Goal: Task Accomplishment & Management: Use online tool/utility

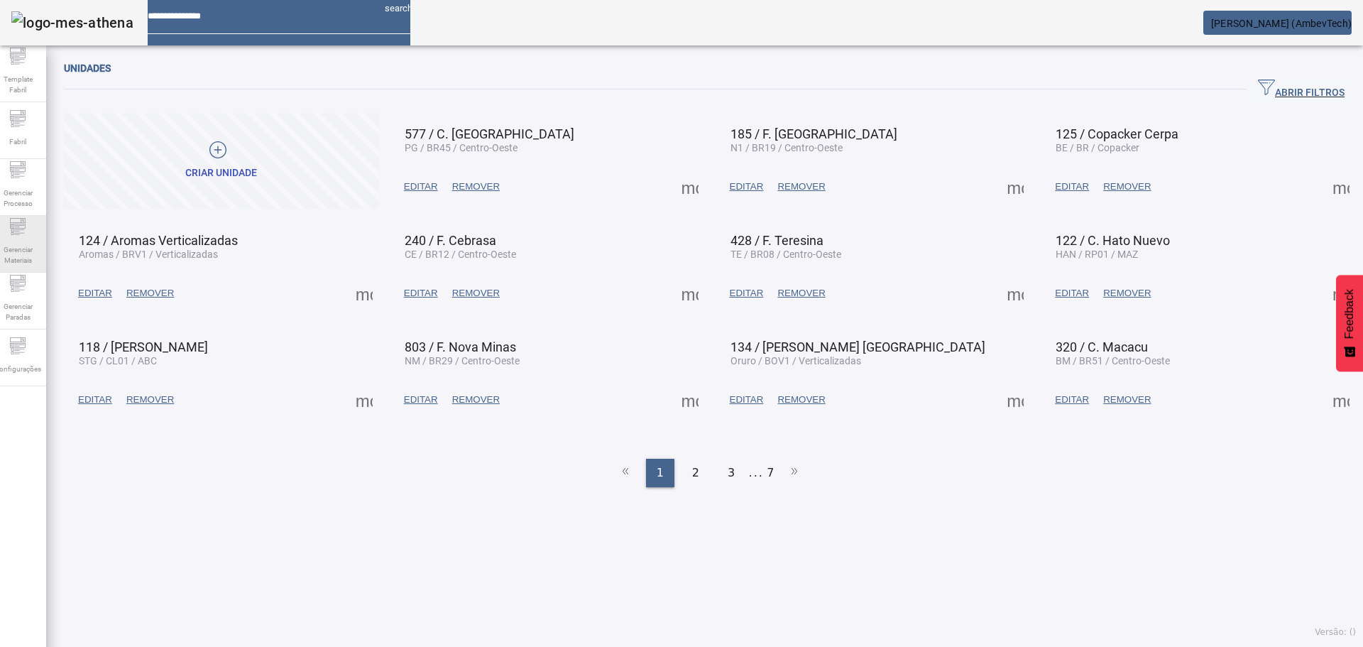
click at [38, 251] on span "Gerenciar Materiais" at bounding box center [17, 255] width 43 height 30
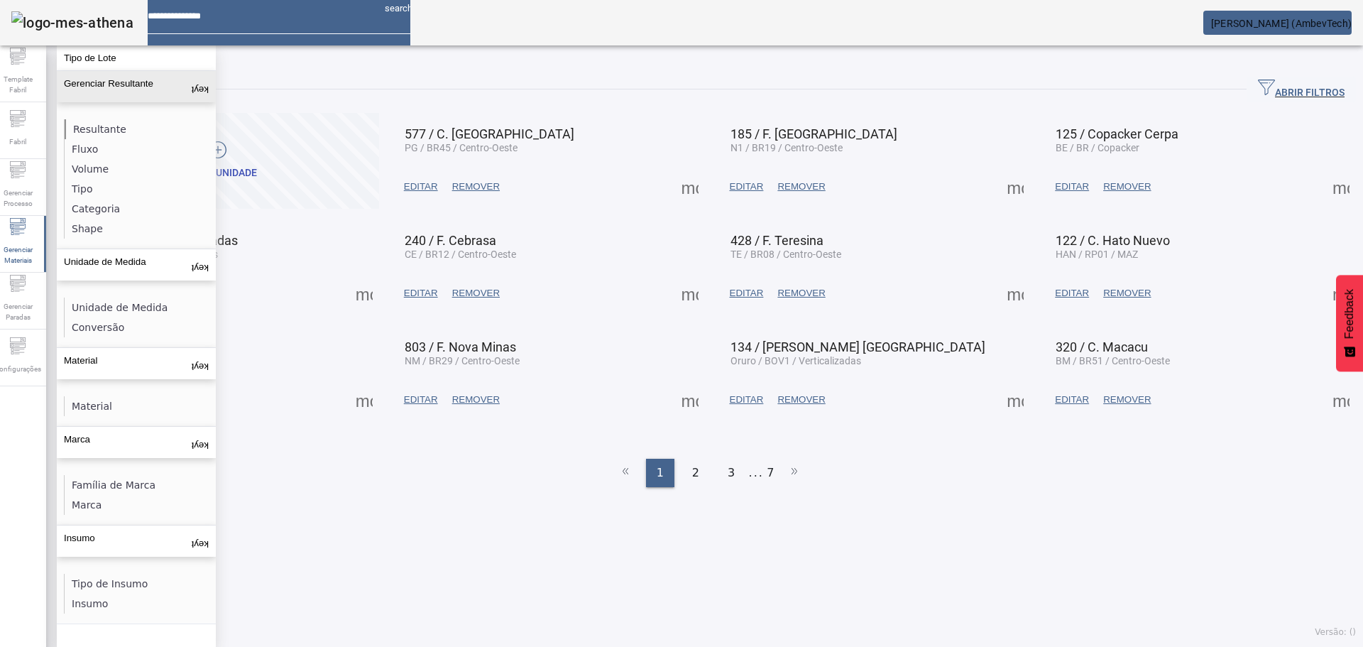
click at [111, 131] on li "Resultante" at bounding box center [140, 129] width 151 height 20
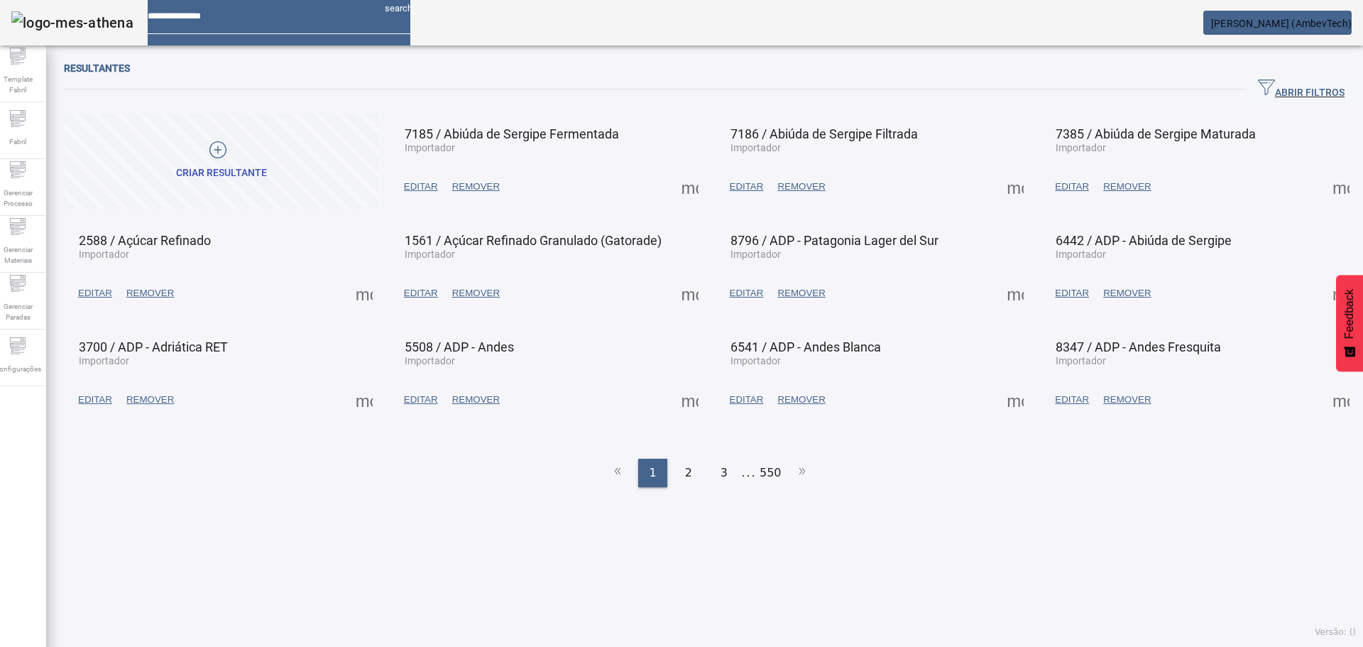
click at [1249, 77] on span "button" at bounding box center [1301, 89] width 109 height 34
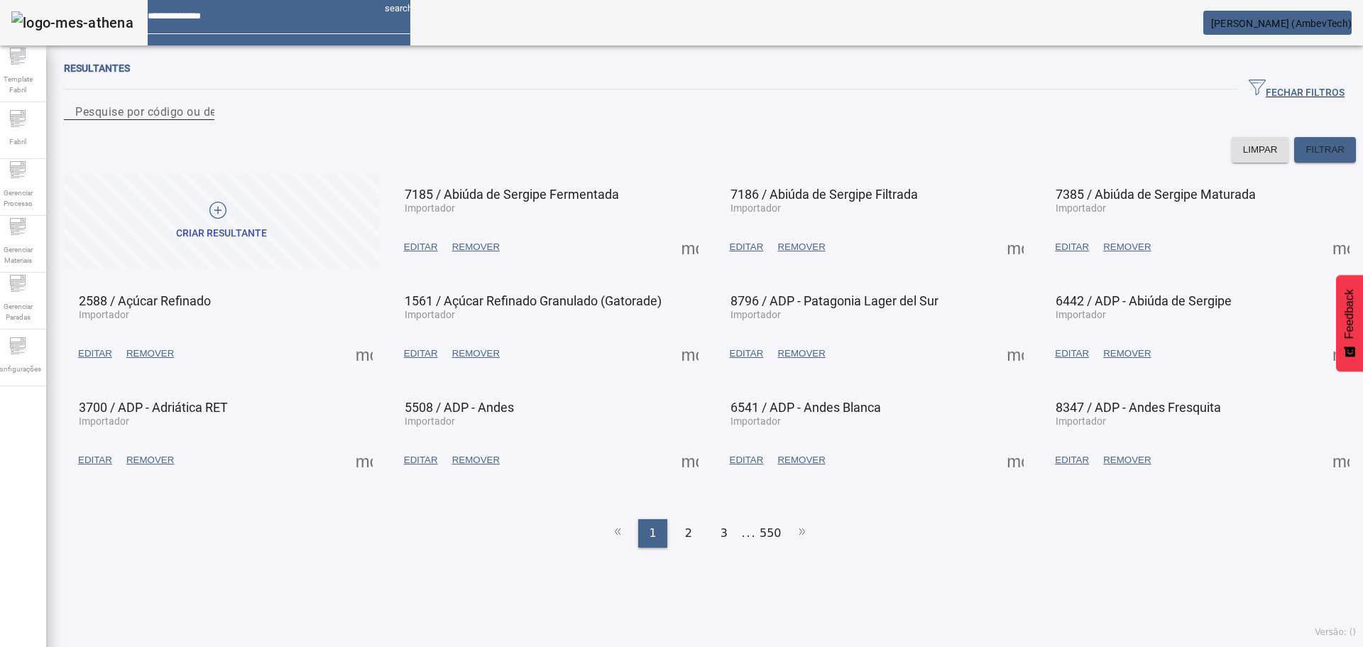
click at [727, 101] on div "FECHAR FILTROS" at bounding box center [710, 90] width 1292 height 26
click at [203, 110] on div "Pesquise por código ou descrição" at bounding box center [139, 111] width 128 height 18
type input "*"
type input "**********"
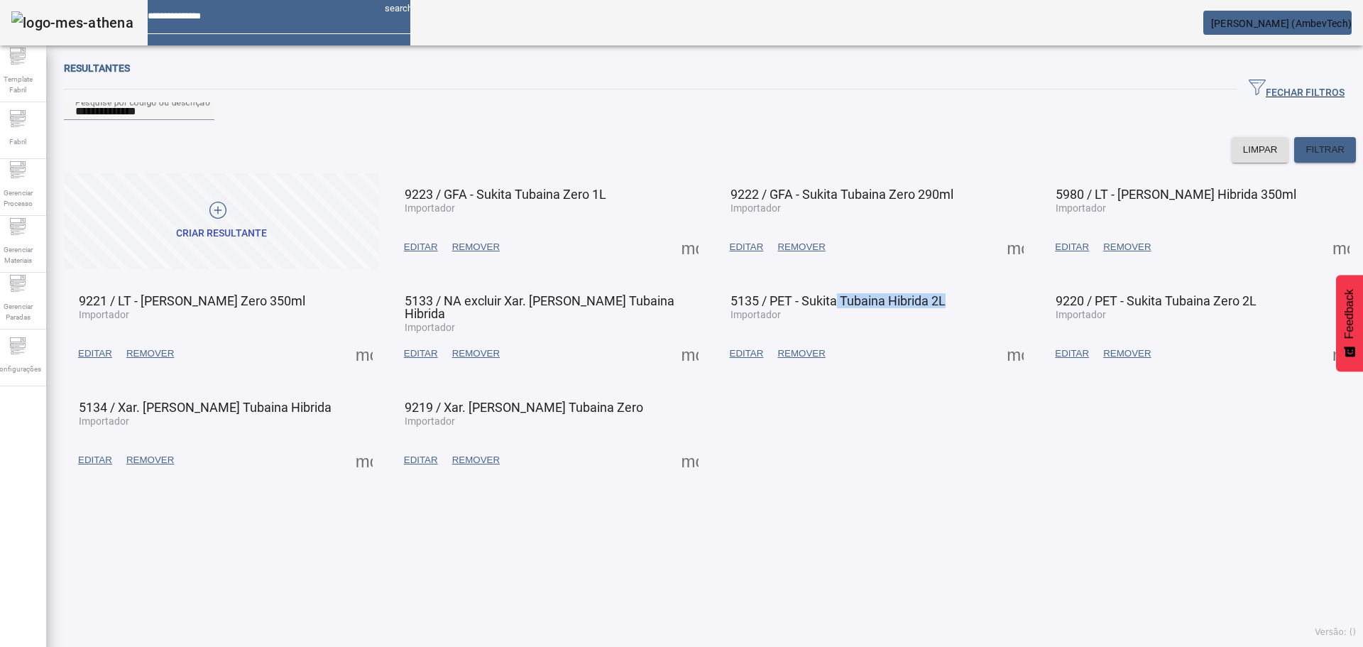
drag, startPoint x: 826, startPoint y: 320, endPoint x: 935, endPoint y: 322, distance: 109.4
click at [935, 308] on span "5135 / PET - Sukita Tubaina Hibrida 2L" at bounding box center [838, 300] width 215 height 15
drag, startPoint x: 1152, startPoint y: 317, endPoint x: 1240, endPoint y: 322, distance: 87.5
click at [1240, 308] on span "9220 / PET - Sukita Tubaina Zero 2L" at bounding box center [1156, 300] width 201 height 15
click at [38, 206] on span "Gerenciar Processo" at bounding box center [17, 198] width 43 height 30
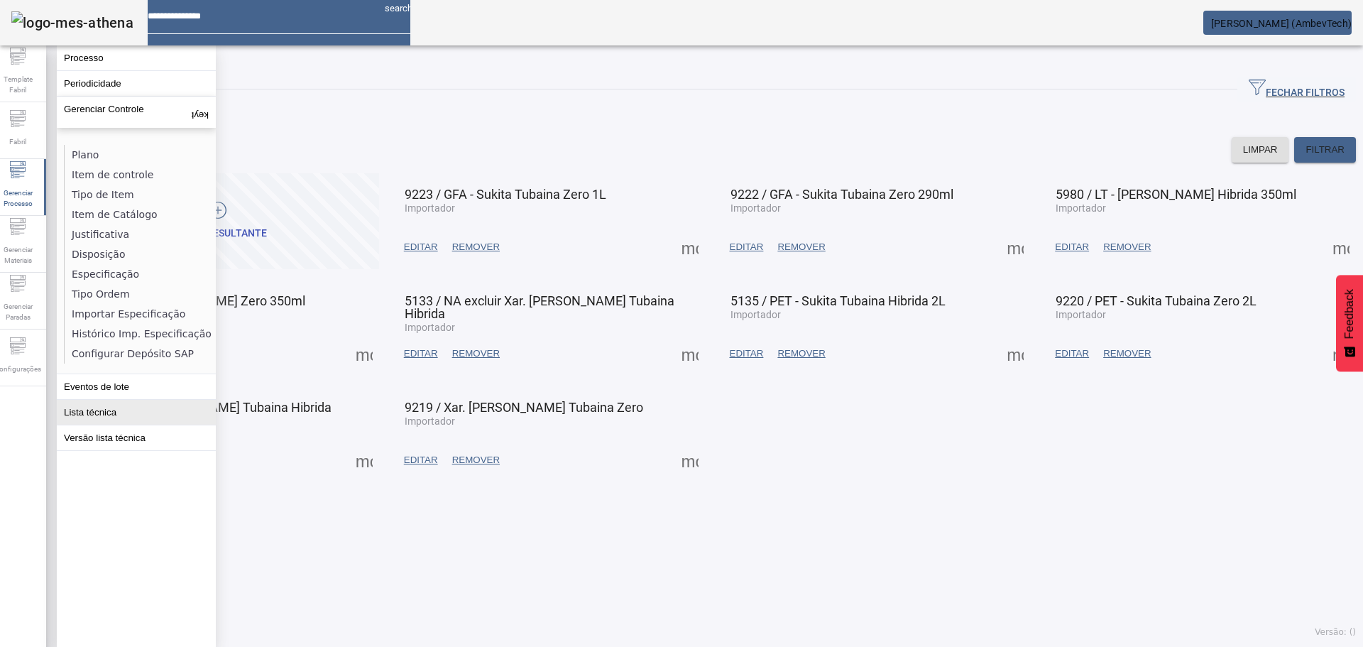
click at [109, 418] on button "Lista técnica" at bounding box center [136, 412] width 159 height 25
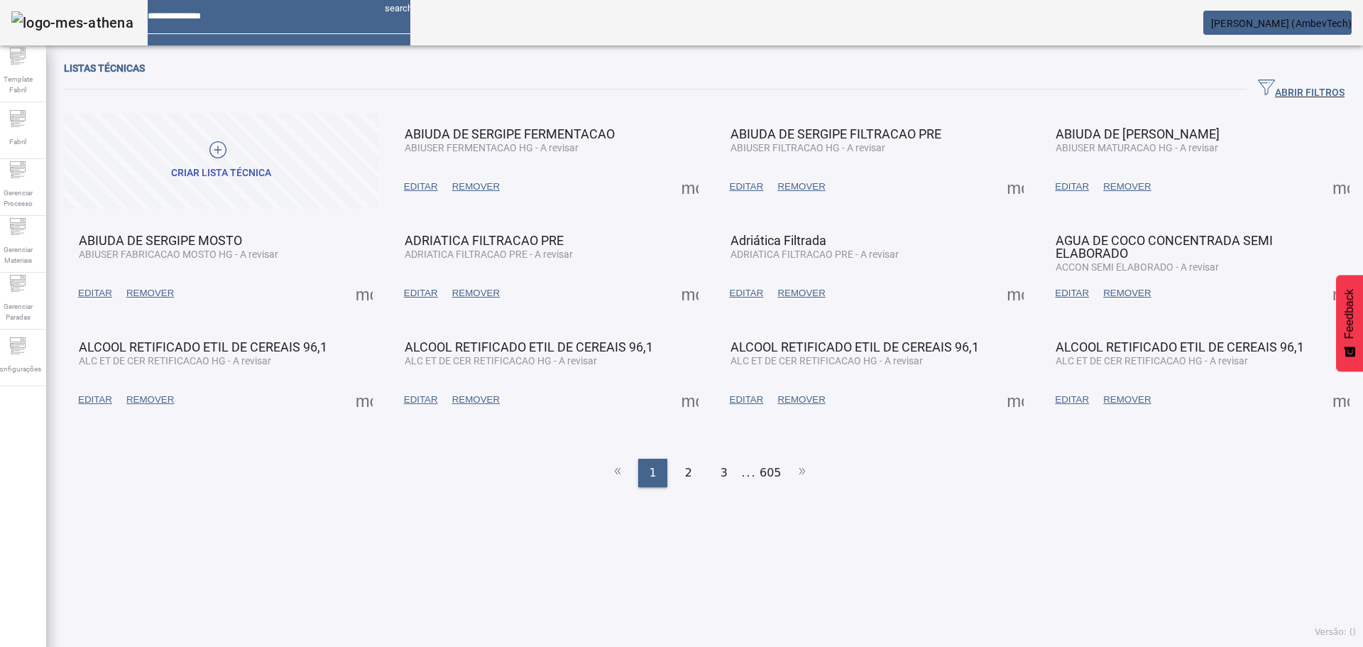
click at [1302, 94] on span "ABRIR FILTROS" at bounding box center [1301, 89] width 87 height 21
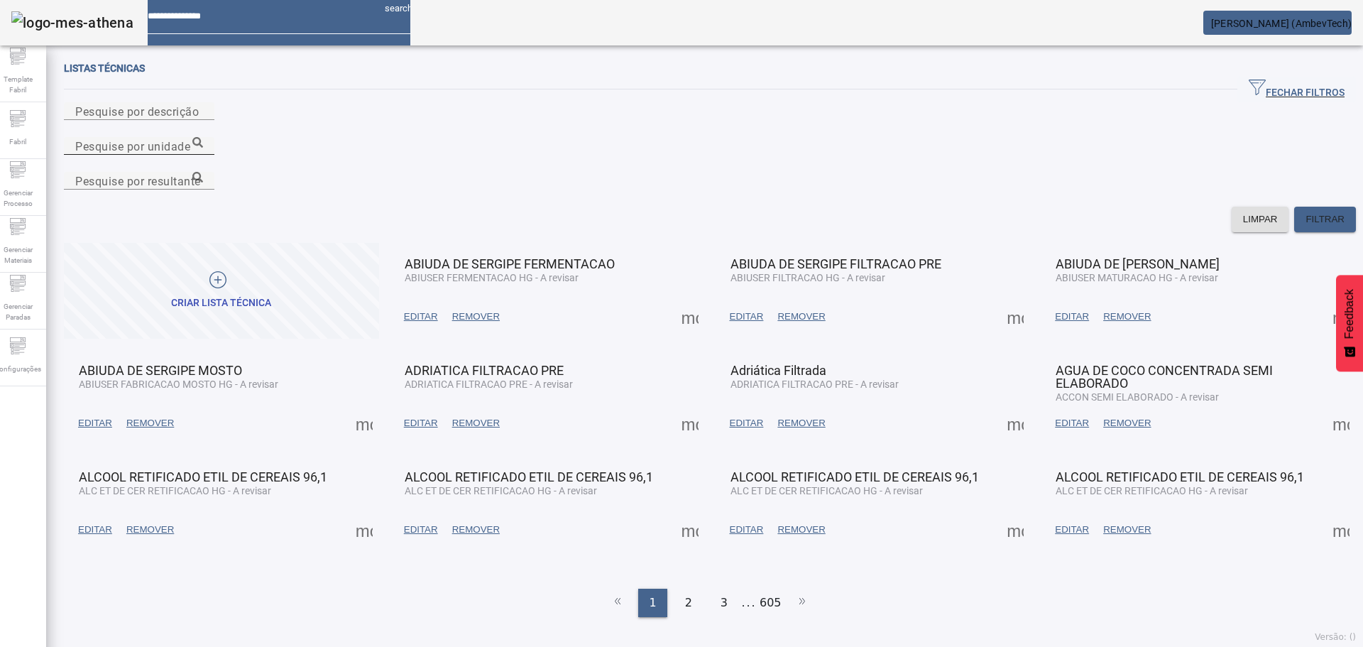
click at [190, 139] on mat-label "Pesquise por unidade" at bounding box center [132, 145] width 115 height 13
click at [203, 138] on input "Pesquise por unidade" at bounding box center [139, 146] width 128 height 17
click at [203, 137] on icon at bounding box center [197, 142] width 11 height 11
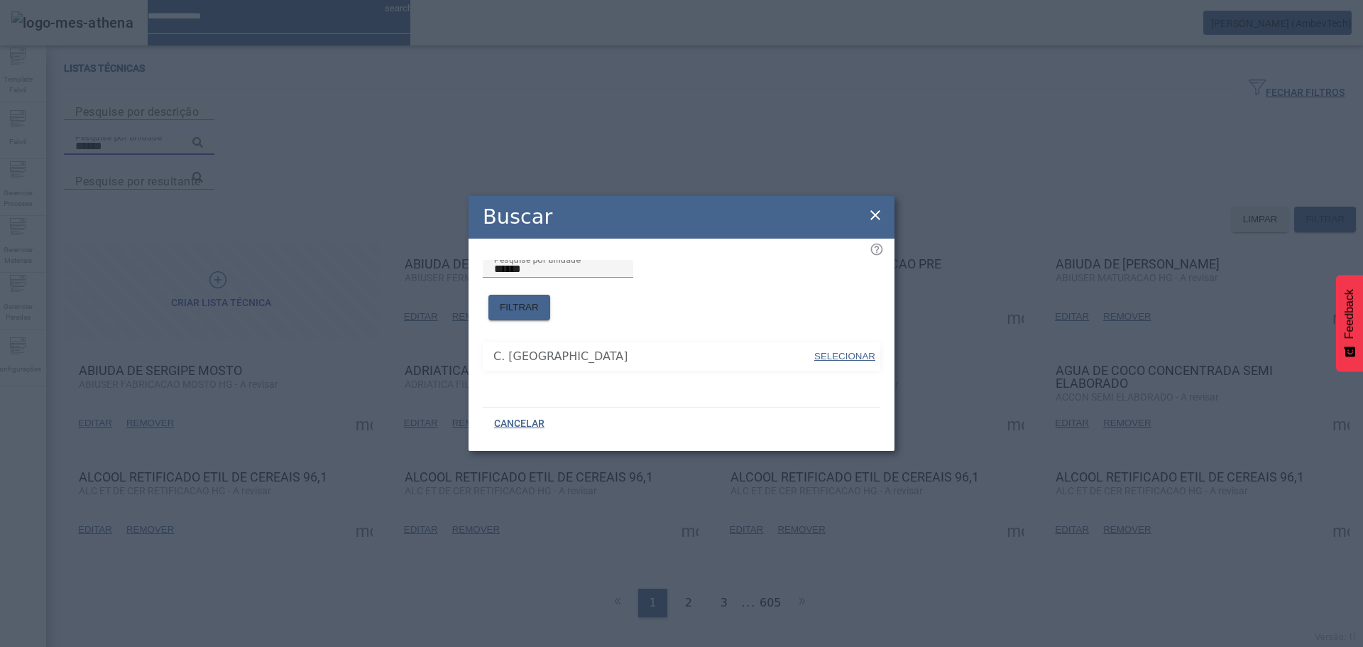
click at [844, 349] on span "SELECIONAR" at bounding box center [844, 356] width 61 height 14
type input "**********"
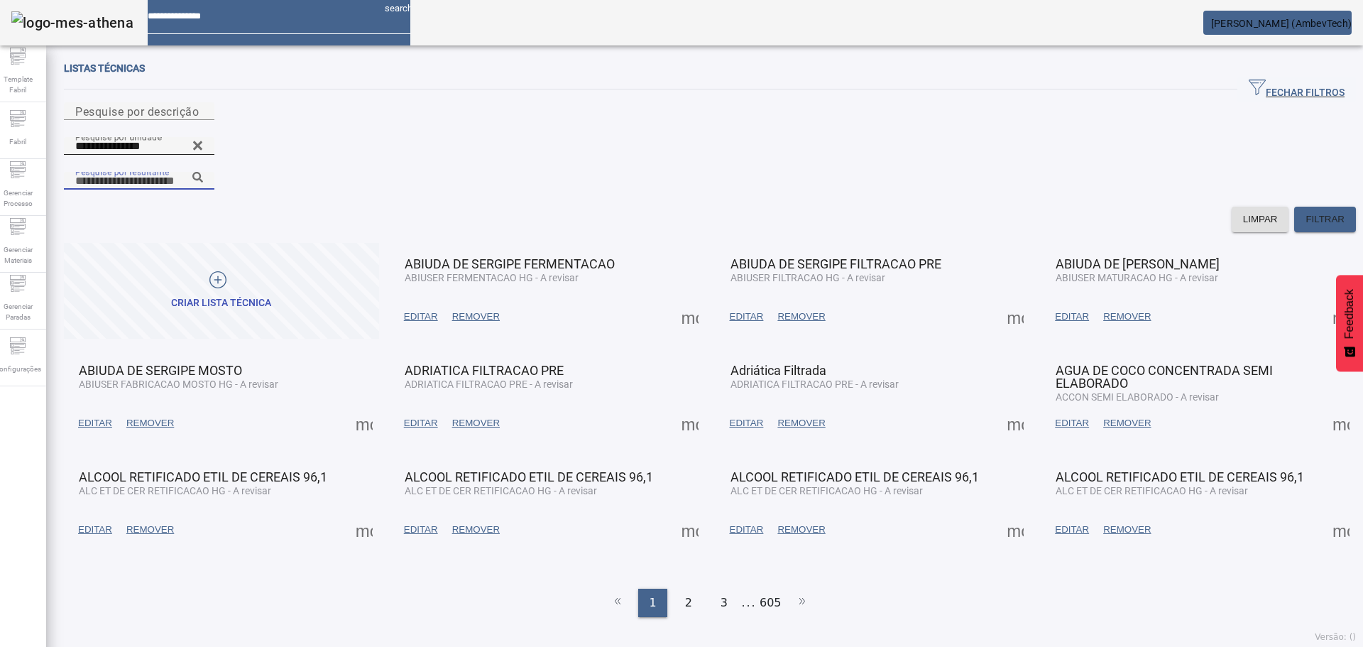
click at [203, 173] on input "Pesquise por resultante" at bounding box center [139, 181] width 128 height 17
paste input "**********"
click at [203, 172] on div "**********" at bounding box center [139, 181] width 128 height 18
click at [203, 172] on icon at bounding box center [197, 177] width 11 height 11
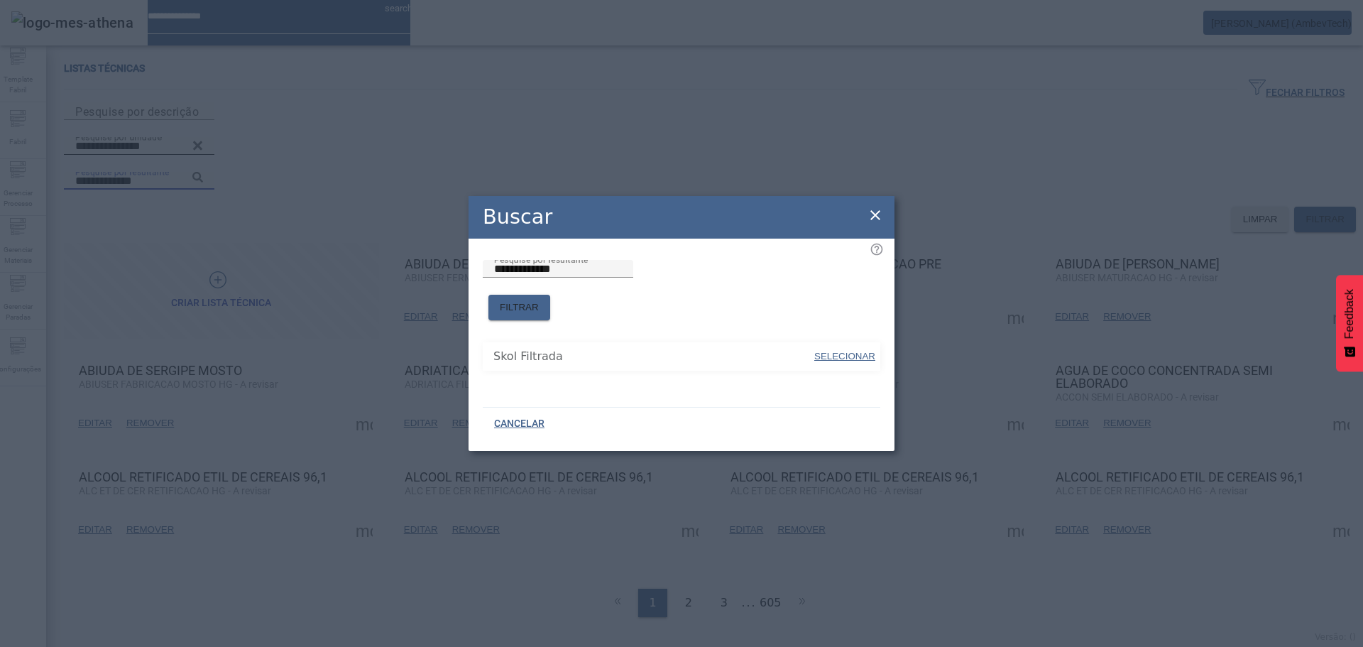
click at [860, 340] on span at bounding box center [845, 356] width 64 height 34
type input "**********"
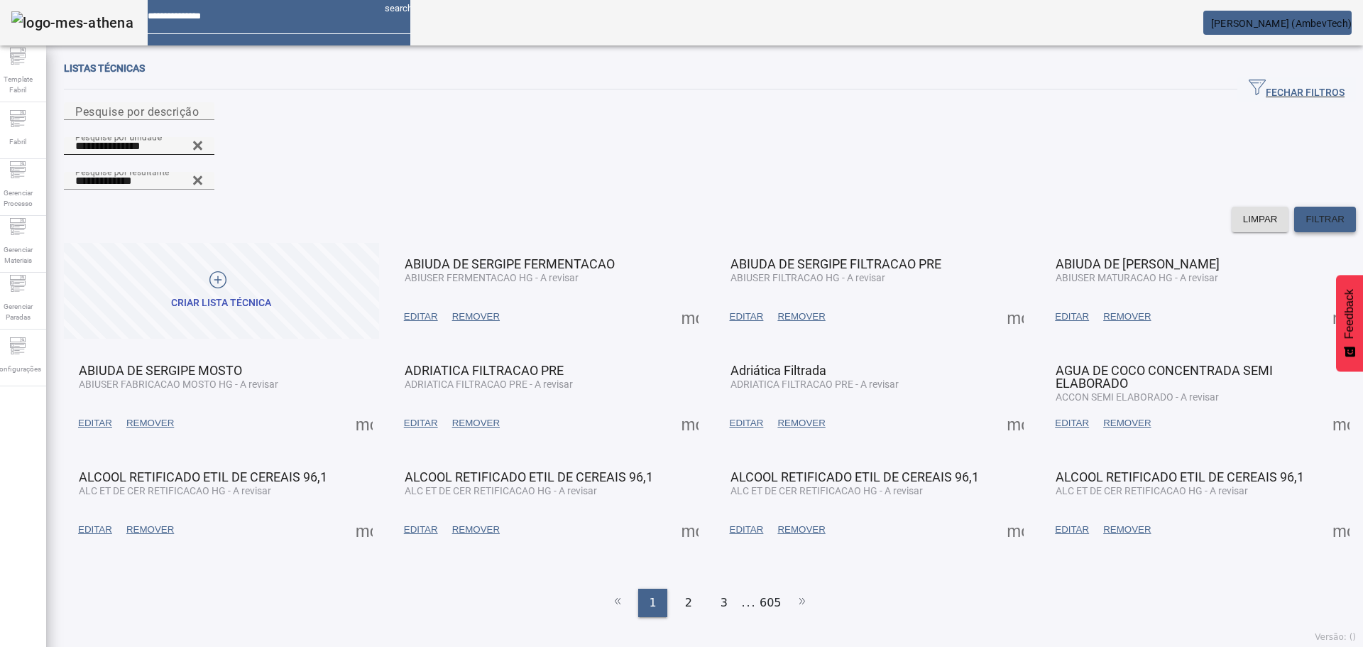
click at [1306, 212] on span "FILTRAR" at bounding box center [1325, 219] width 39 height 14
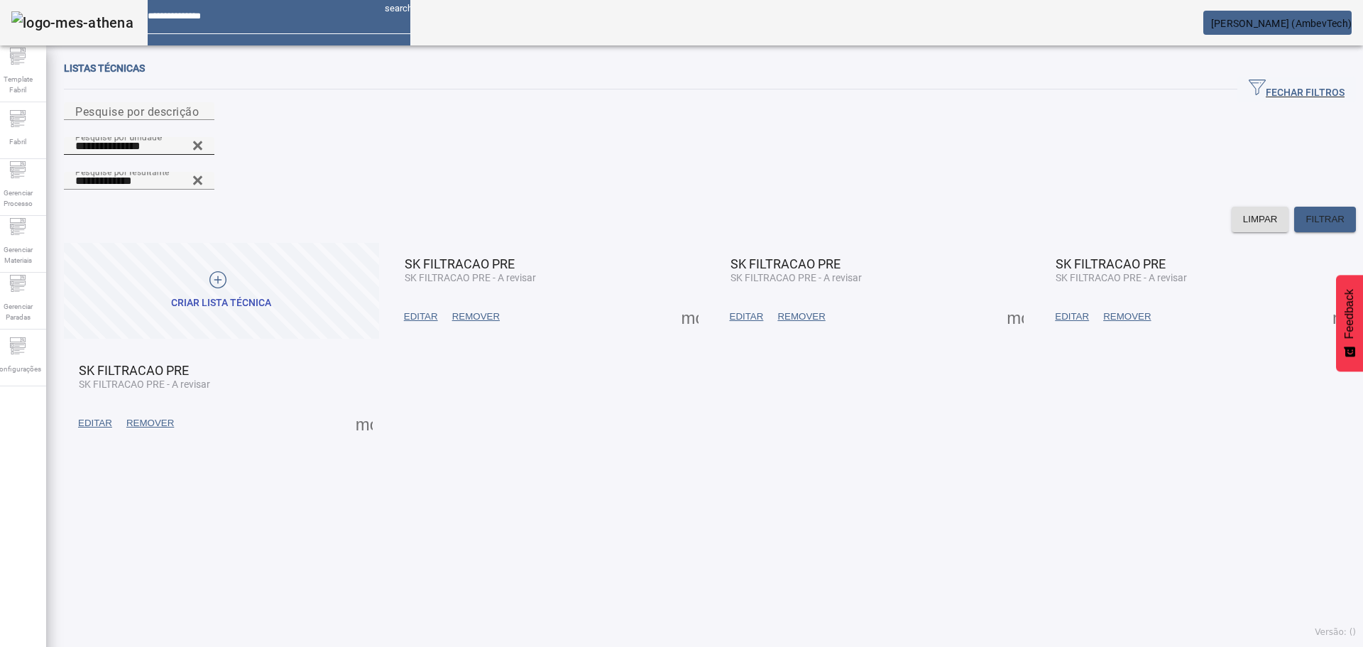
click at [405, 300] on span at bounding box center [421, 317] width 48 height 34
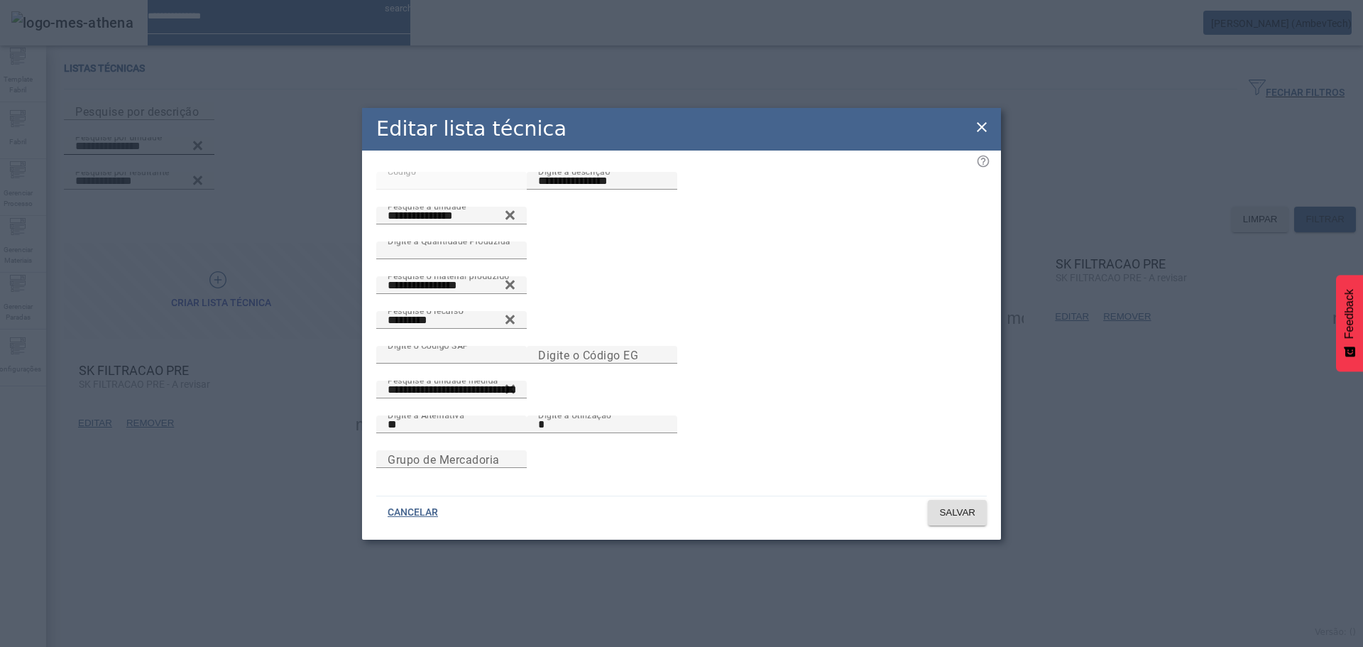
click at [986, 119] on icon at bounding box center [981, 127] width 17 height 17
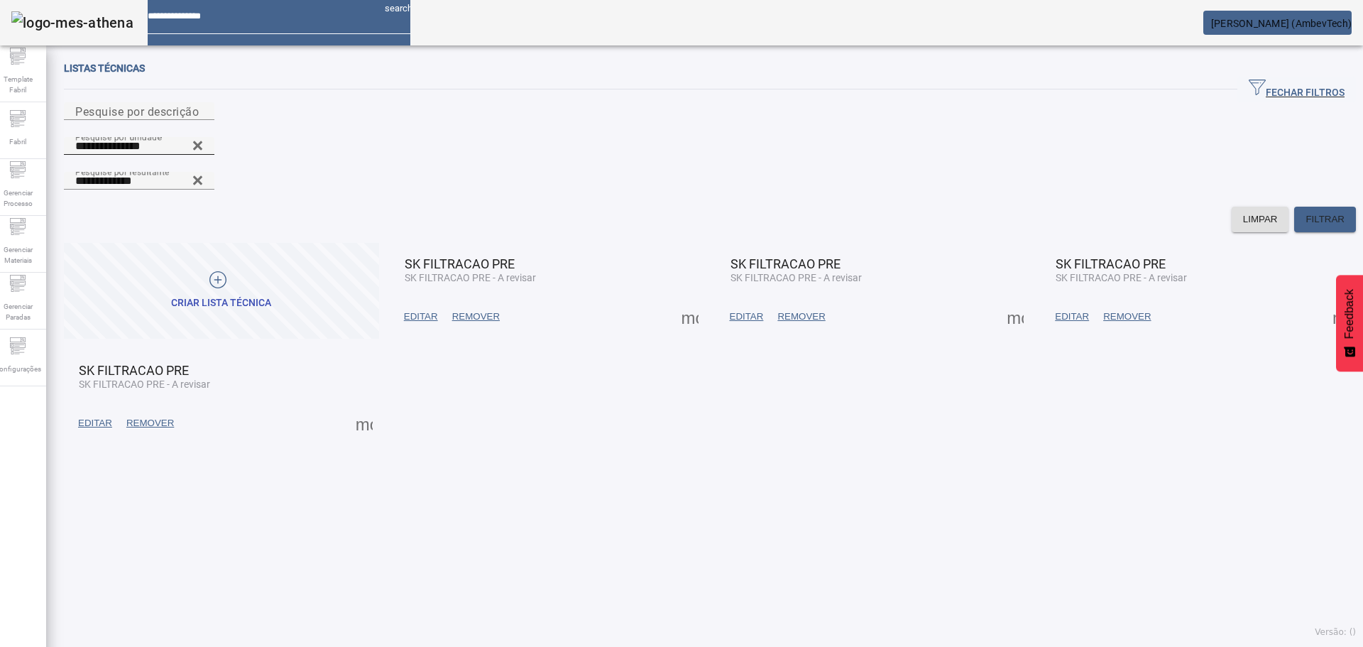
click at [759, 300] on span at bounding box center [747, 317] width 48 height 34
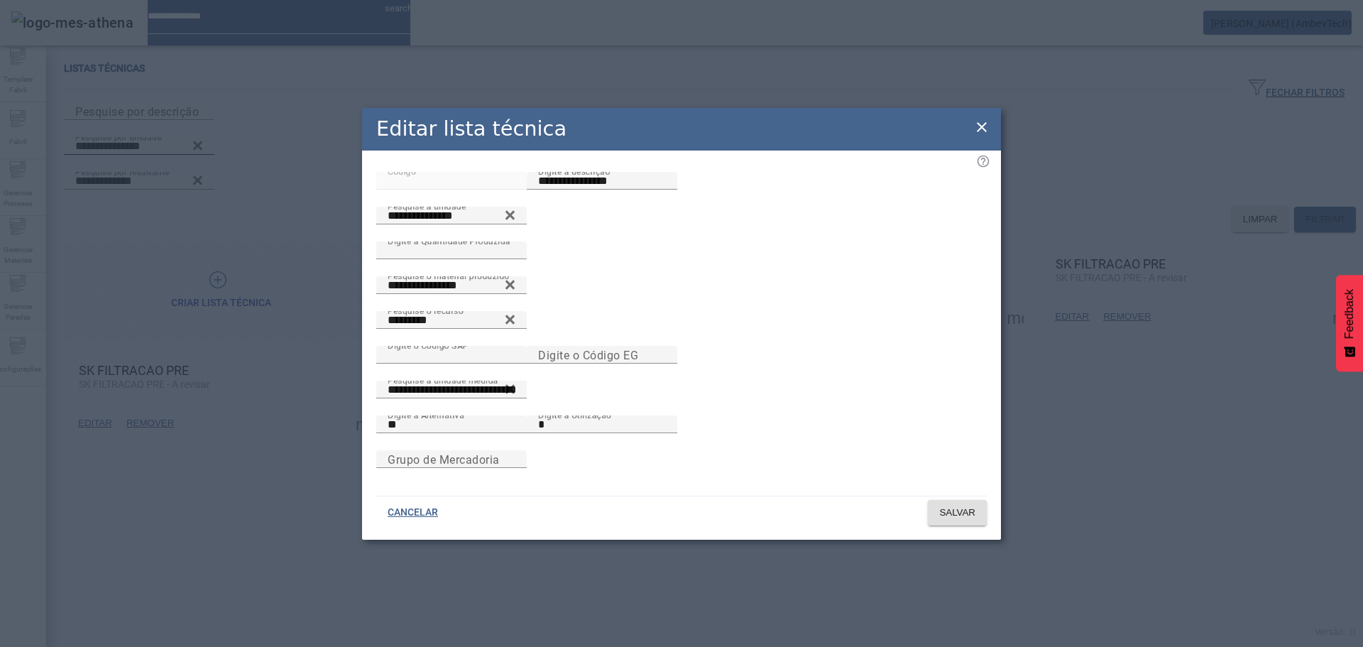
click at [977, 119] on icon at bounding box center [981, 127] width 17 height 17
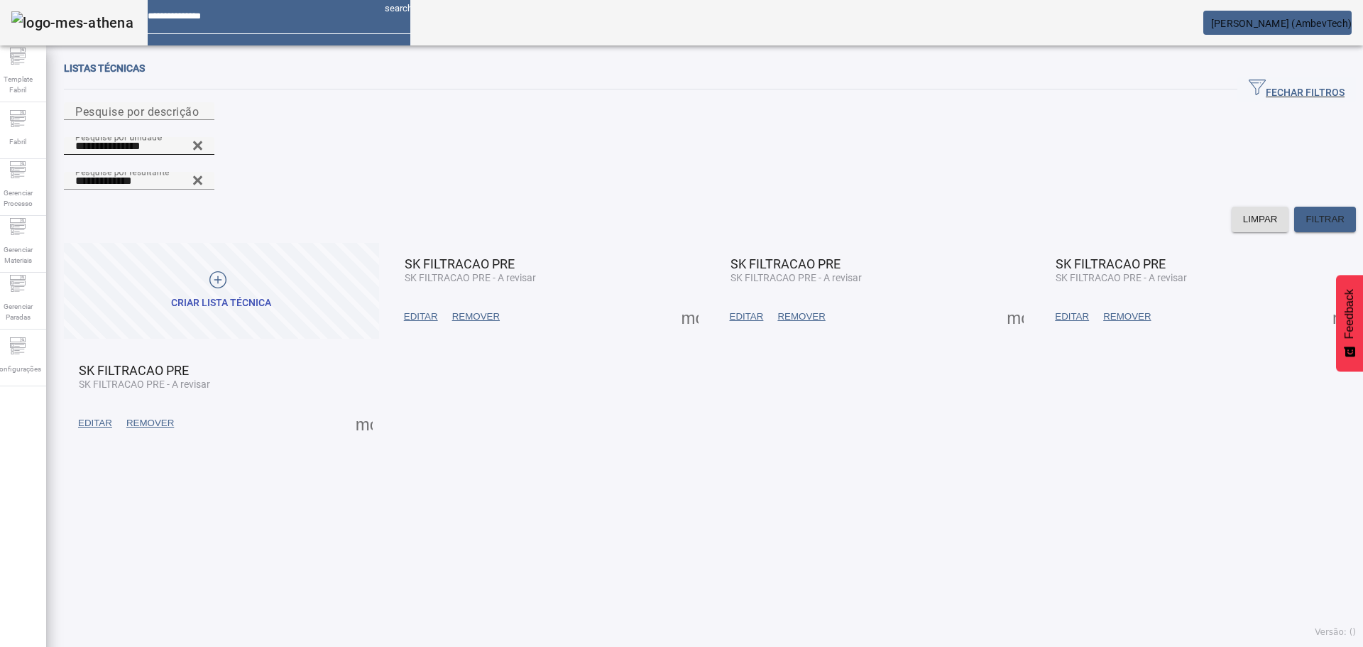
click at [1055, 310] on span "EDITAR" at bounding box center [1072, 317] width 34 height 14
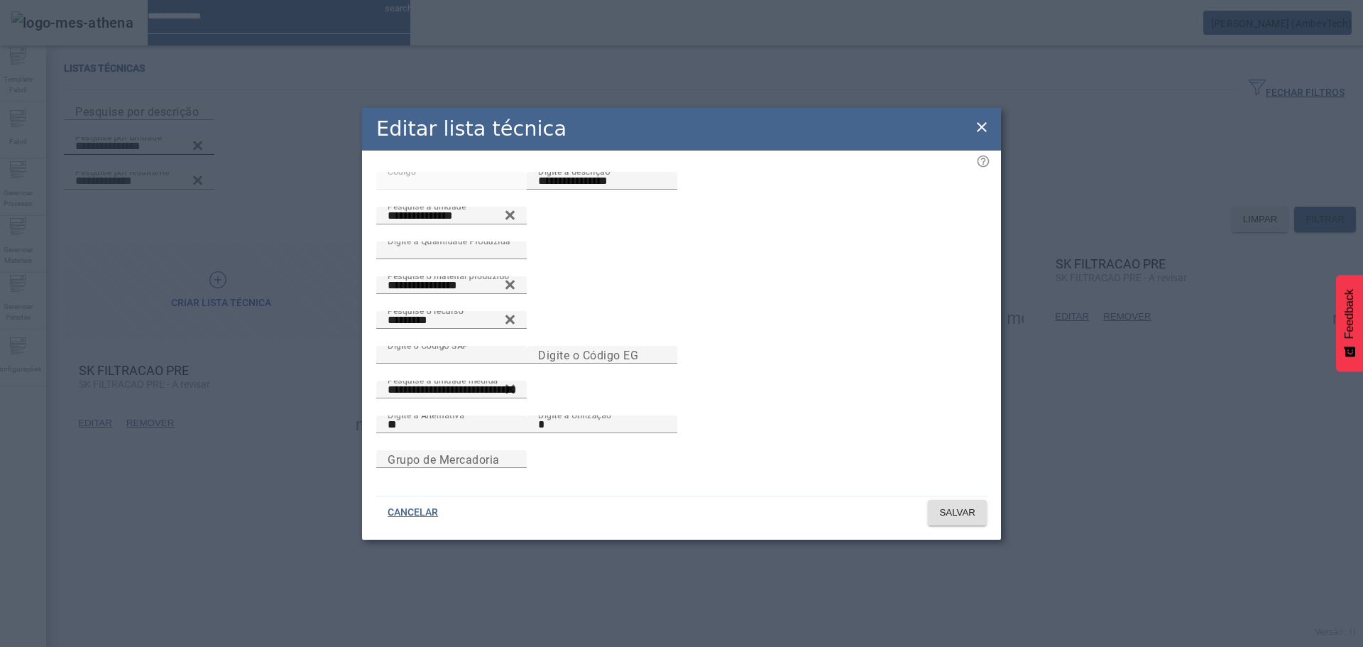
click at [977, 119] on icon at bounding box center [981, 127] width 17 height 17
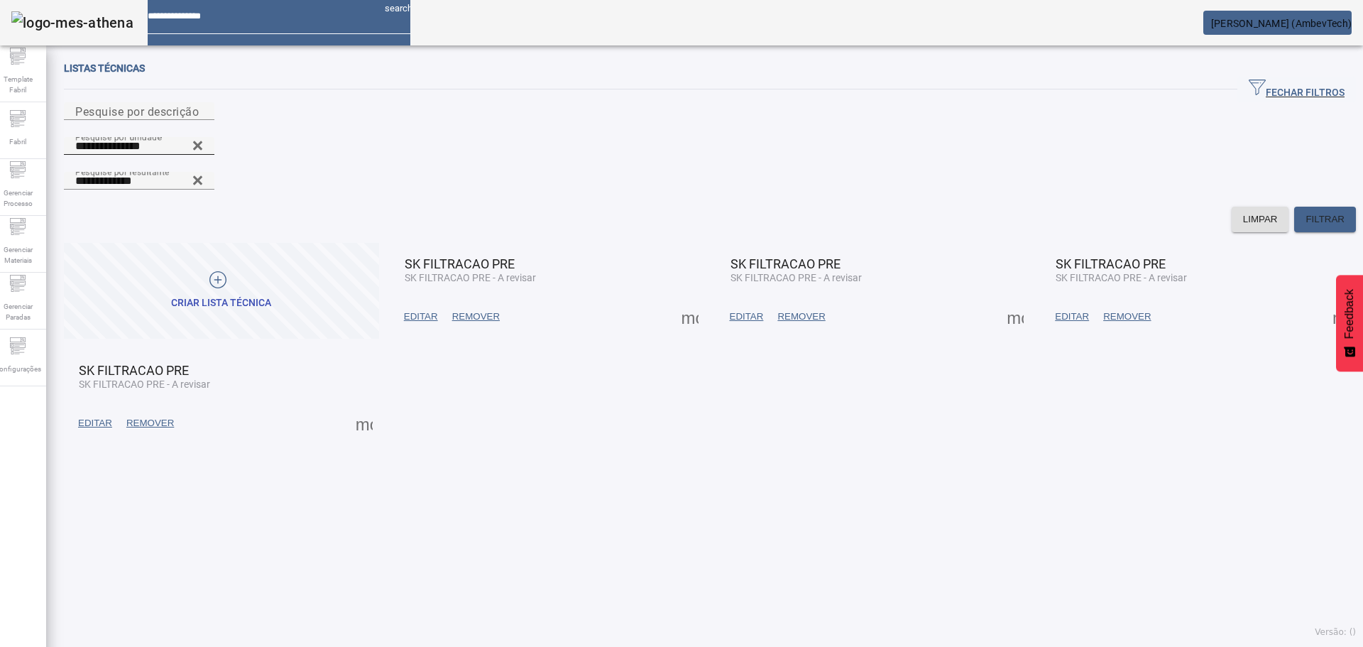
click at [92, 416] on span "EDITAR" at bounding box center [95, 423] width 34 height 14
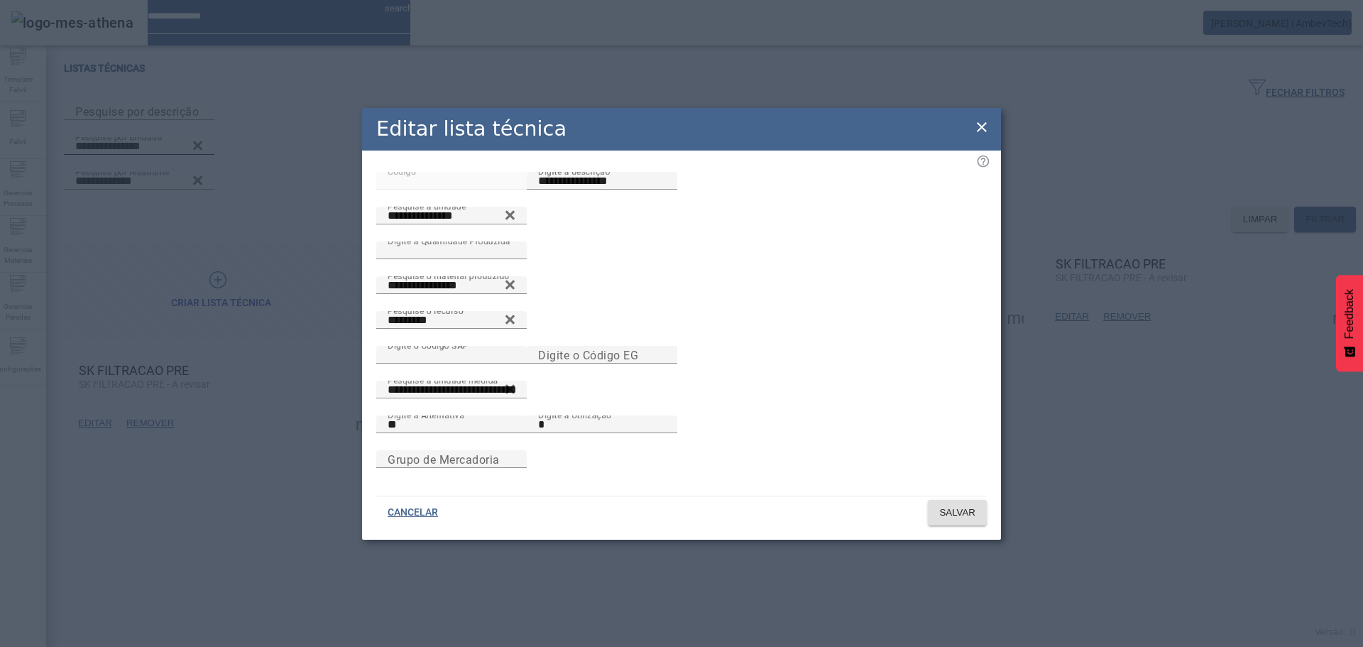
click at [981, 122] on icon at bounding box center [982, 127] width 10 height 10
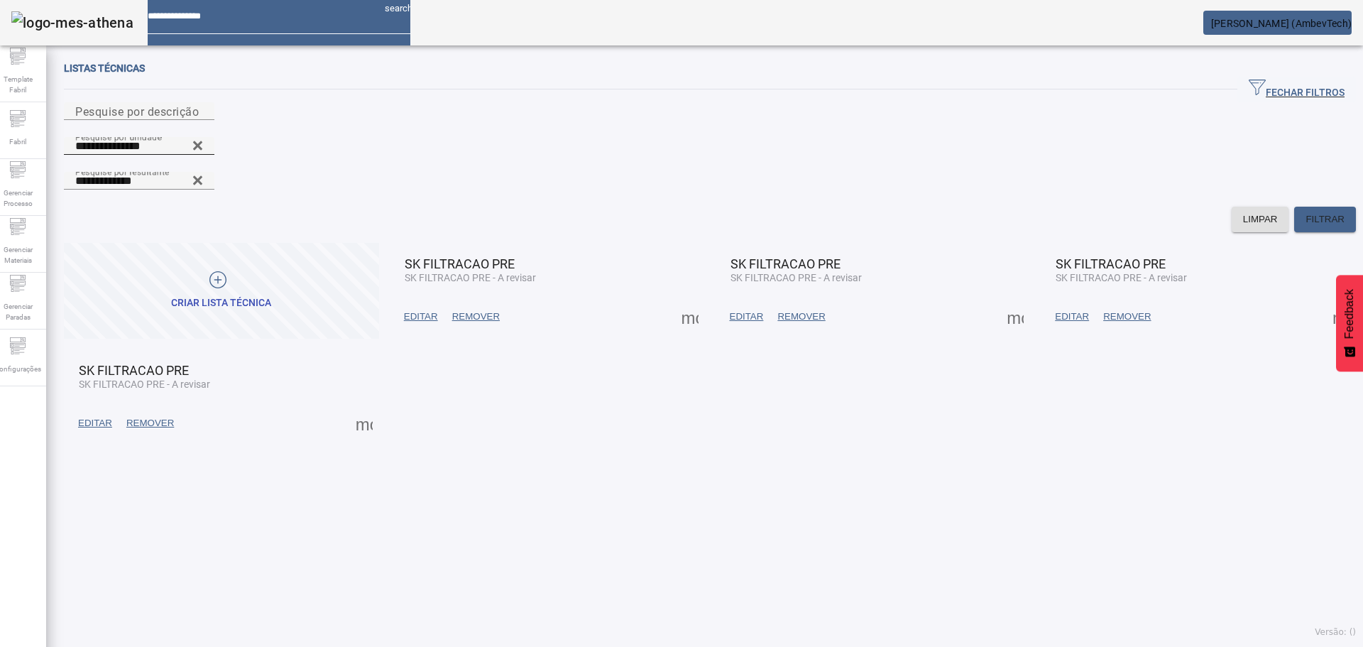
click at [375, 406] on span at bounding box center [364, 423] width 34 height 34
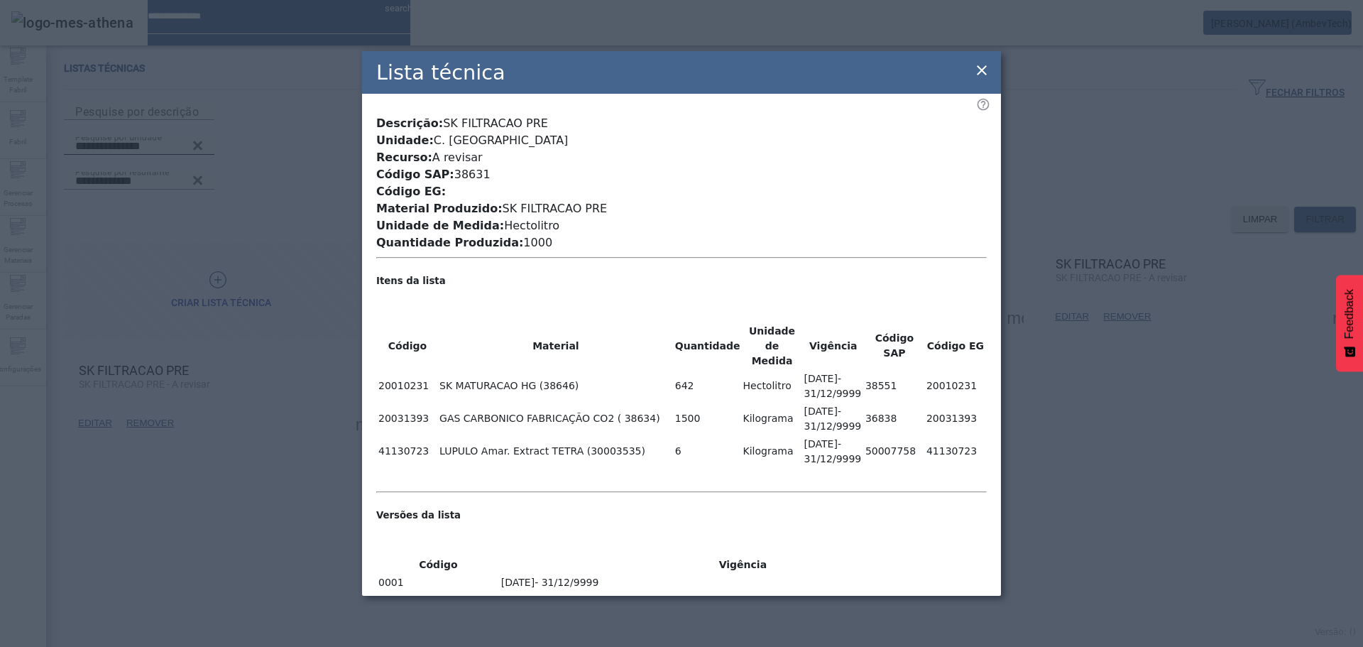
click at [986, 79] on icon at bounding box center [981, 70] width 17 height 17
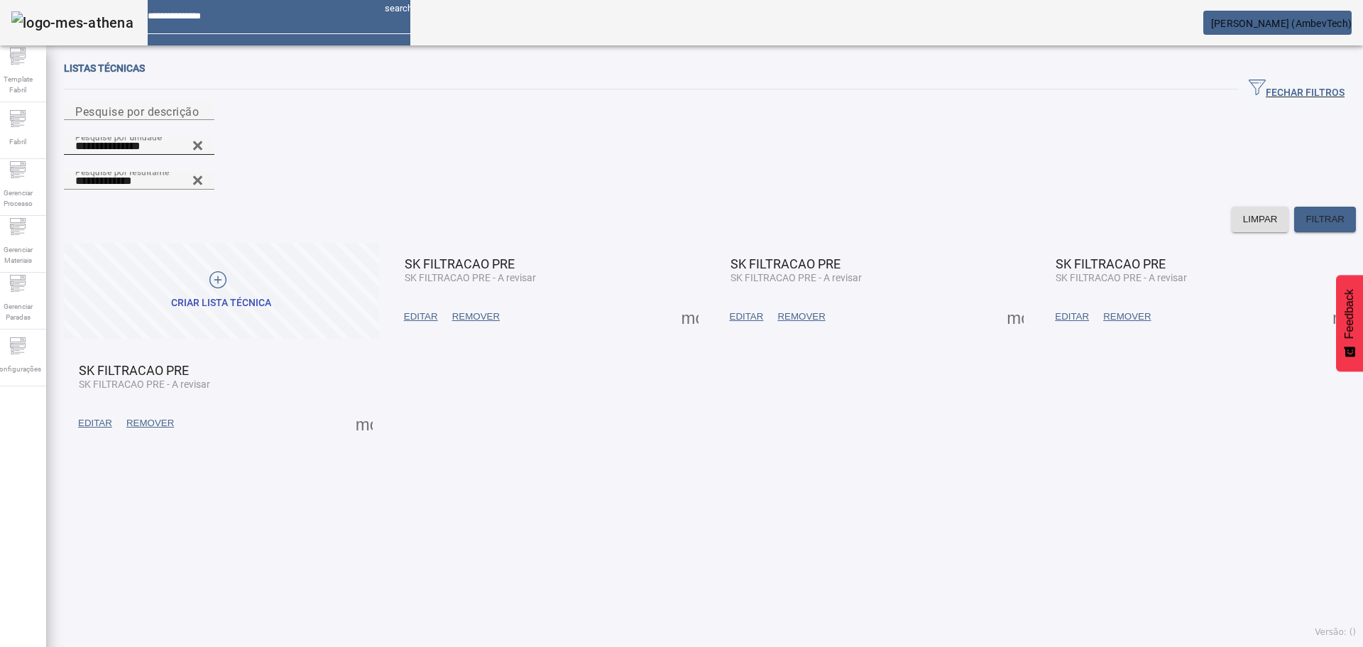
click at [376, 406] on span at bounding box center [364, 423] width 34 height 34
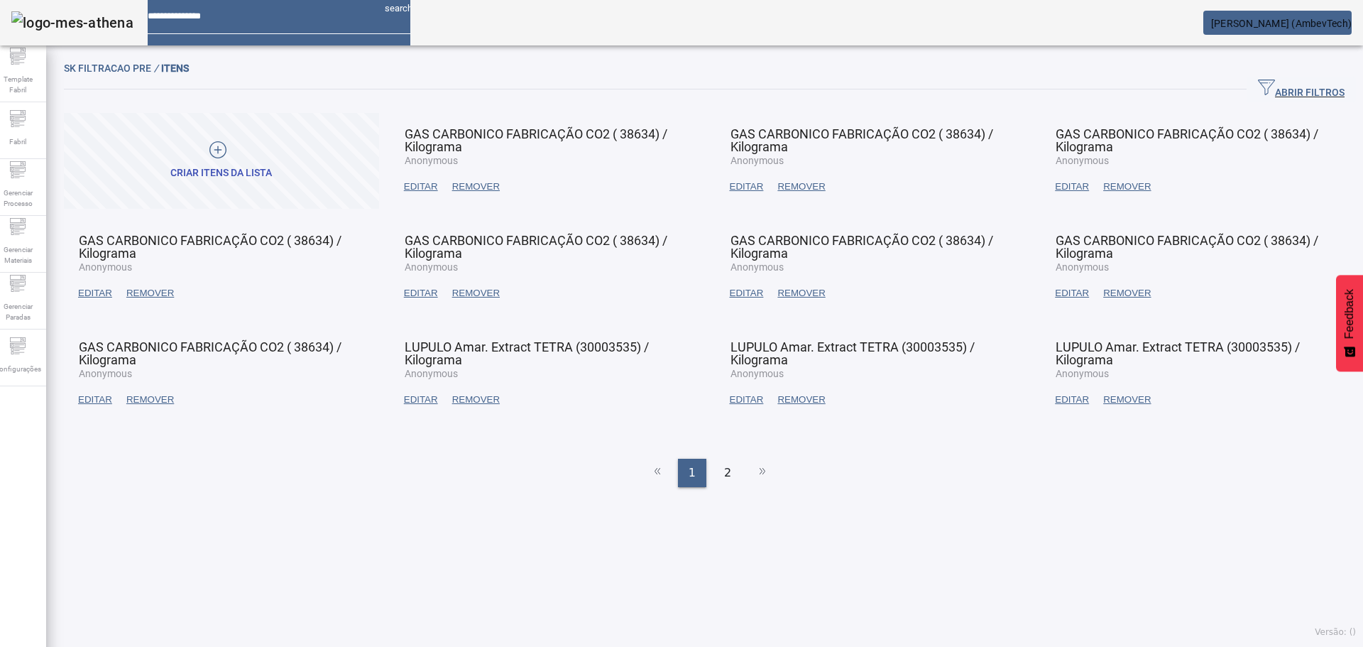
click at [402, 178] on span at bounding box center [421, 187] width 48 height 34
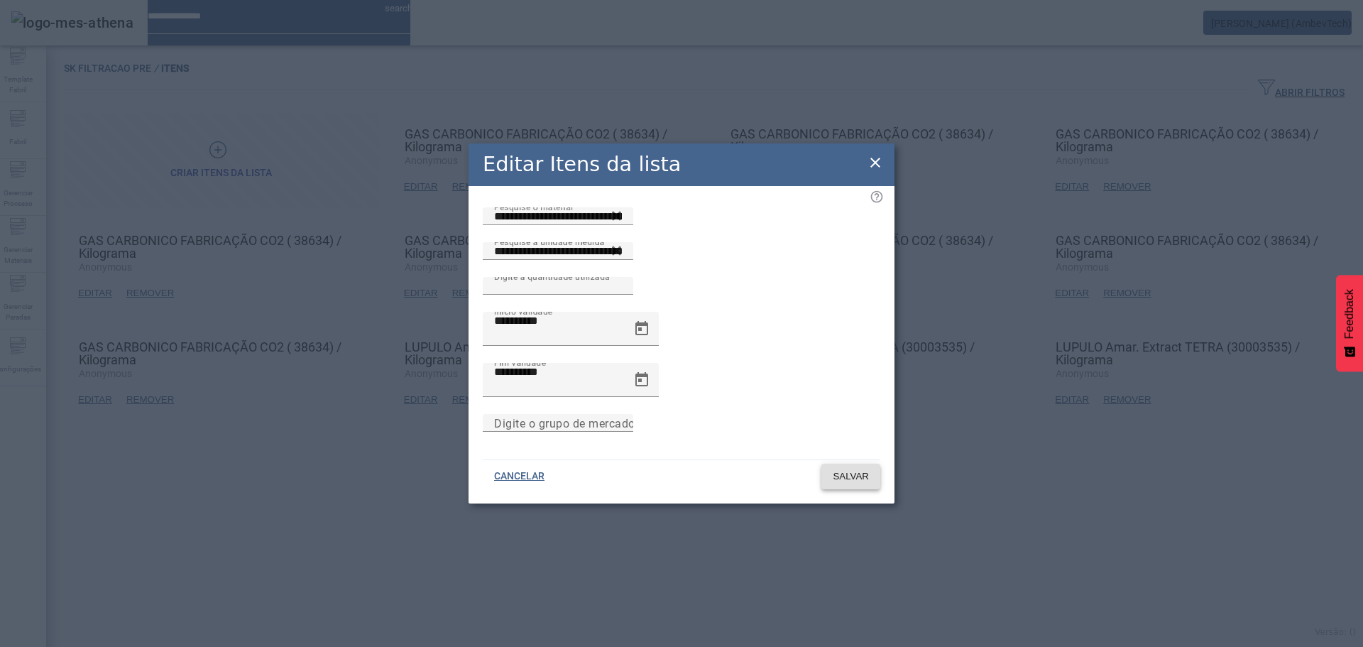
click at [846, 459] on span at bounding box center [851, 476] width 59 height 34
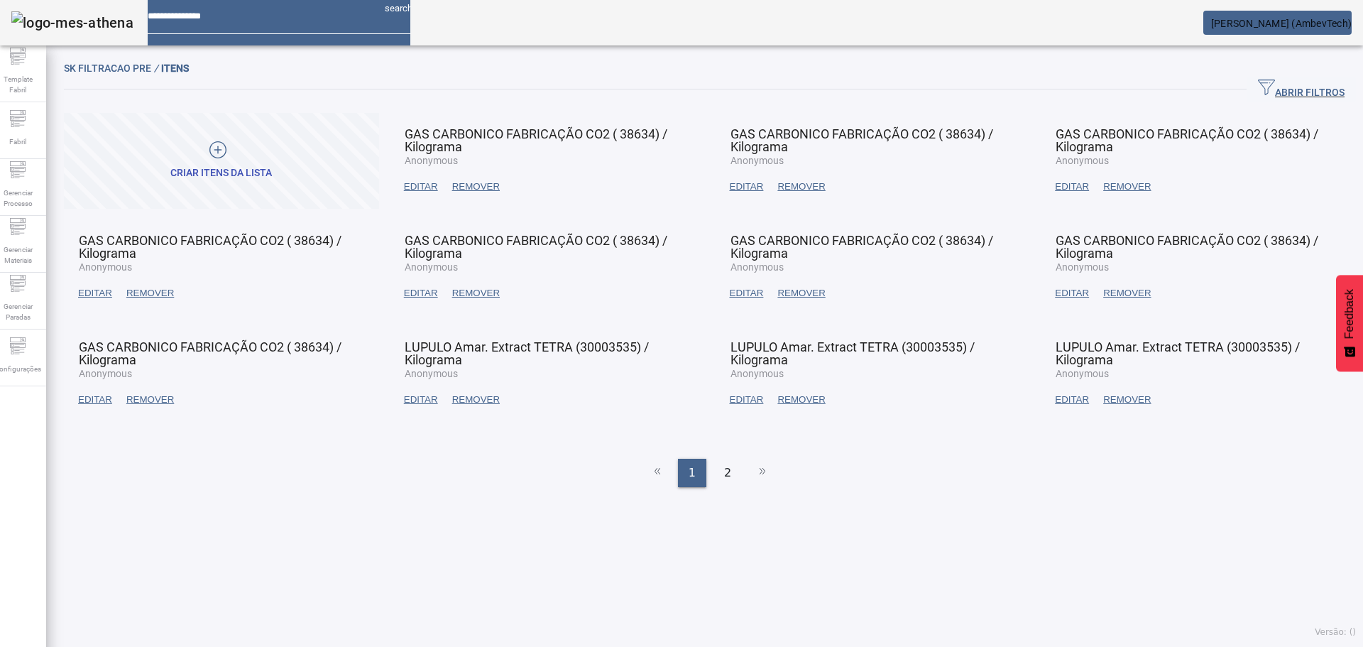
click at [1258, 84] on icon "button" at bounding box center [1266, 88] width 17 height 16
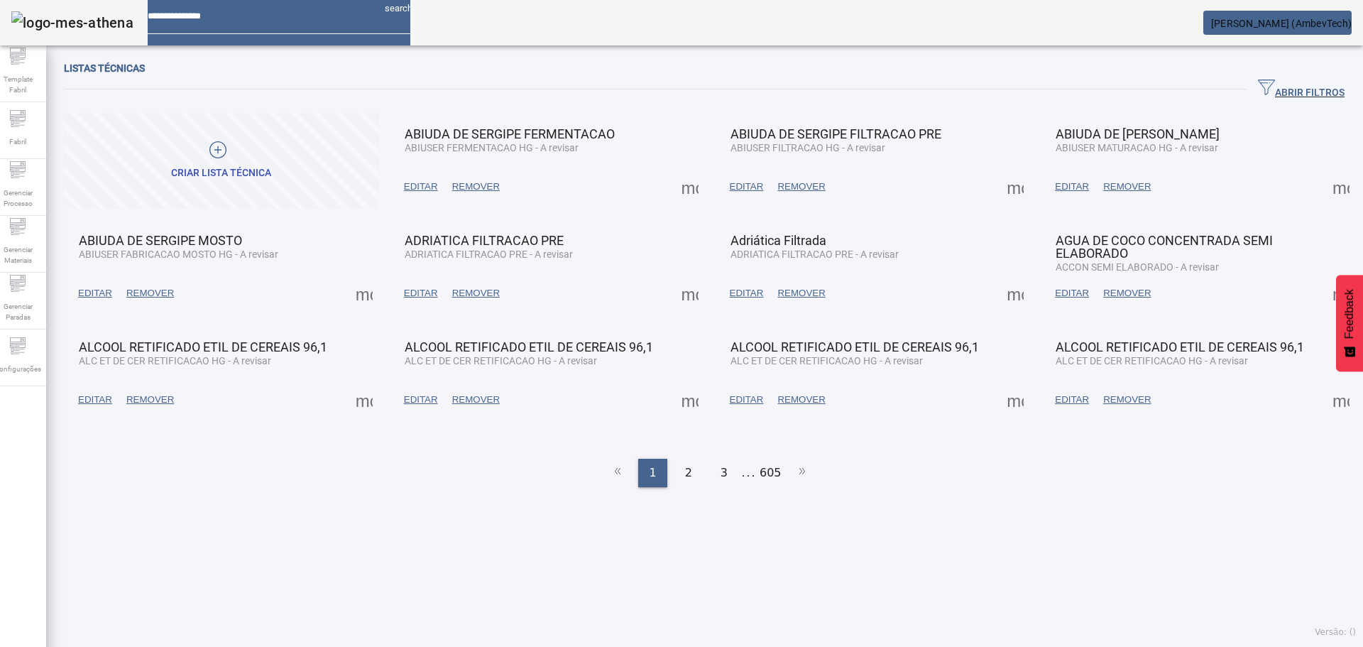
click at [1258, 88] on icon "button" at bounding box center [1266, 88] width 17 height 16
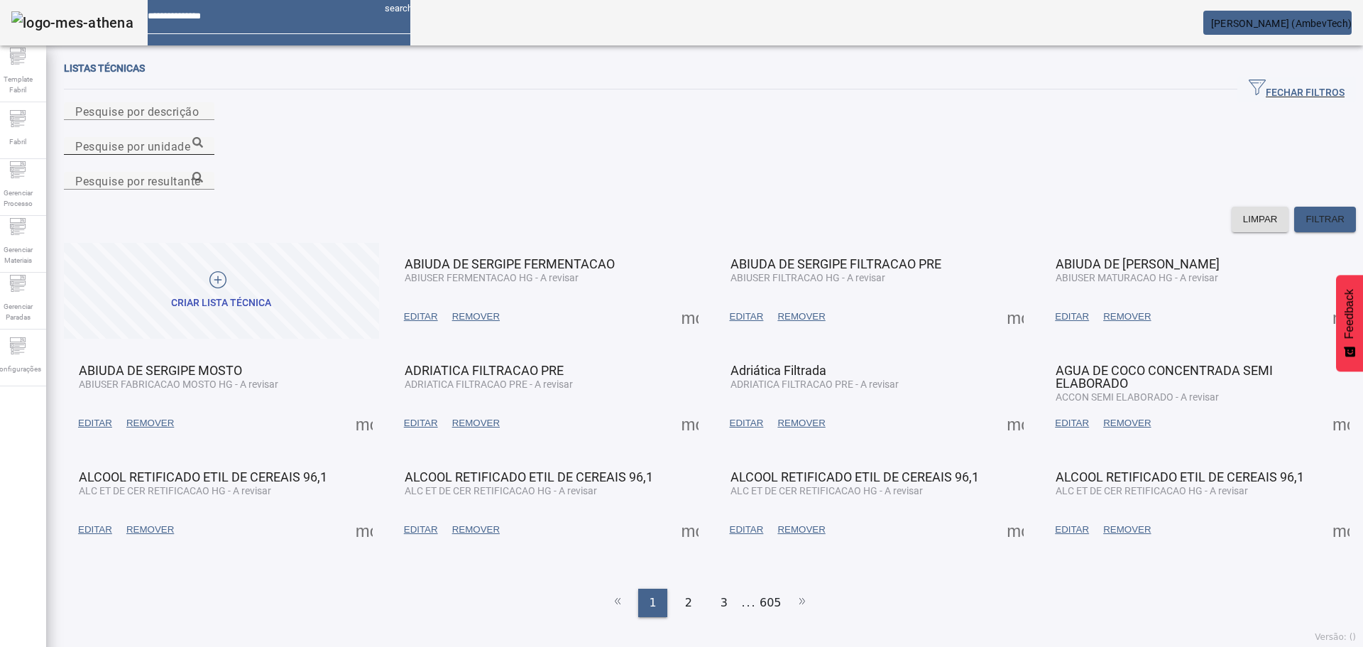
click at [203, 138] on input "Pesquise por unidade" at bounding box center [139, 146] width 128 height 17
click at [203, 137] on icon at bounding box center [197, 142] width 11 height 11
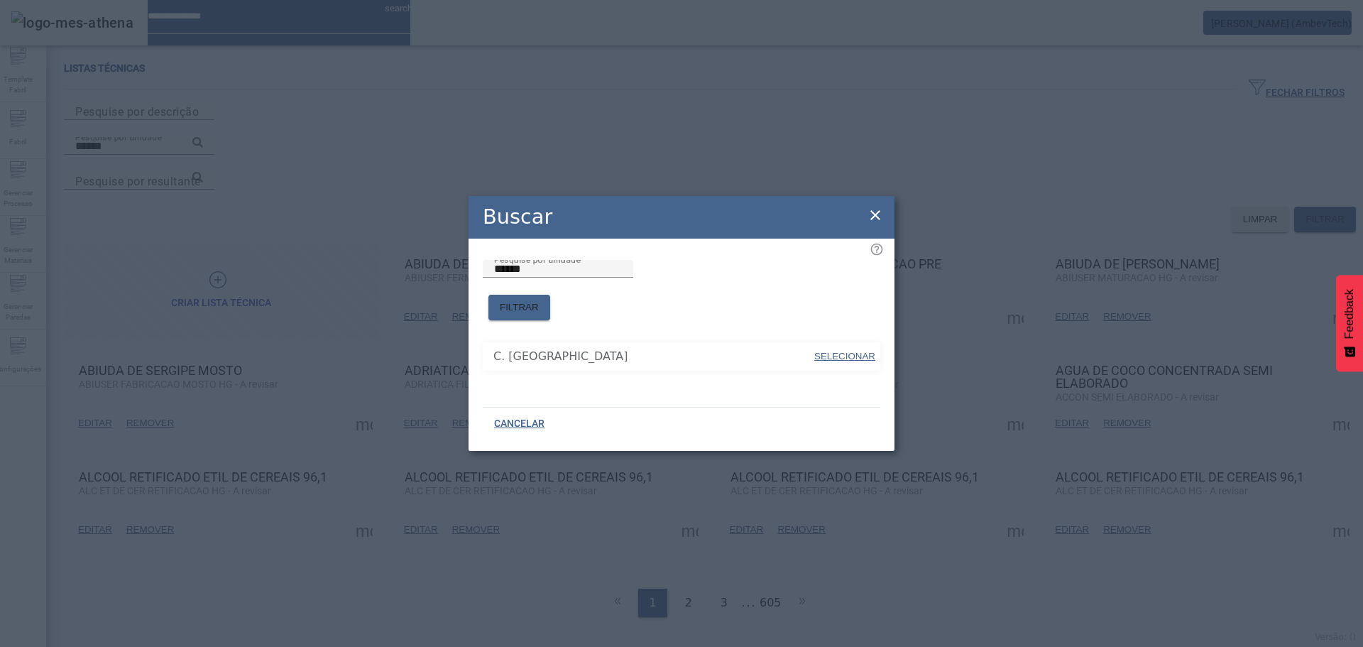
click at [853, 351] on span "SELECIONAR" at bounding box center [844, 356] width 61 height 11
type input "**********"
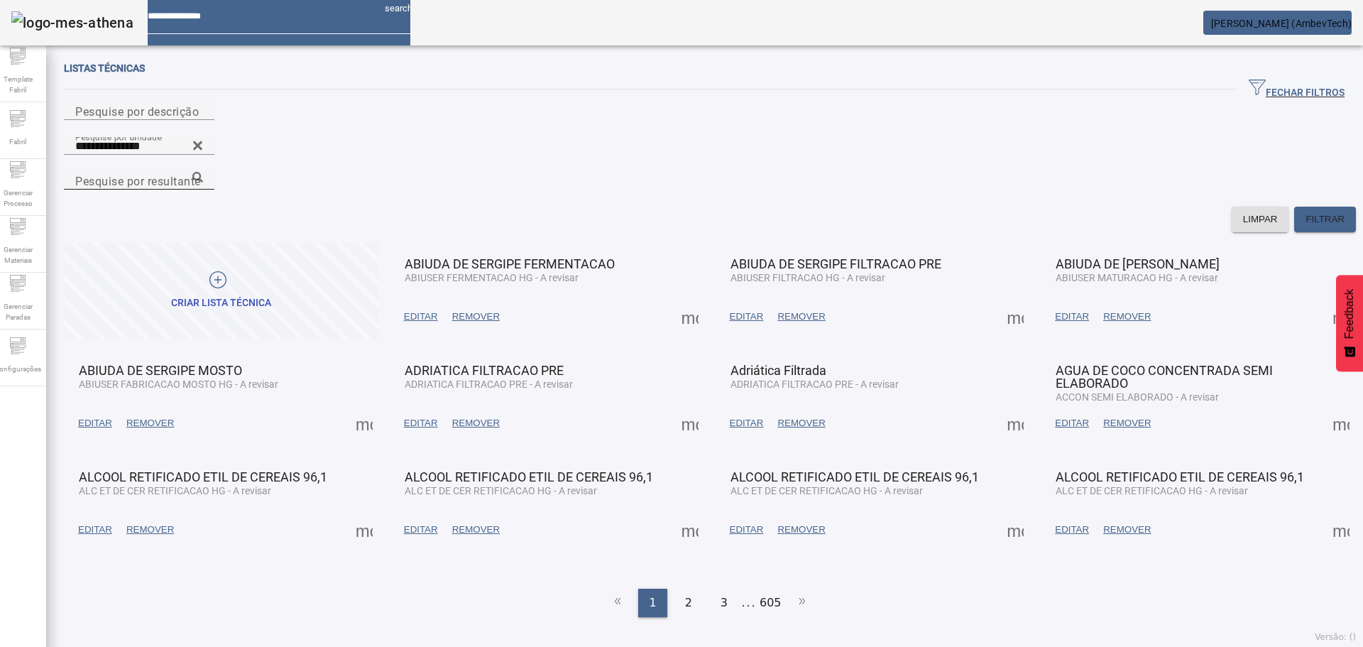
click at [201, 174] on mat-label "Pesquise por resultante" at bounding box center [138, 180] width 126 height 13
click at [203, 173] on input "Pesquise por resultante" at bounding box center [139, 181] width 128 height 17
paste input "**********"
click at [203, 172] on icon at bounding box center [197, 177] width 11 height 11
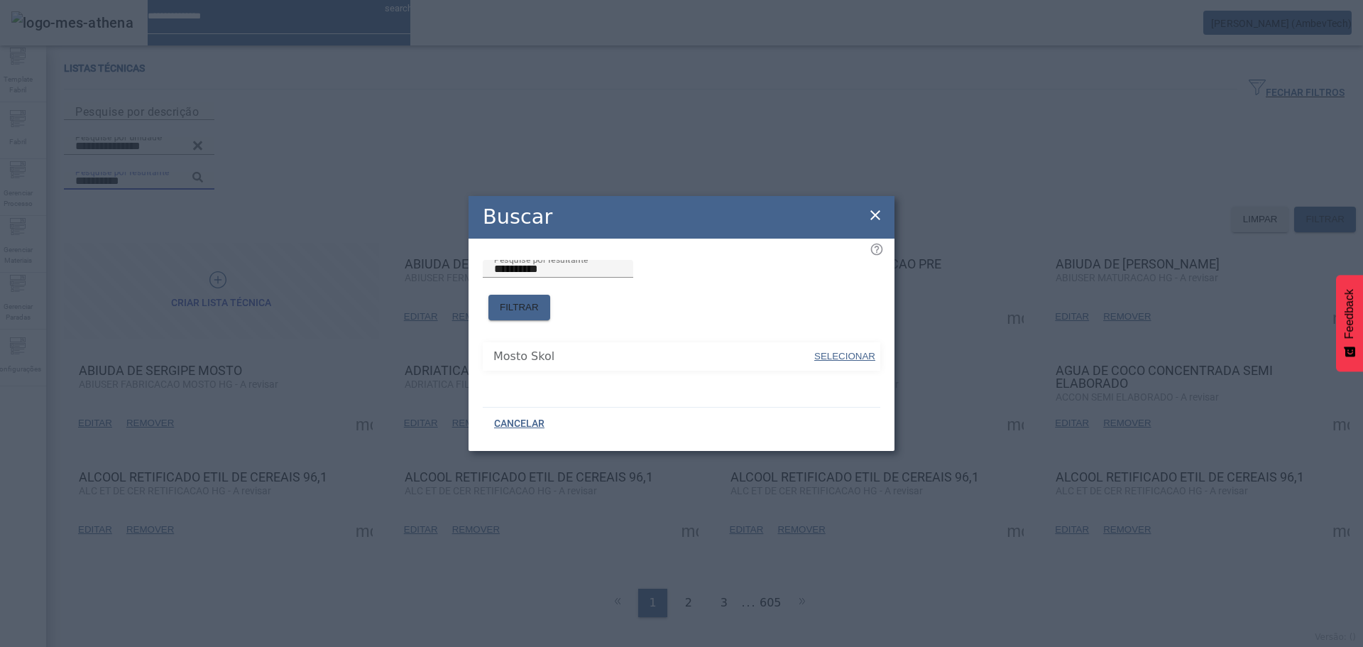
click at [868, 339] on span at bounding box center [845, 356] width 64 height 34
type input "**********"
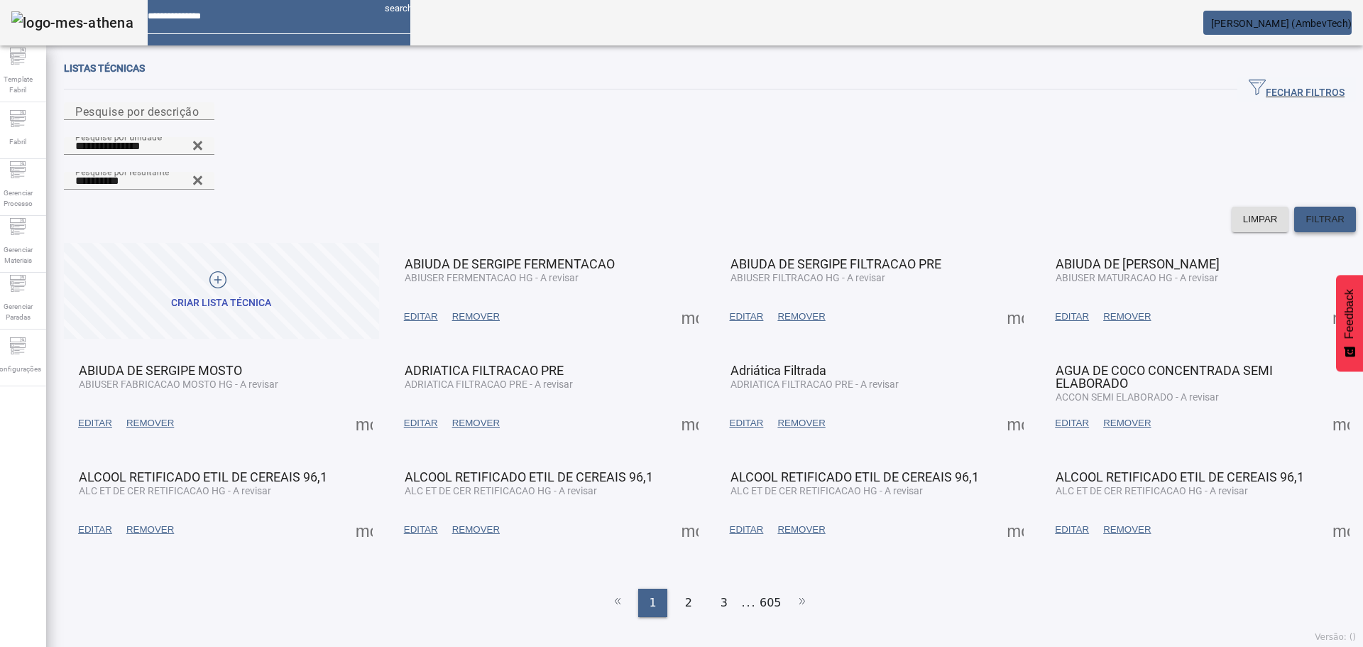
click at [1313, 212] on span "FILTRAR" at bounding box center [1325, 219] width 39 height 14
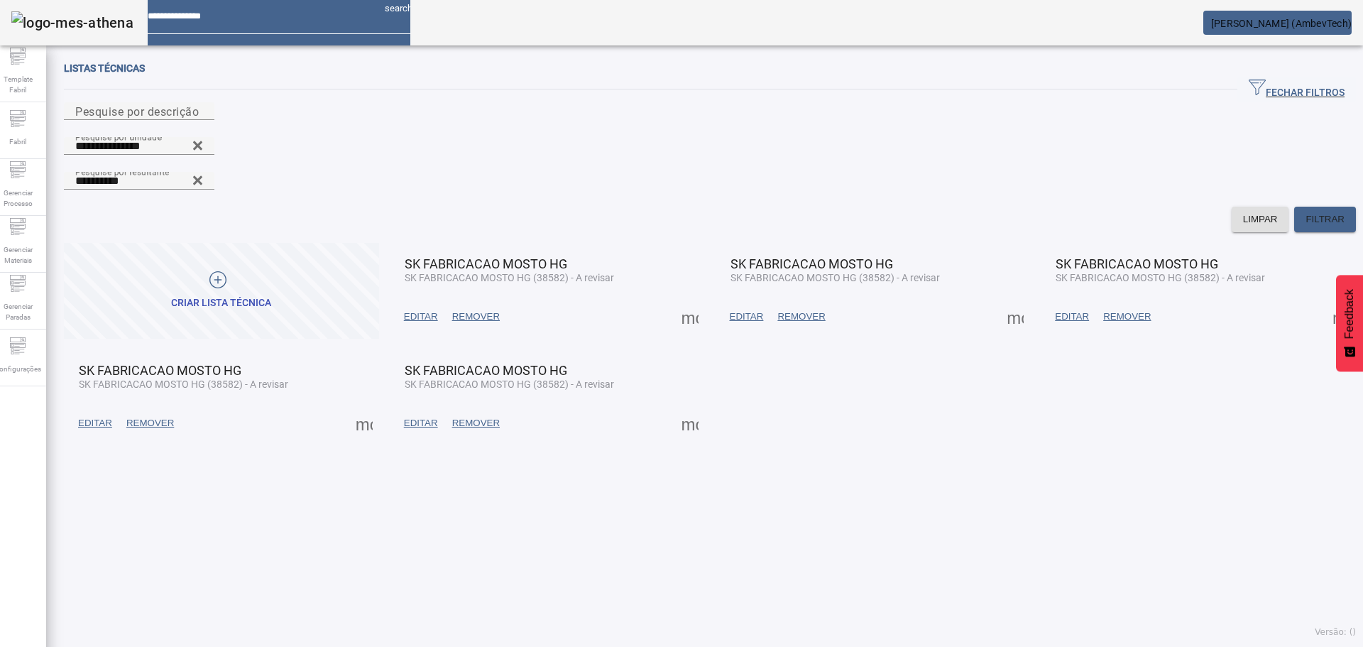
click at [408, 310] on span "EDITAR" at bounding box center [421, 317] width 34 height 14
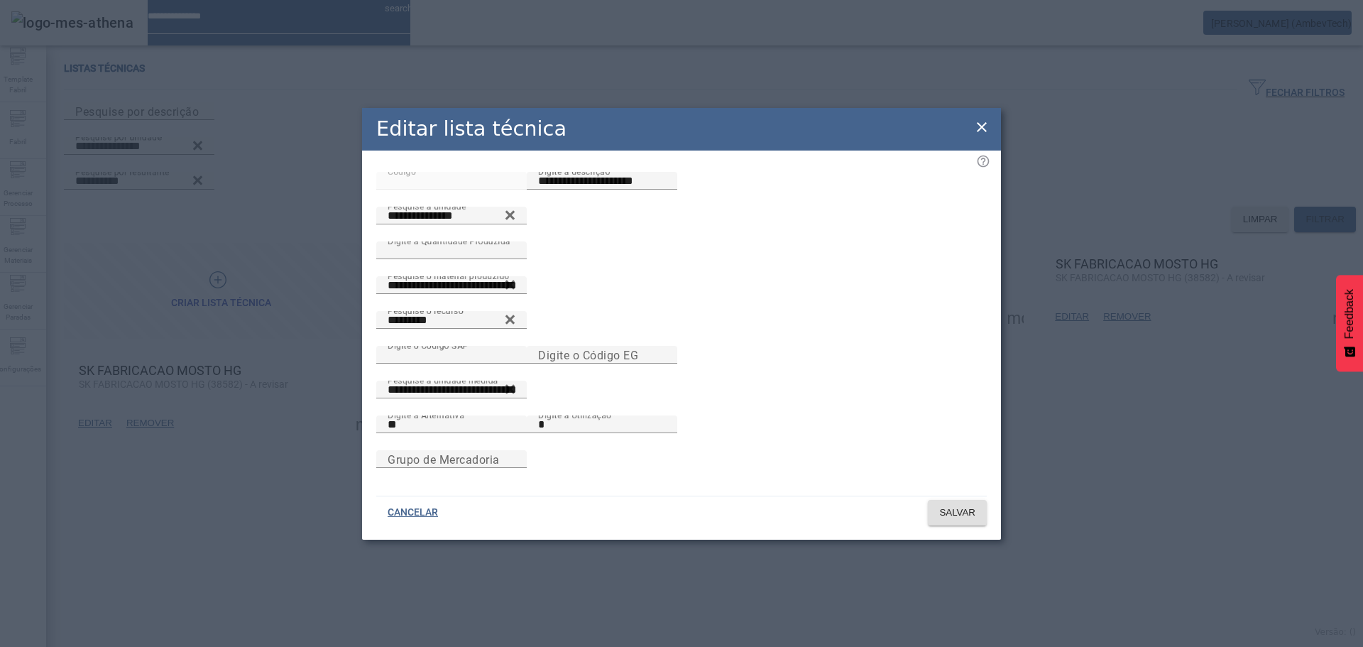
click at [977, 119] on icon at bounding box center [981, 127] width 17 height 17
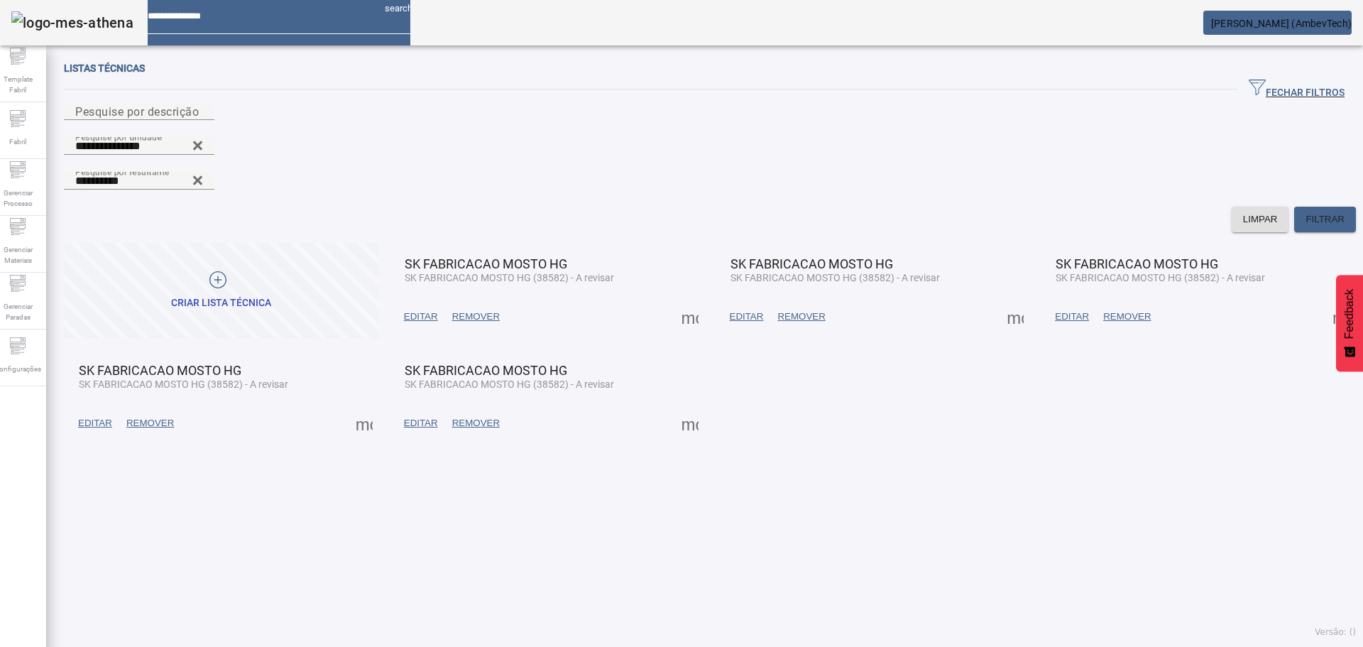
click at [742, 310] on span "EDITAR" at bounding box center [747, 317] width 34 height 14
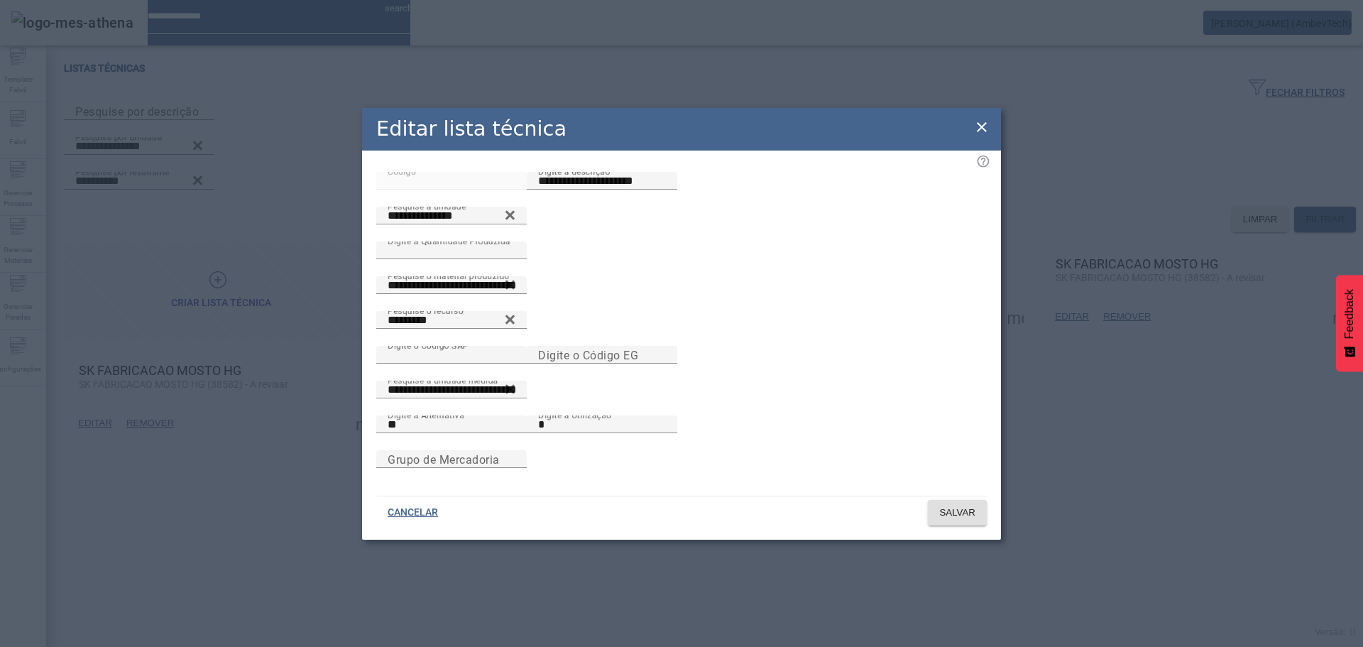
click at [982, 119] on icon at bounding box center [981, 127] width 17 height 17
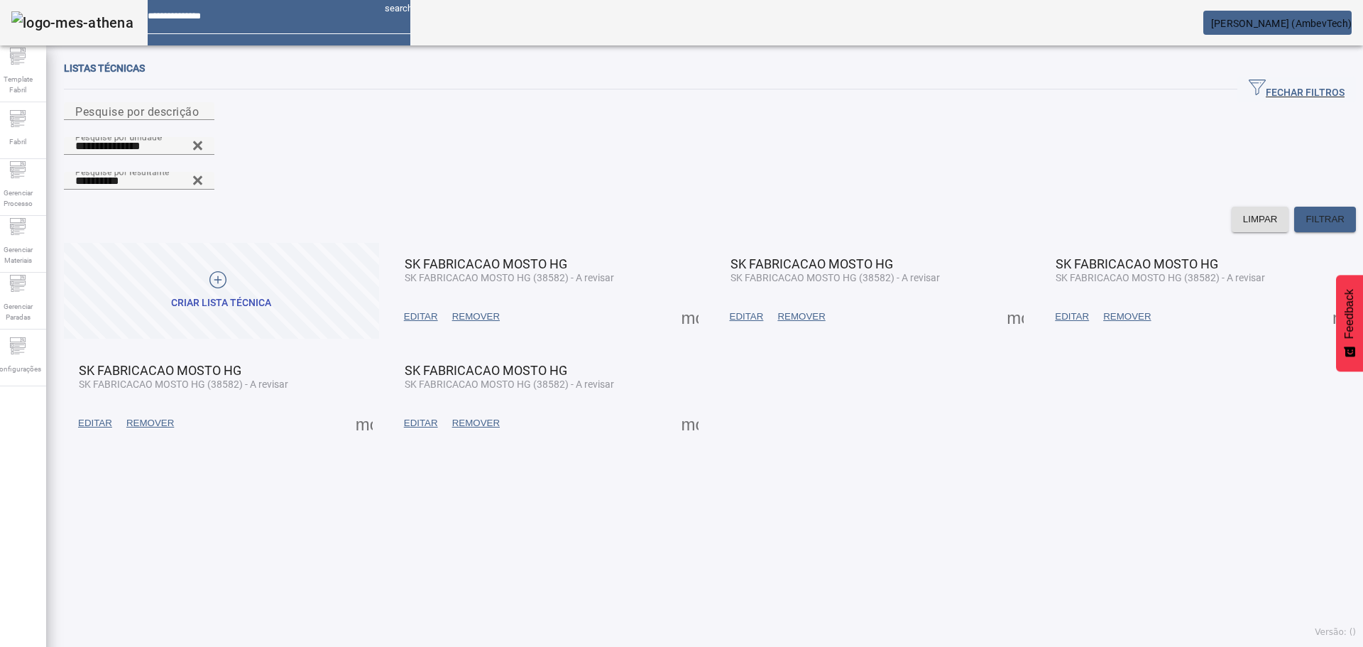
click at [1048, 300] on span at bounding box center [1072, 317] width 48 height 34
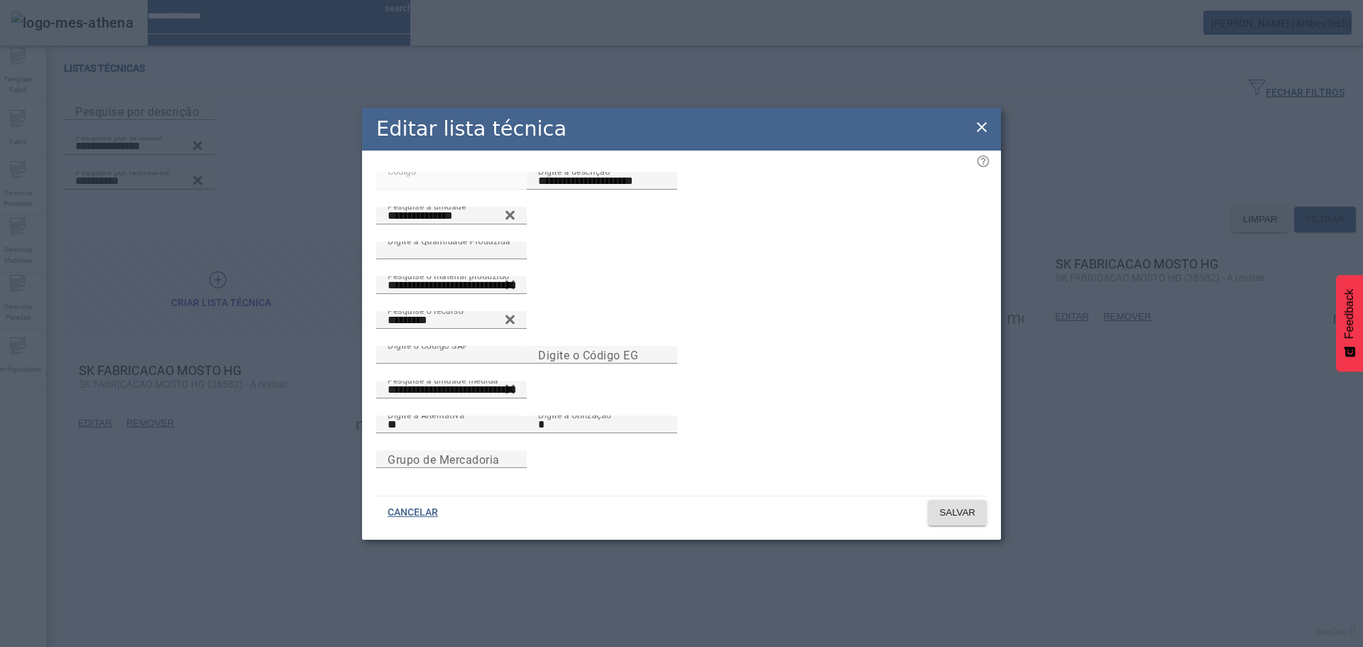
click at [980, 122] on icon at bounding box center [982, 127] width 10 height 10
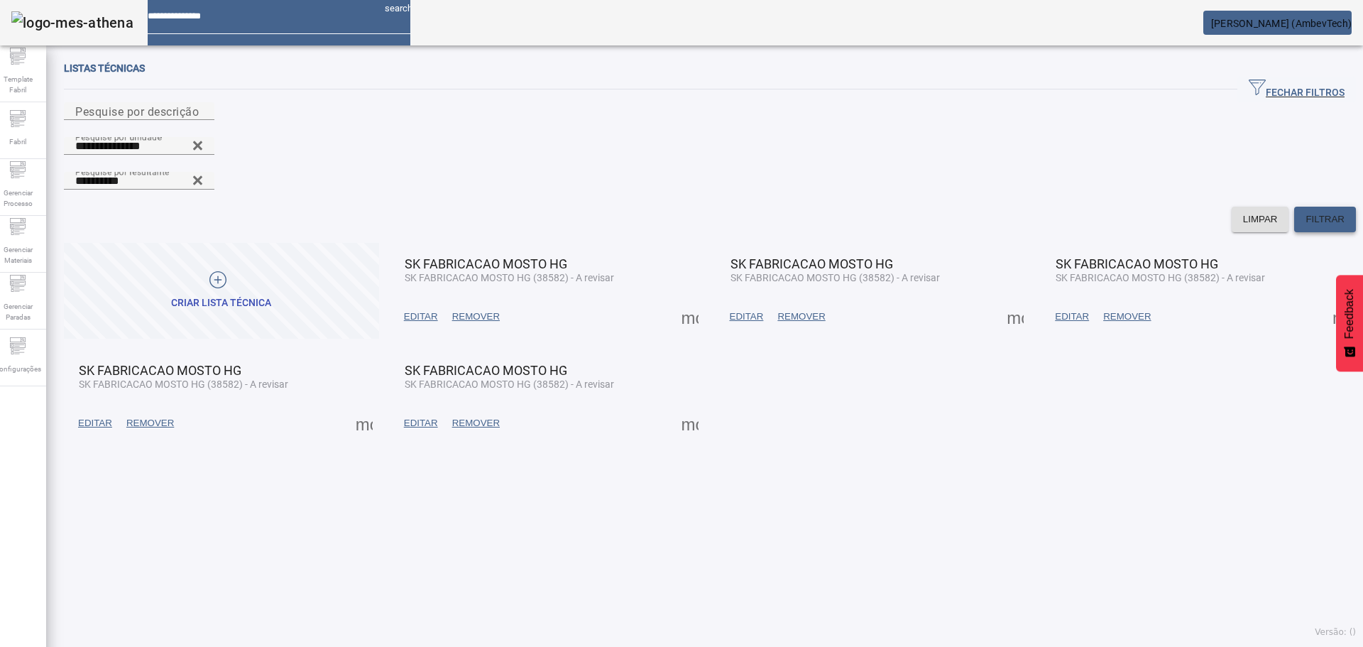
click at [1321, 212] on span "FILTRAR" at bounding box center [1325, 219] width 39 height 14
click at [400, 300] on span at bounding box center [421, 317] width 48 height 34
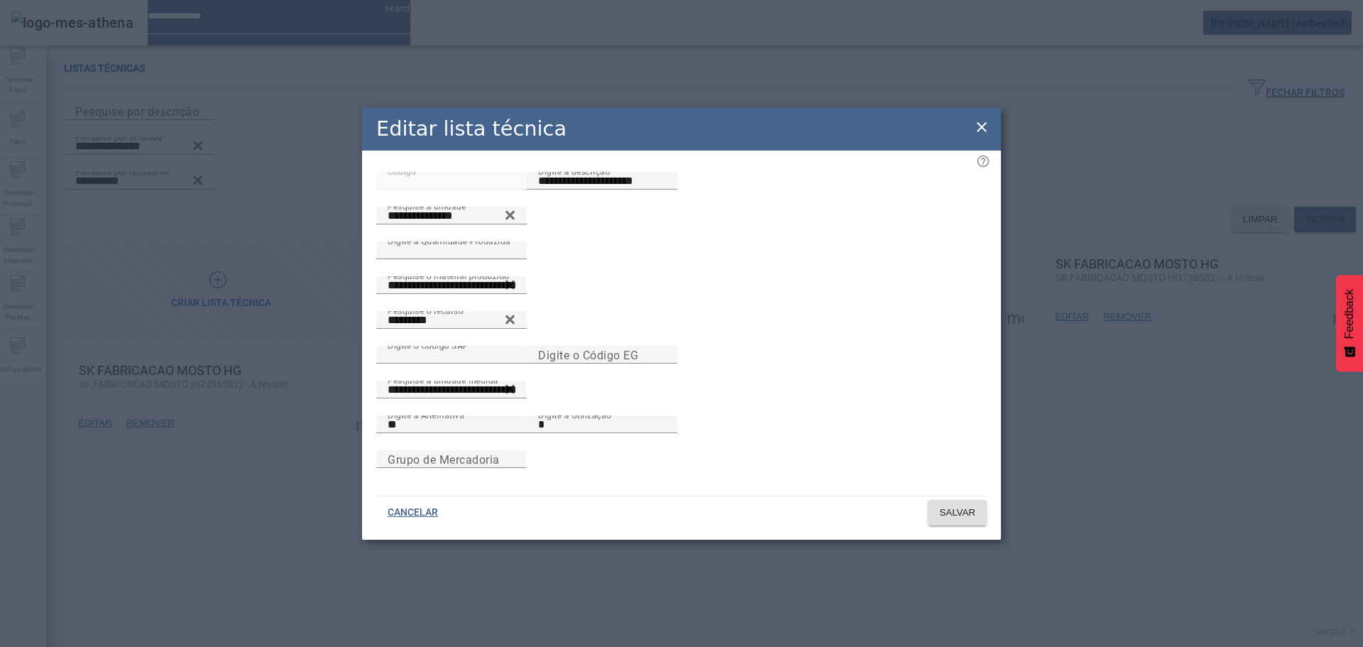
click at [983, 121] on icon at bounding box center [981, 127] width 17 height 17
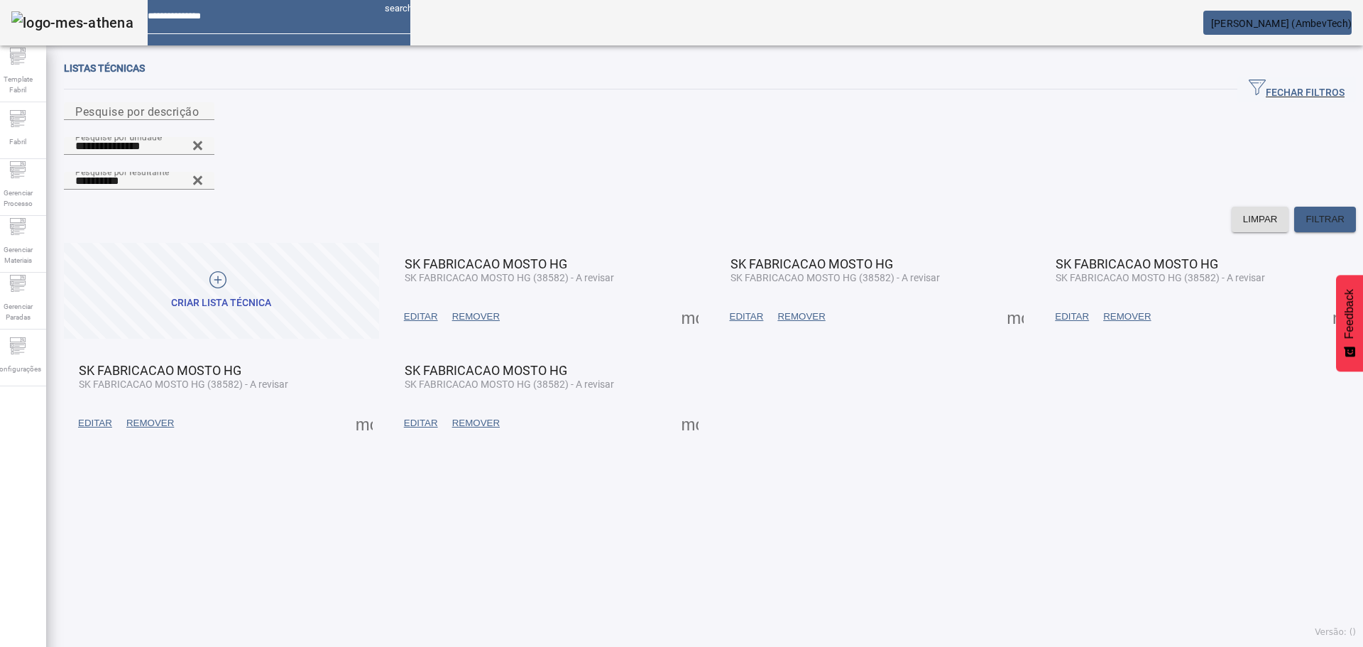
click at [741, 300] on span at bounding box center [747, 317] width 48 height 34
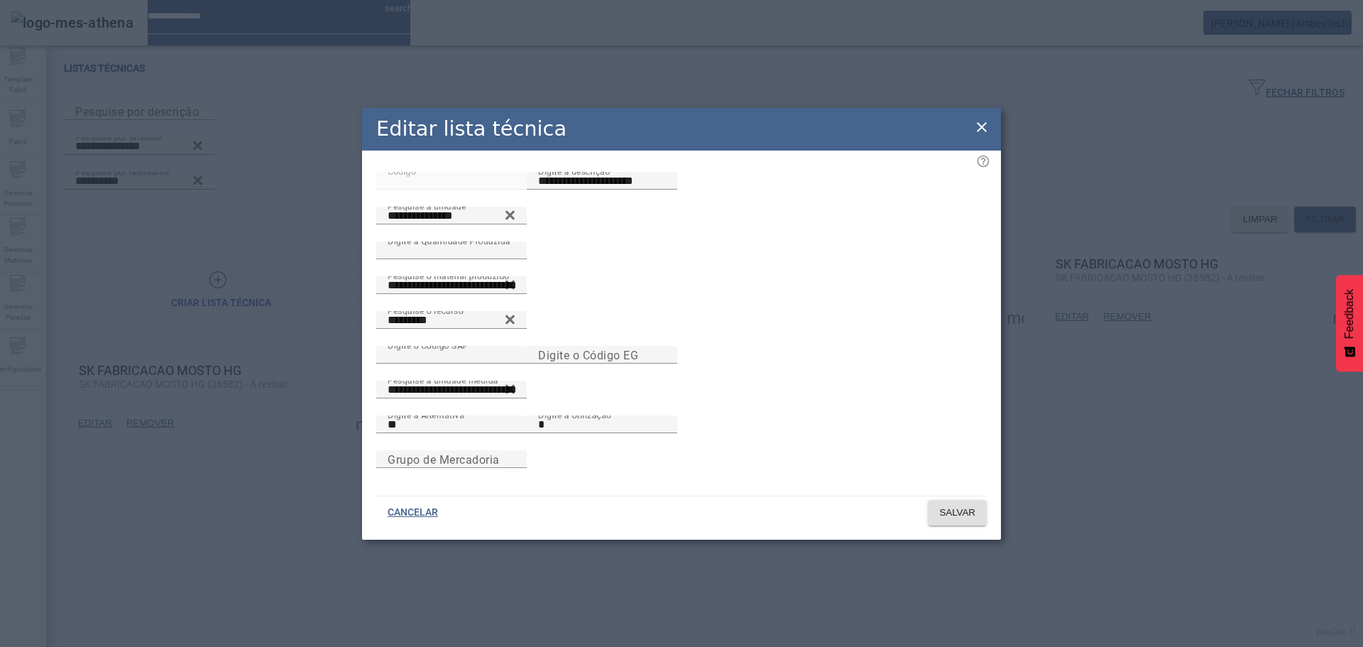
click at [983, 125] on icon at bounding box center [981, 127] width 17 height 17
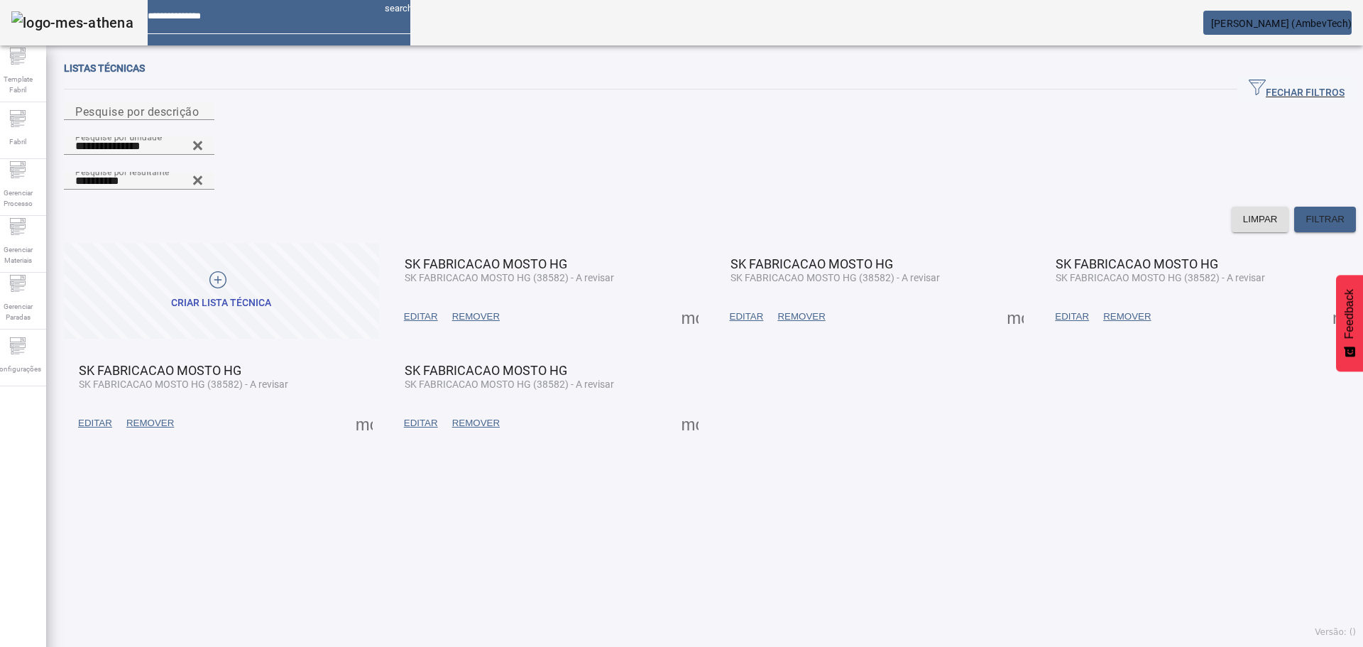
click at [1064, 310] on span "EDITAR" at bounding box center [1072, 317] width 34 height 14
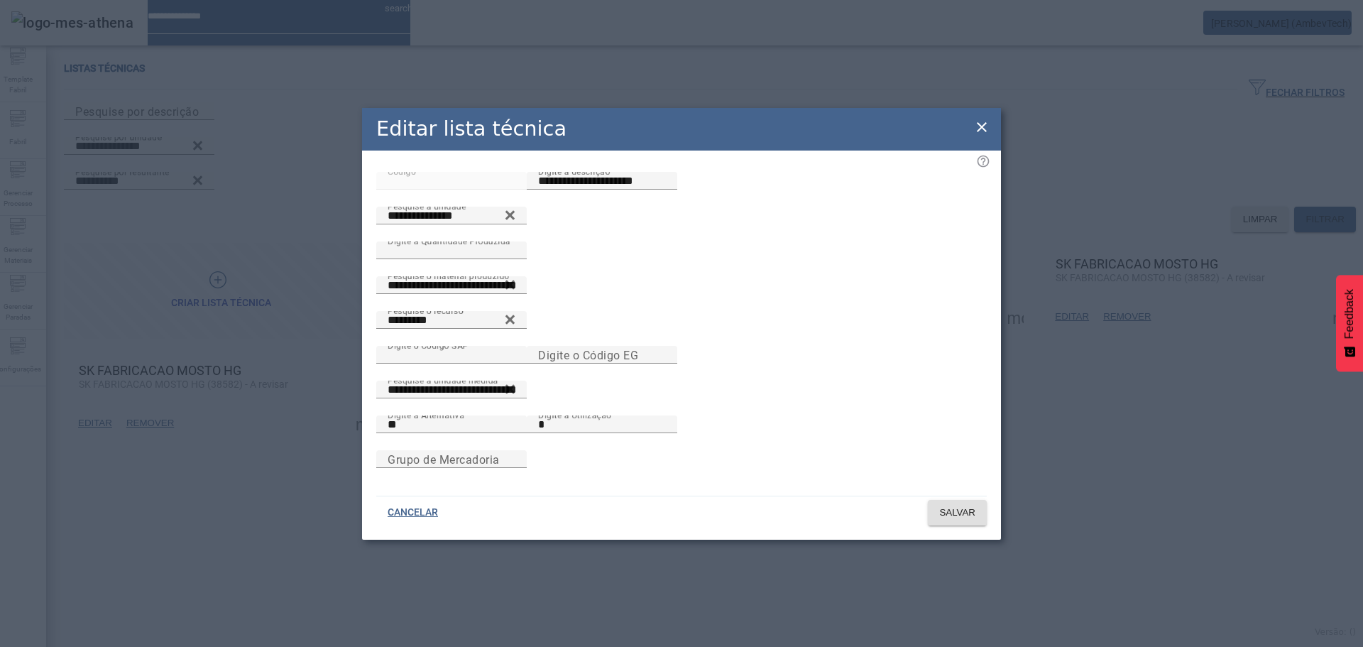
click at [978, 122] on icon at bounding box center [982, 127] width 10 height 10
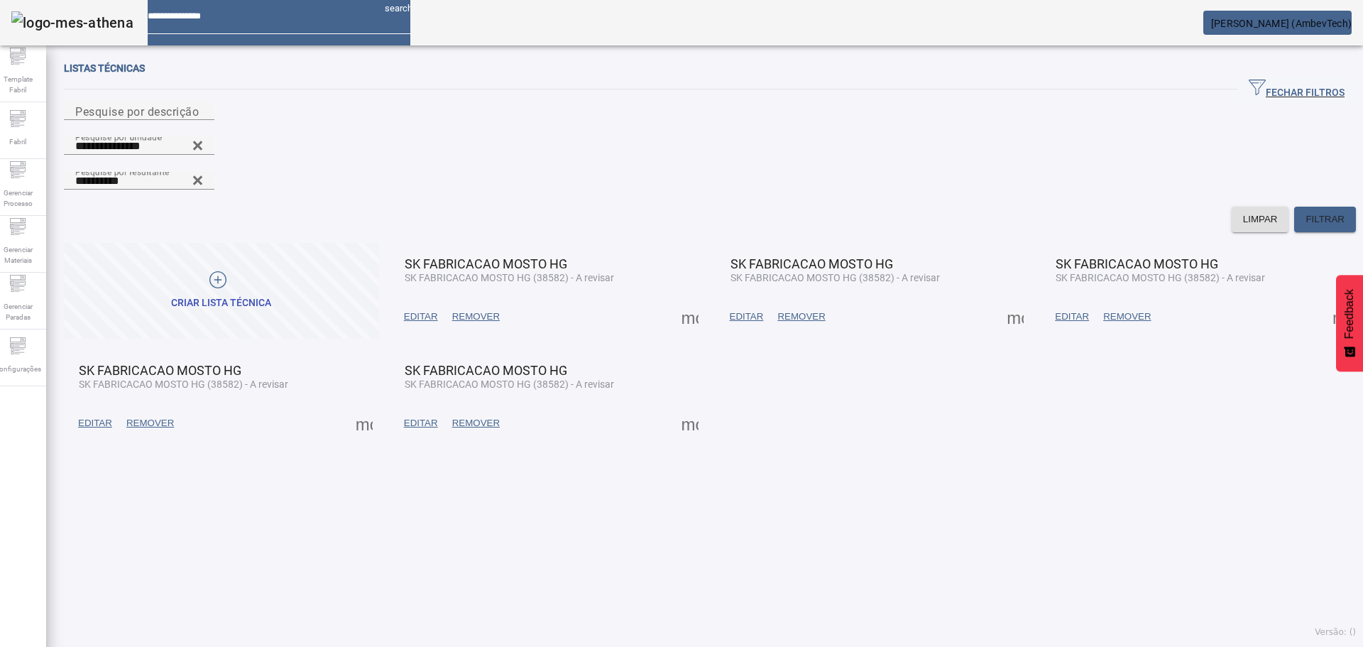
click at [1324, 300] on span at bounding box center [1341, 317] width 34 height 34
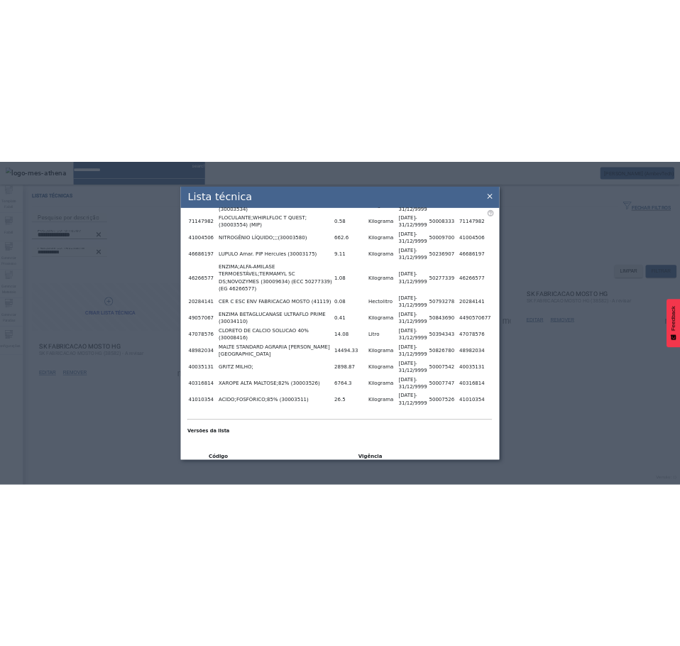
scroll to position [355, 0]
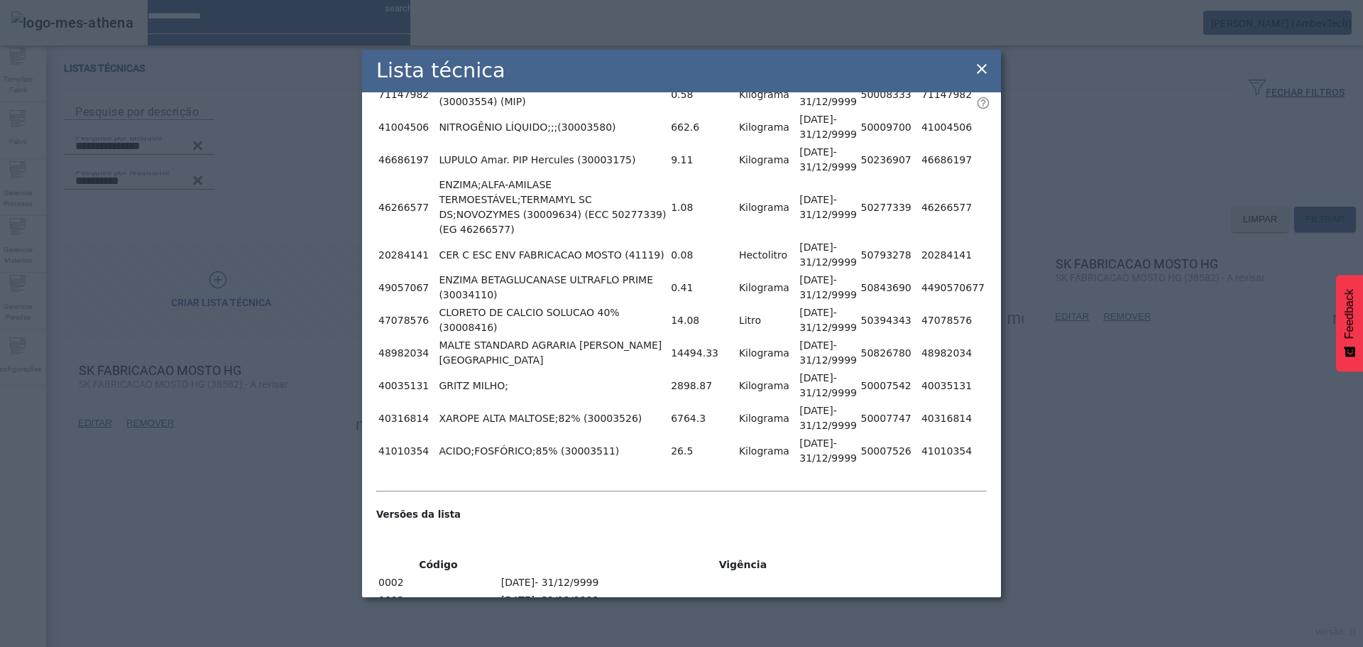
click at [981, 67] on icon at bounding box center [982, 69] width 10 height 10
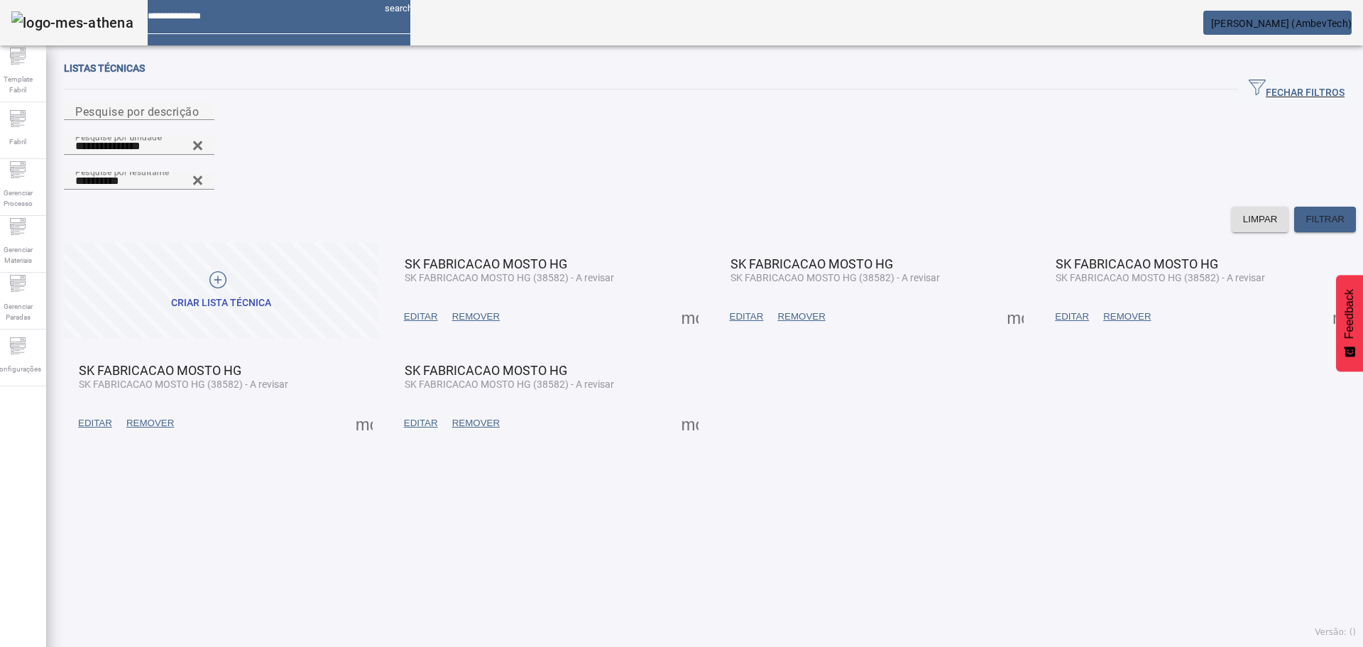
click at [1324, 300] on span at bounding box center [1341, 317] width 34 height 34
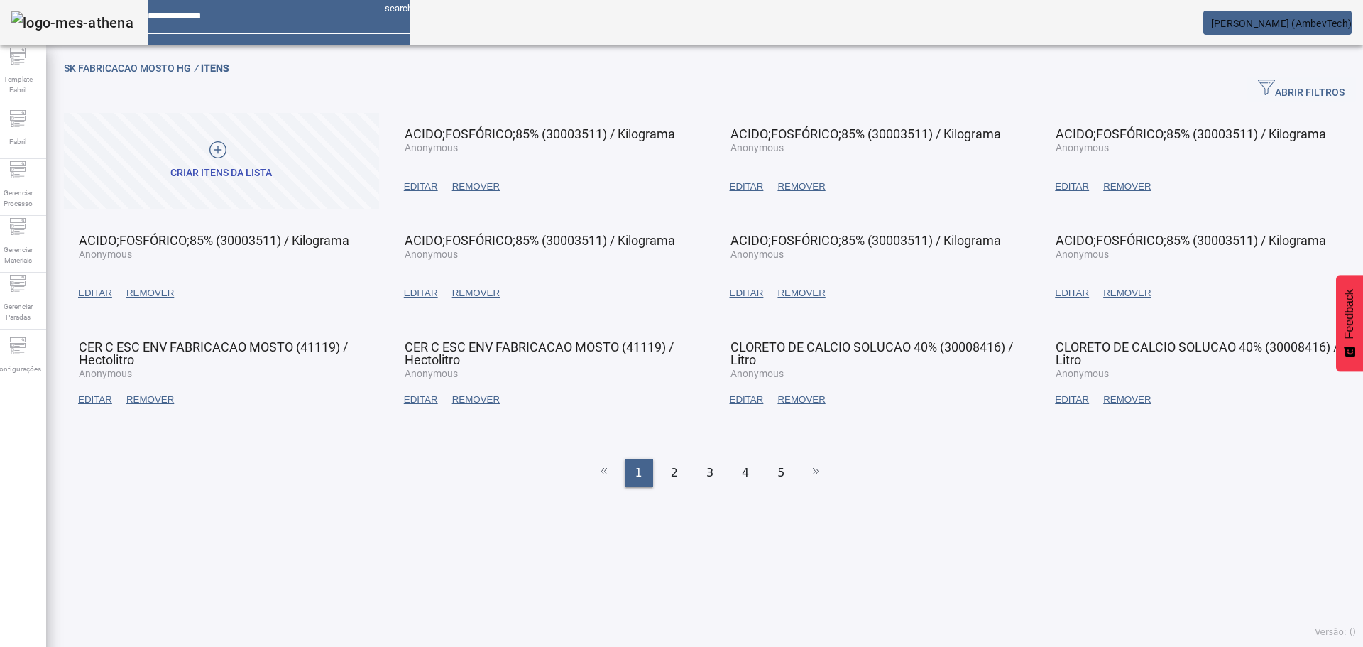
click at [414, 181] on span "EDITAR" at bounding box center [421, 187] width 34 height 14
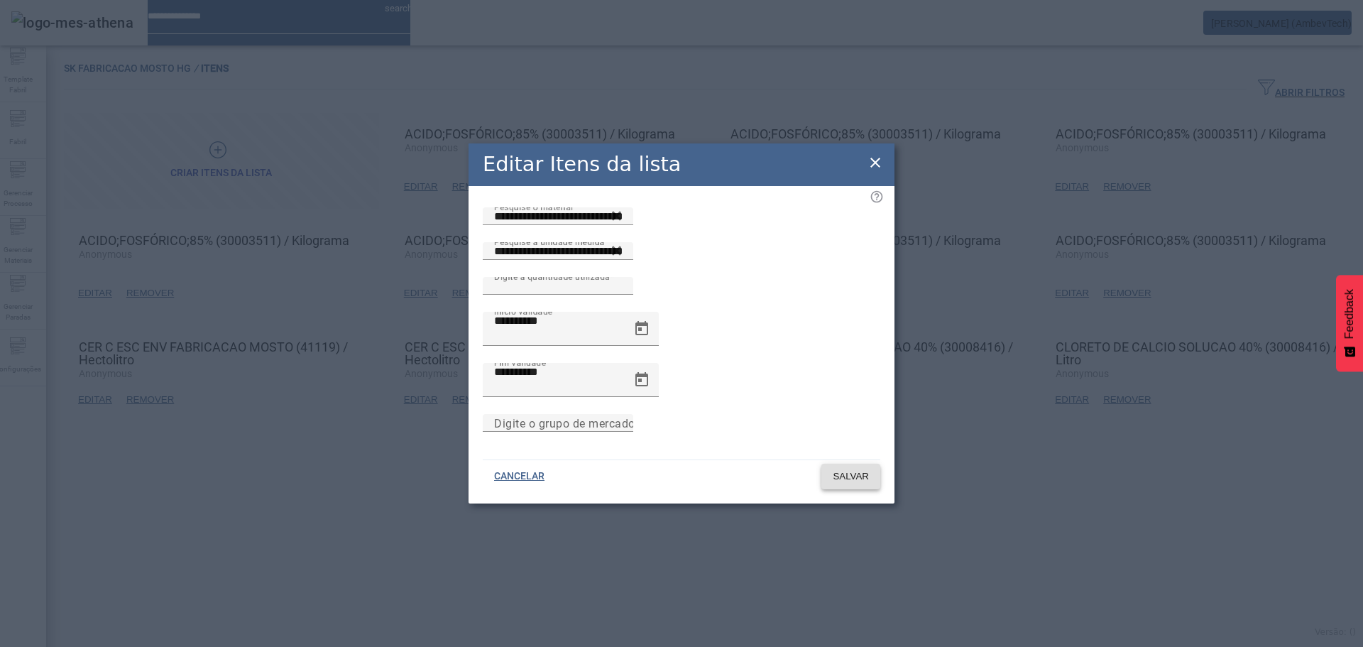
click at [833, 469] on span "SALVAR" at bounding box center [851, 476] width 36 height 14
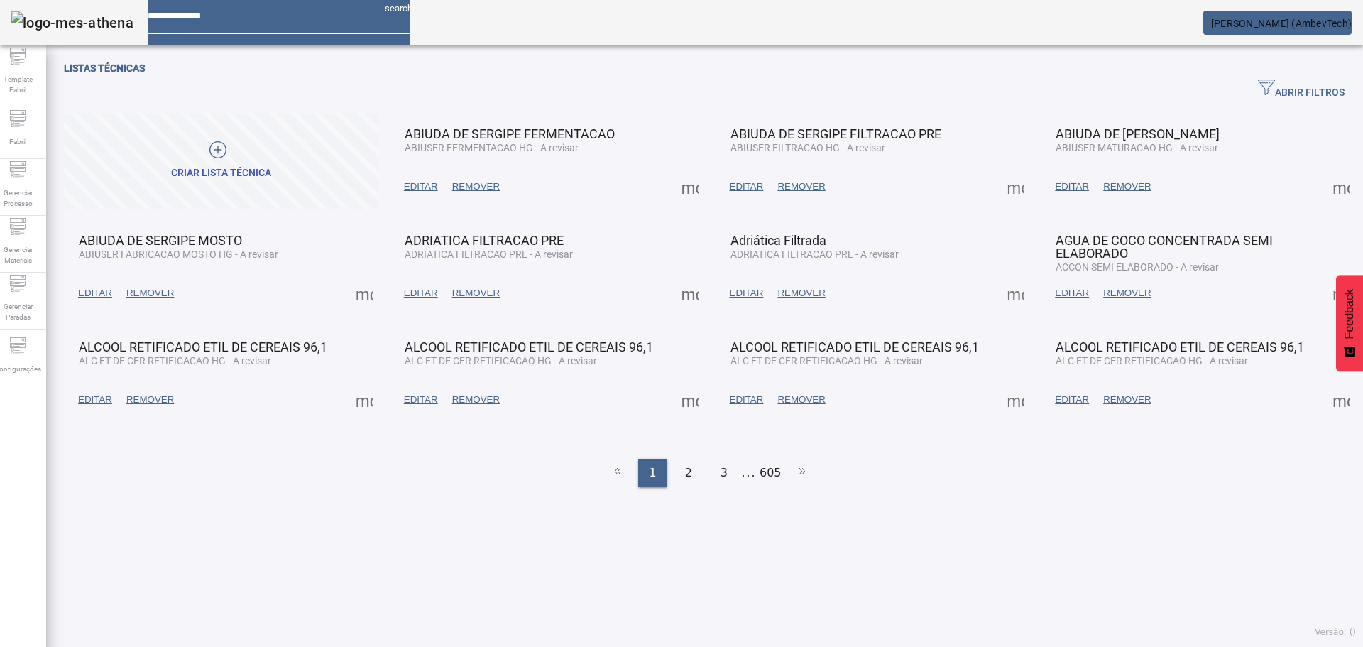
click at [1268, 89] on span "ABRIR FILTROS" at bounding box center [1301, 89] width 87 height 21
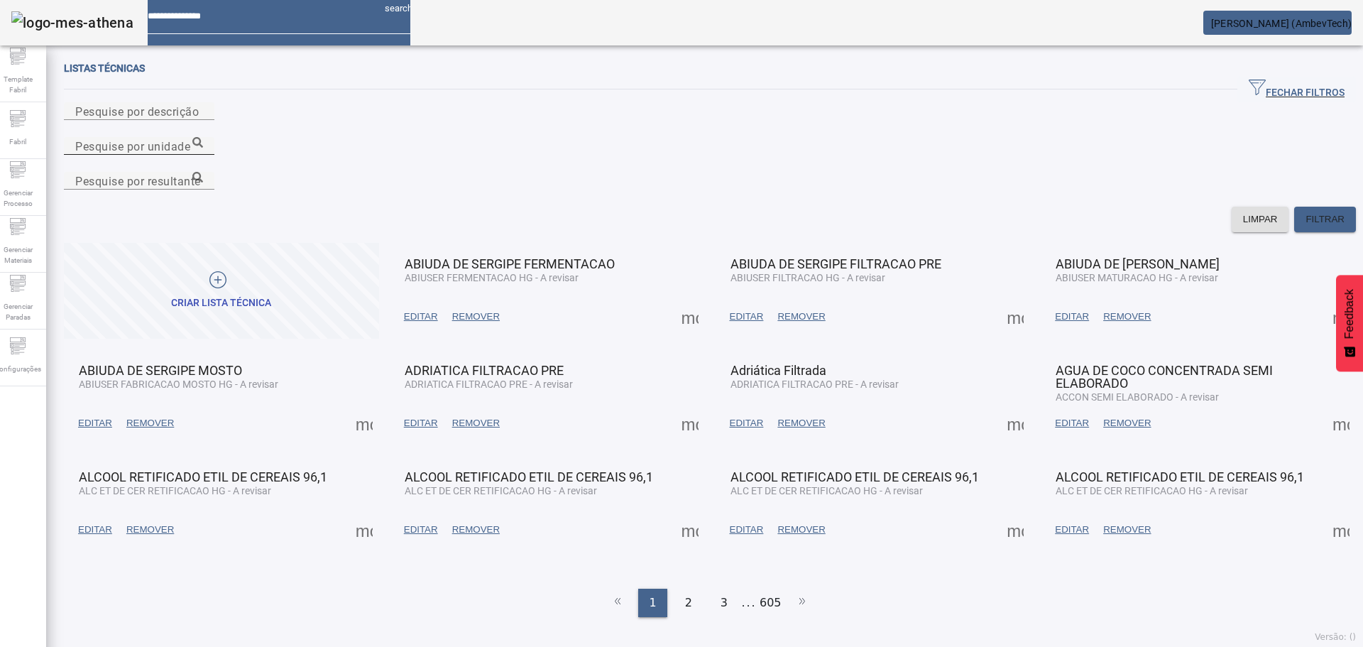
click at [203, 137] on div "Pesquise por unidade" at bounding box center [139, 146] width 128 height 18
click at [203, 137] on icon at bounding box center [197, 142] width 11 height 11
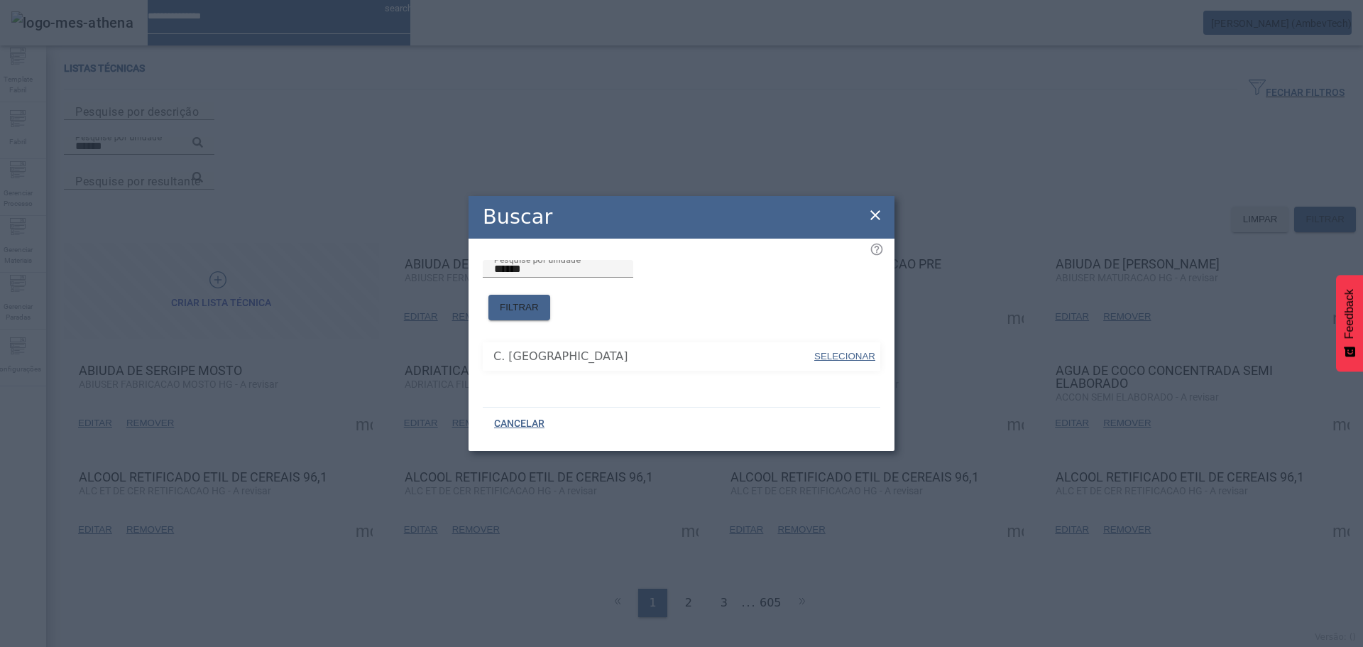
click at [865, 349] on span "SELECIONAR" at bounding box center [844, 356] width 61 height 14
type input "**********"
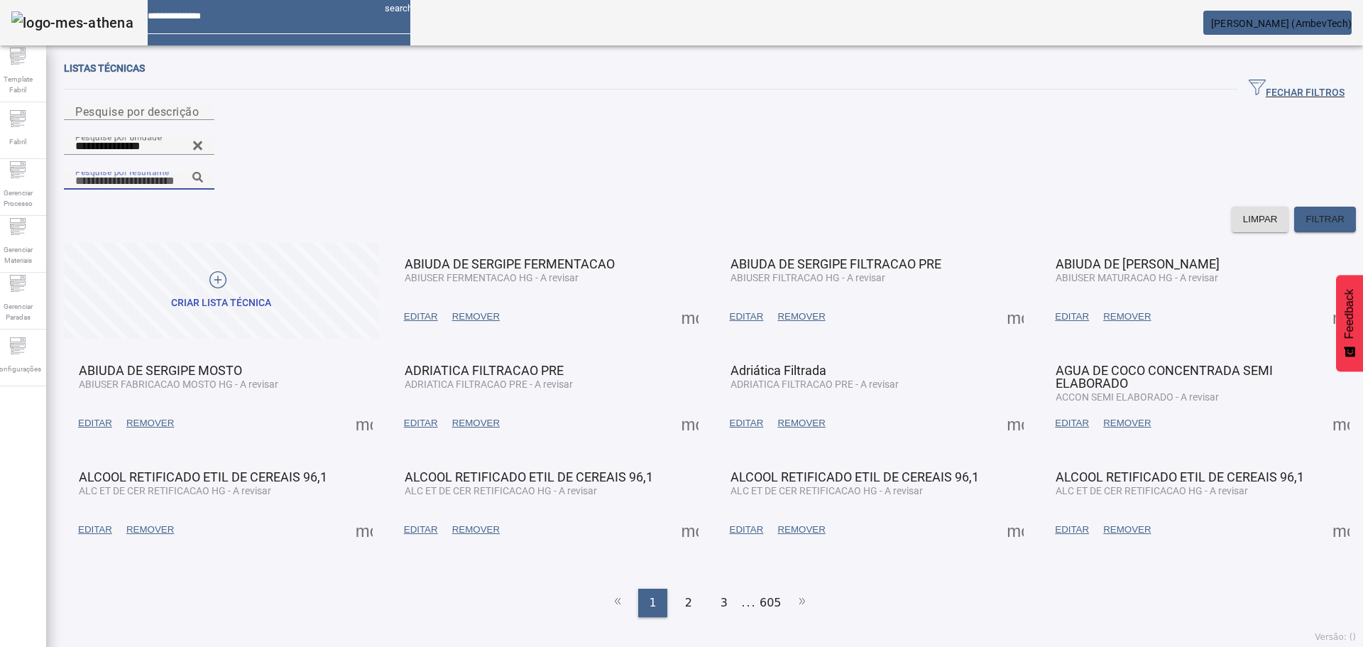
click at [203, 173] on input "Pesquise por resultante" at bounding box center [139, 181] width 128 height 17
type input "*"
click at [203, 172] on div "**********" at bounding box center [139, 181] width 128 height 18
click at [203, 172] on icon at bounding box center [197, 177] width 11 height 11
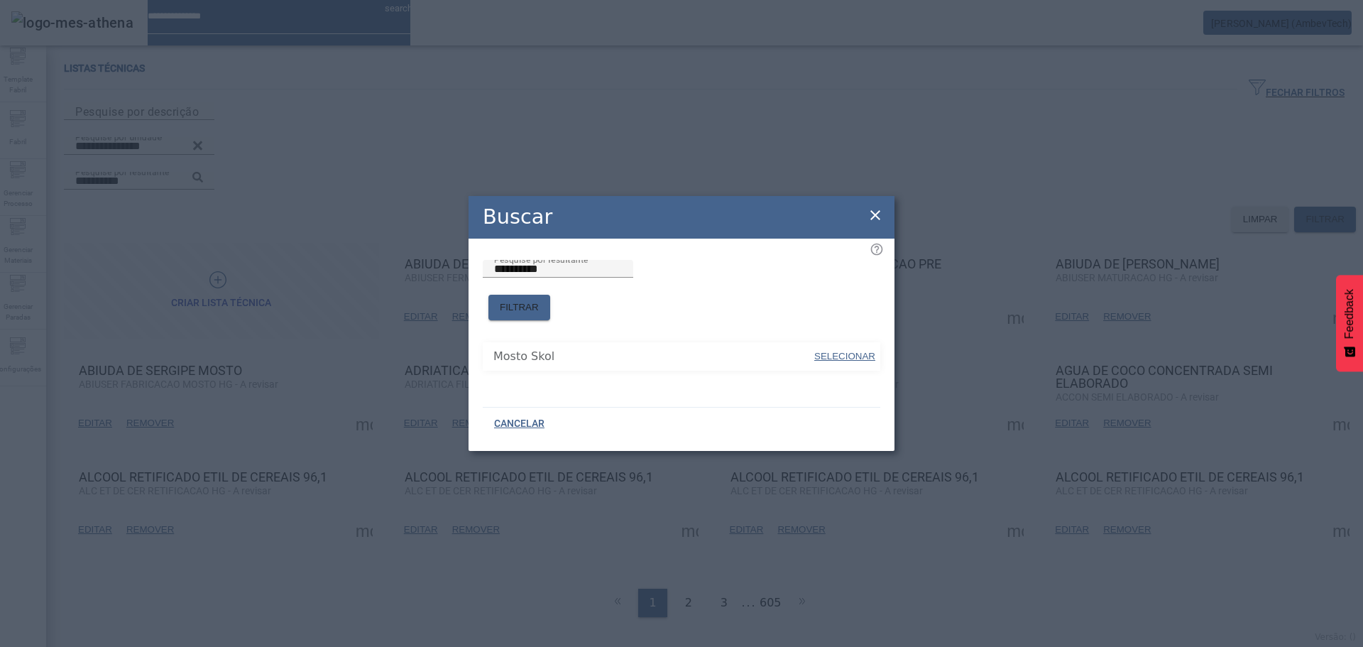
click at [826, 351] on span "SELECIONAR" at bounding box center [844, 356] width 61 height 11
type input "**********"
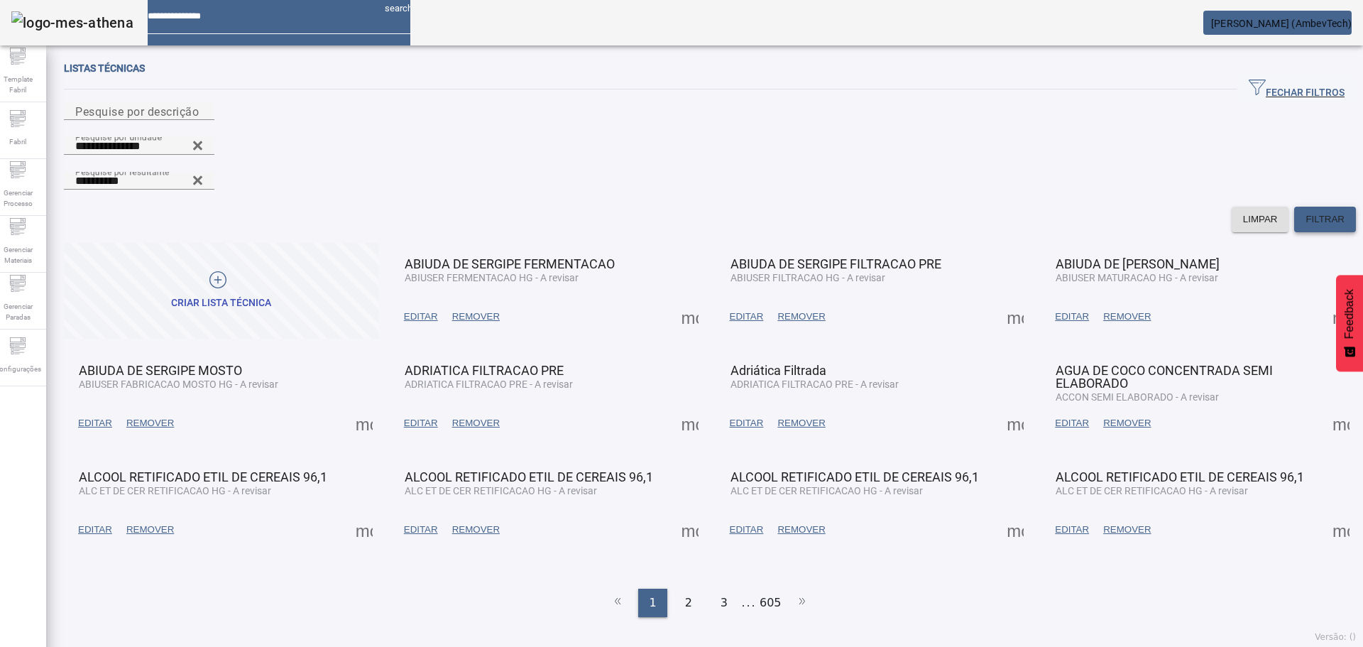
click at [1308, 202] on span at bounding box center [1325, 219] width 62 height 34
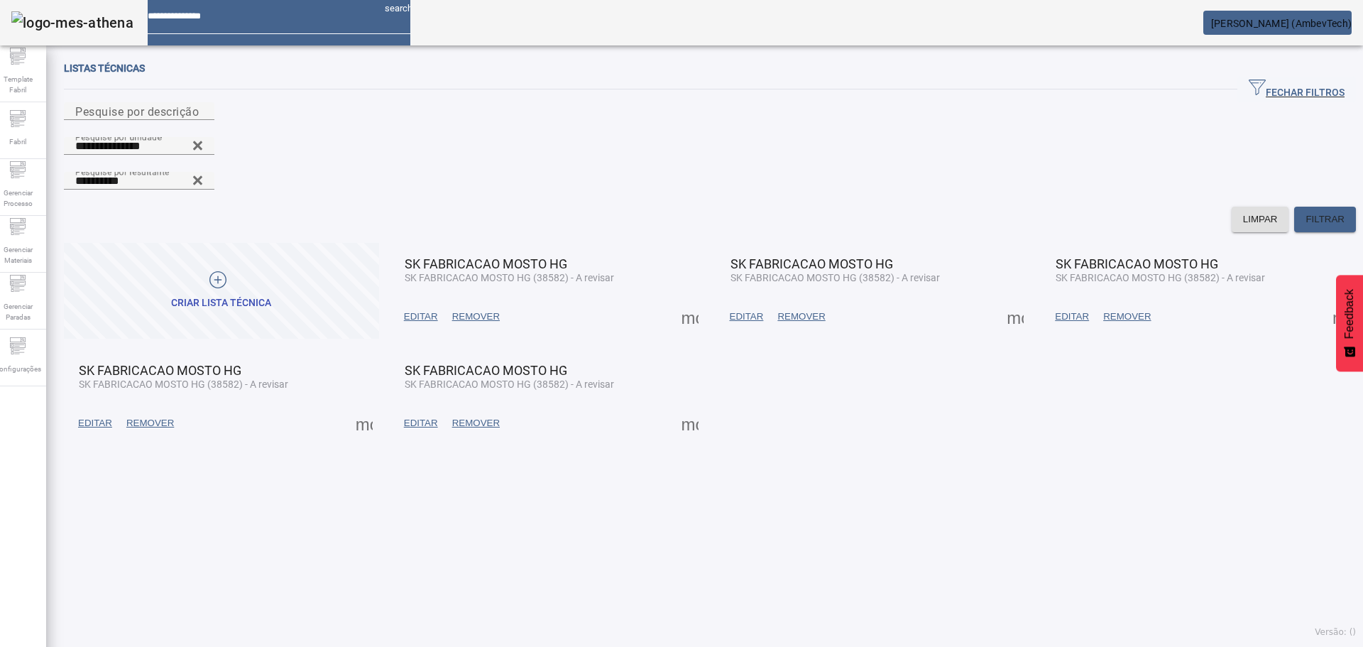
click at [751, 310] on span "EDITAR" at bounding box center [747, 317] width 34 height 14
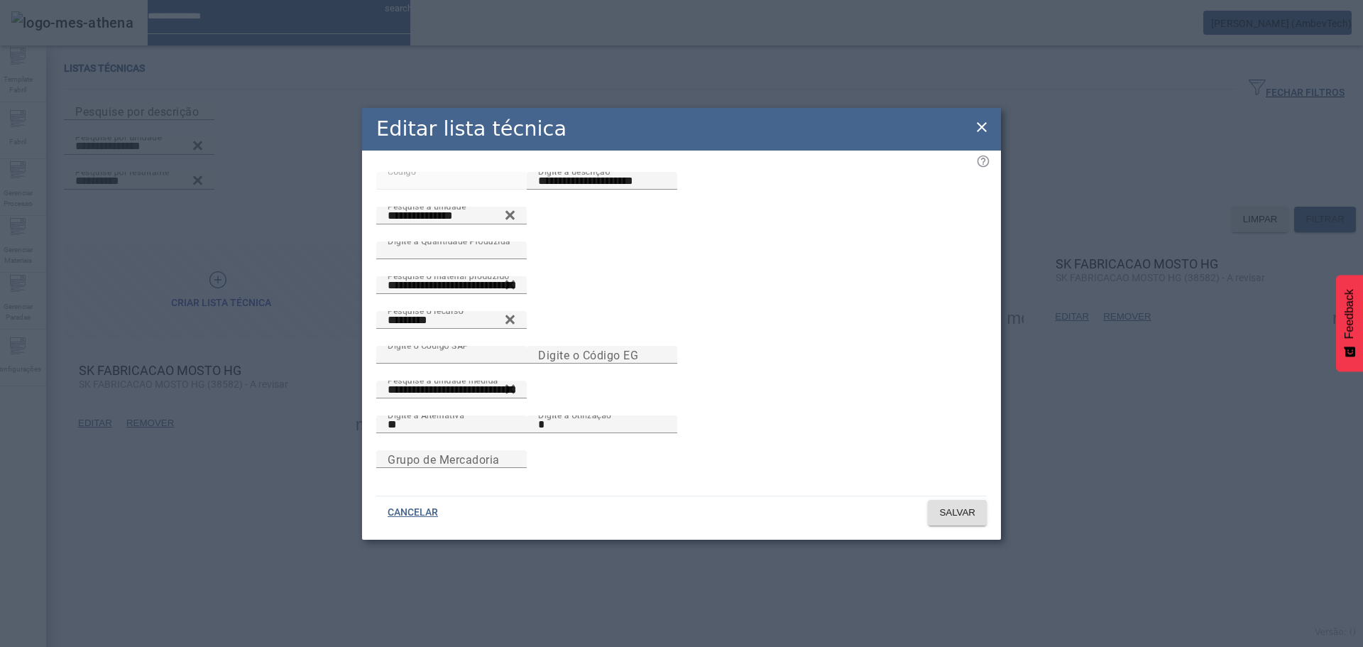
click at [985, 119] on icon at bounding box center [981, 127] width 17 height 17
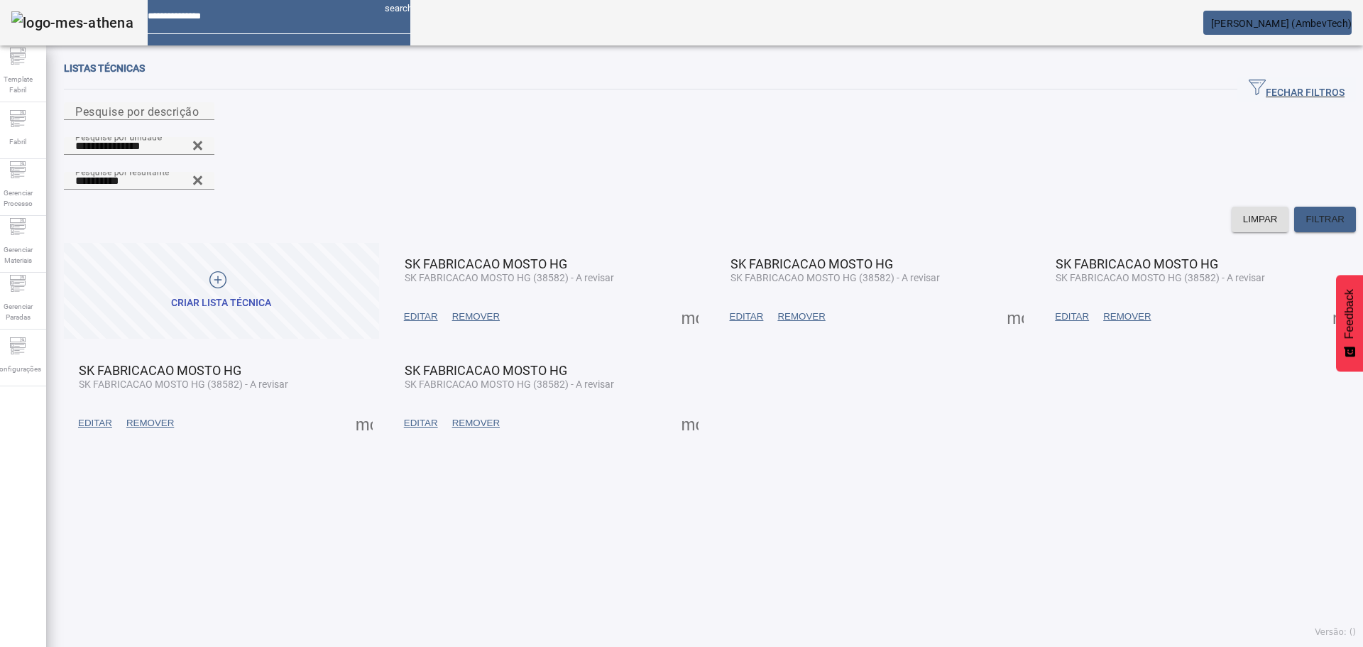
click at [1055, 310] on span "EDITAR" at bounding box center [1072, 317] width 34 height 14
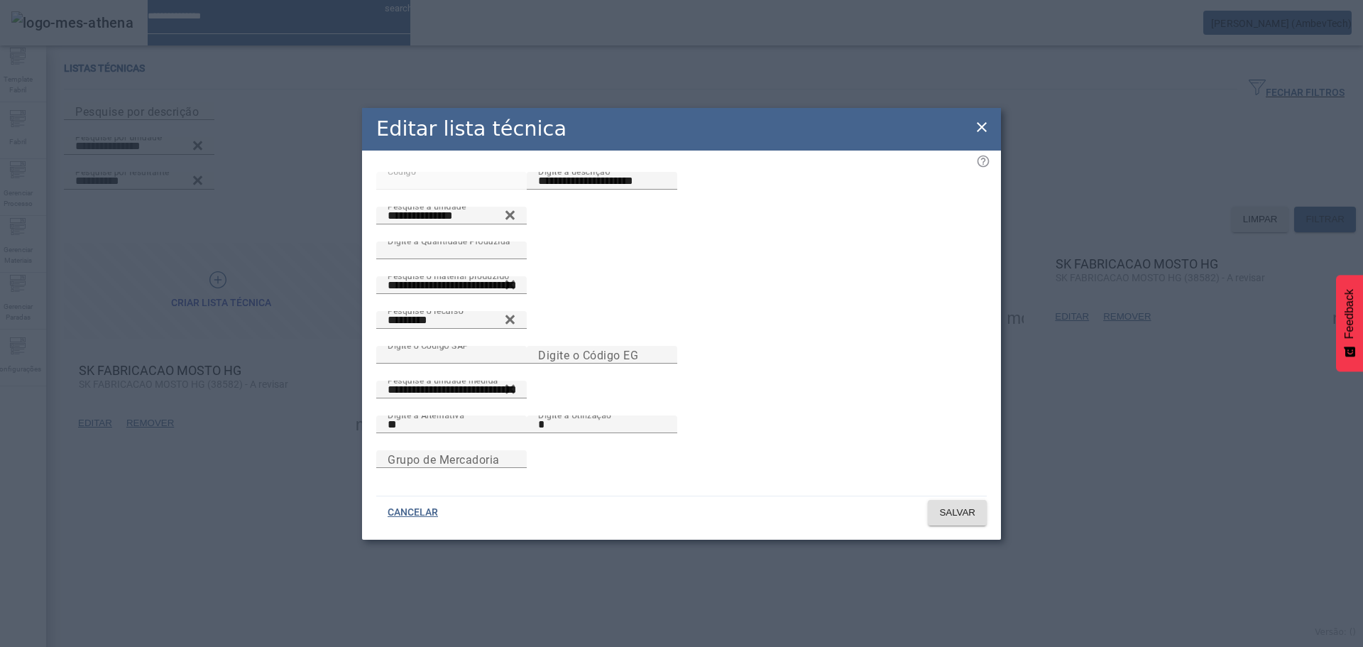
click at [977, 119] on icon at bounding box center [981, 127] width 17 height 17
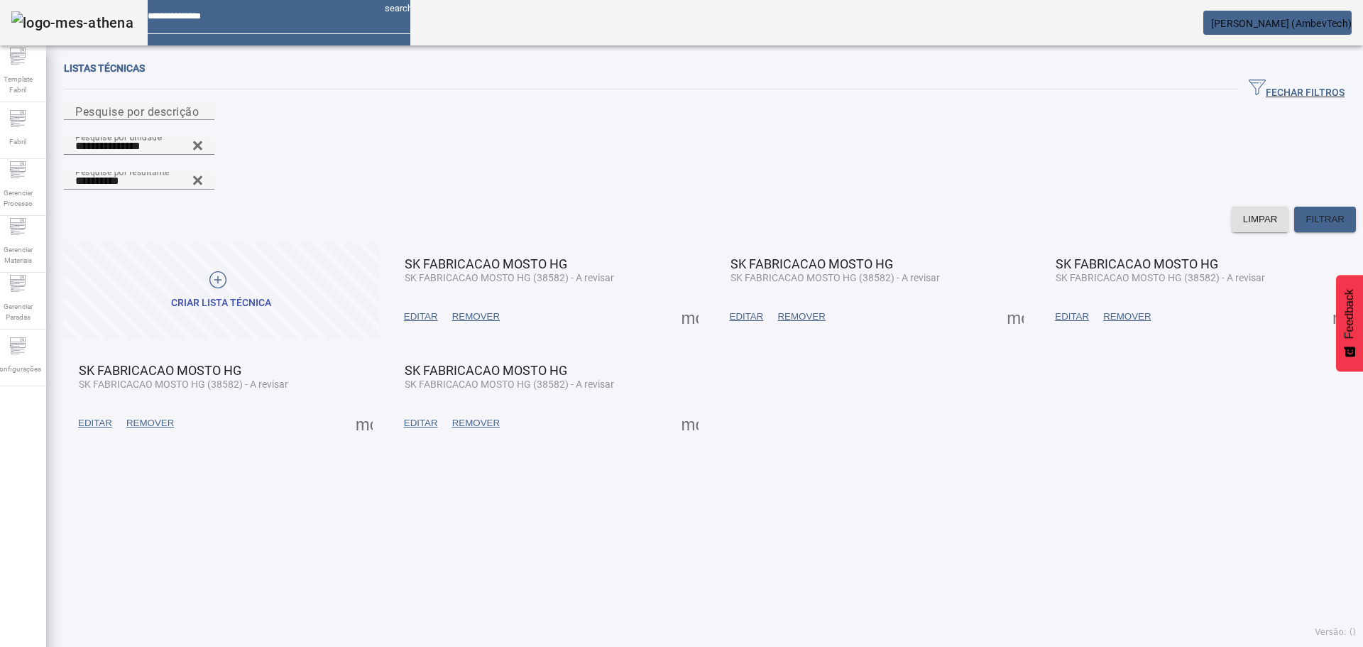
click at [424, 300] on span at bounding box center [421, 317] width 48 height 34
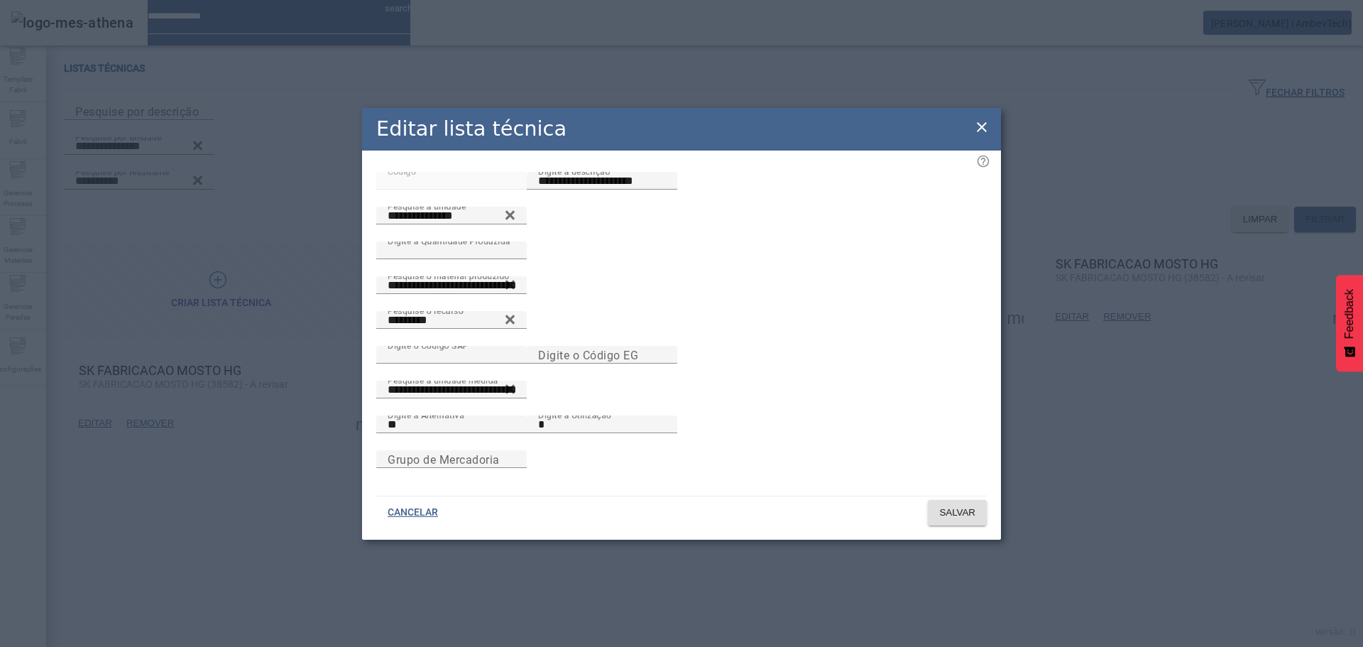
click at [985, 122] on icon at bounding box center [982, 127] width 10 height 10
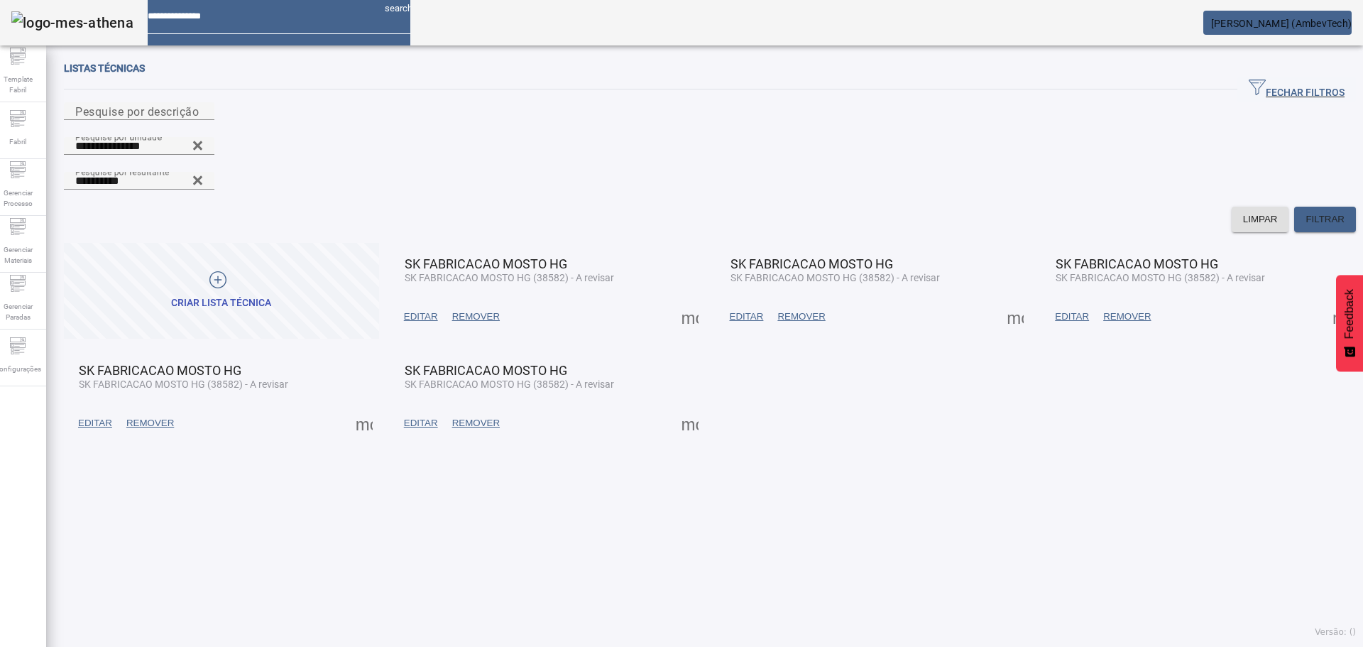
click at [435, 416] on span "EDITAR" at bounding box center [421, 423] width 34 height 14
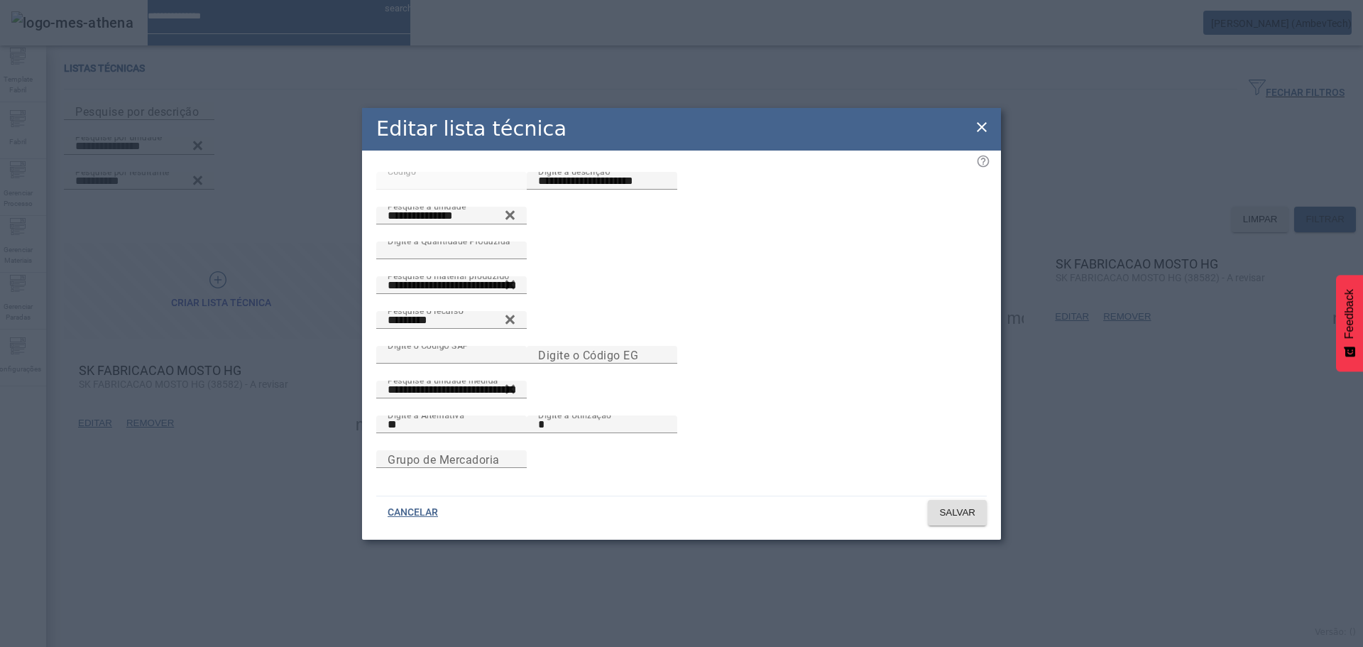
click at [980, 122] on icon at bounding box center [982, 127] width 10 height 10
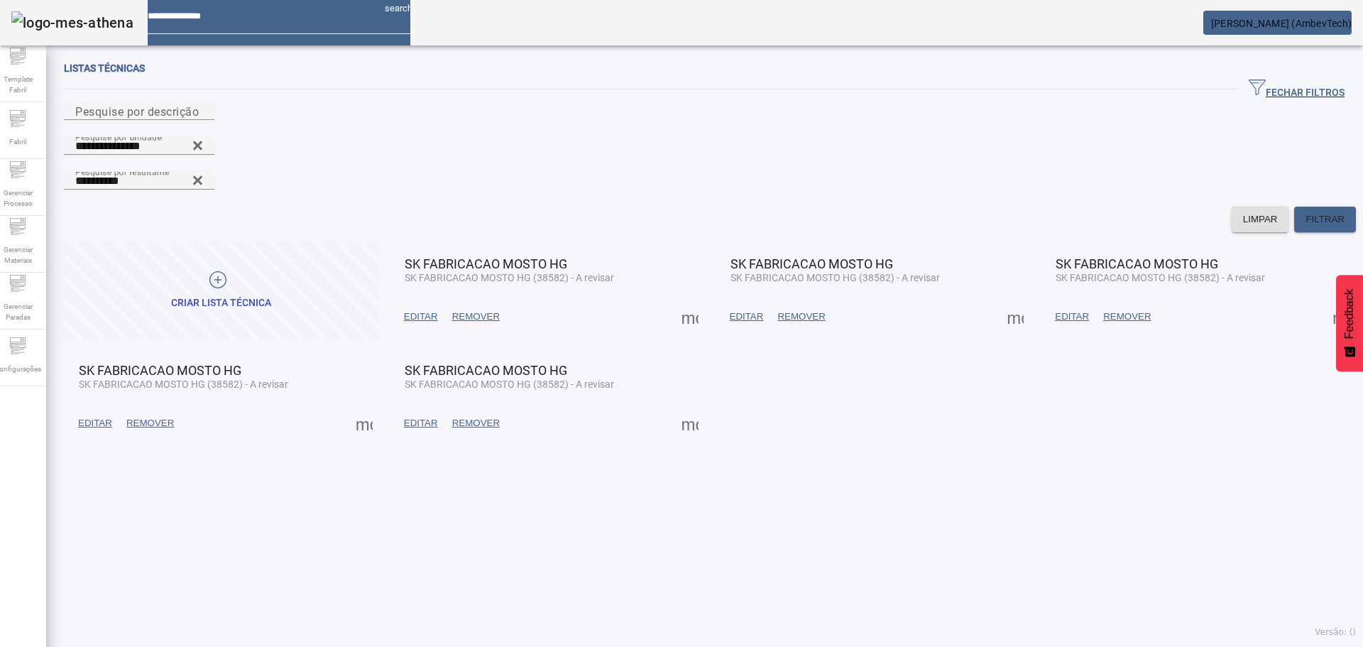
click at [692, 406] on span at bounding box center [690, 423] width 34 height 34
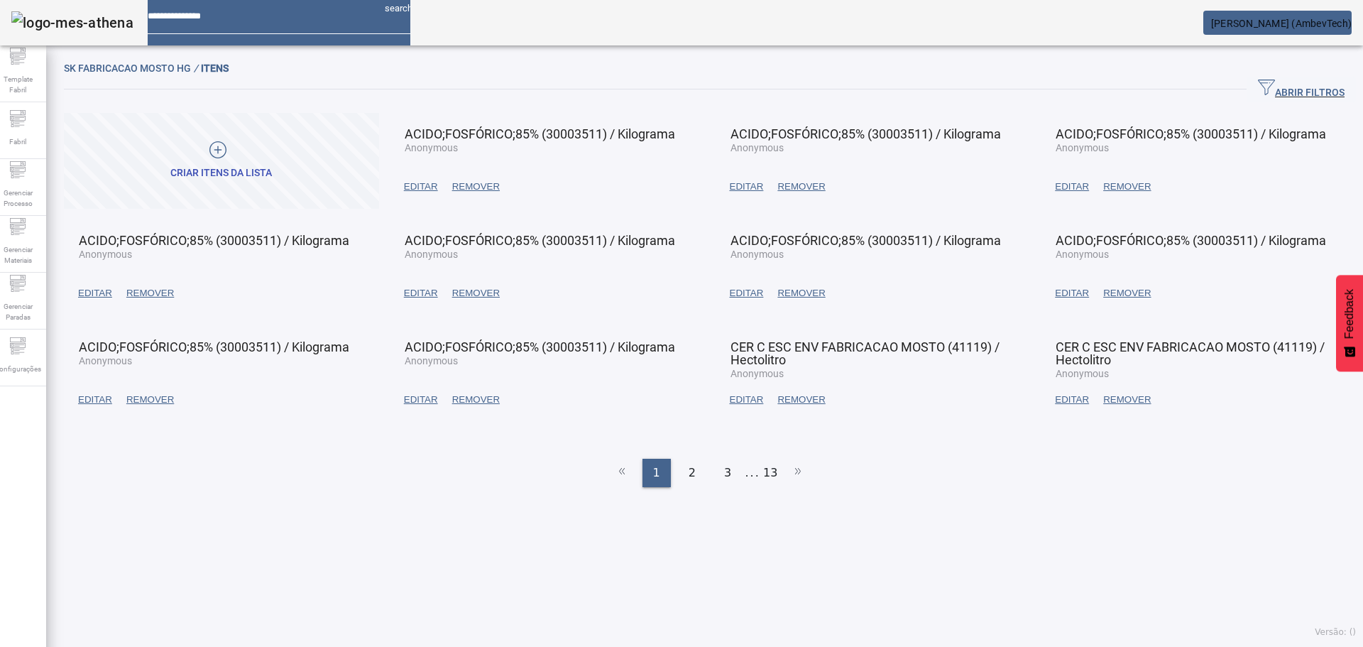
click at [408, 184] on span "EDITAR" at bounding box center [421, 187] width 34 height 14
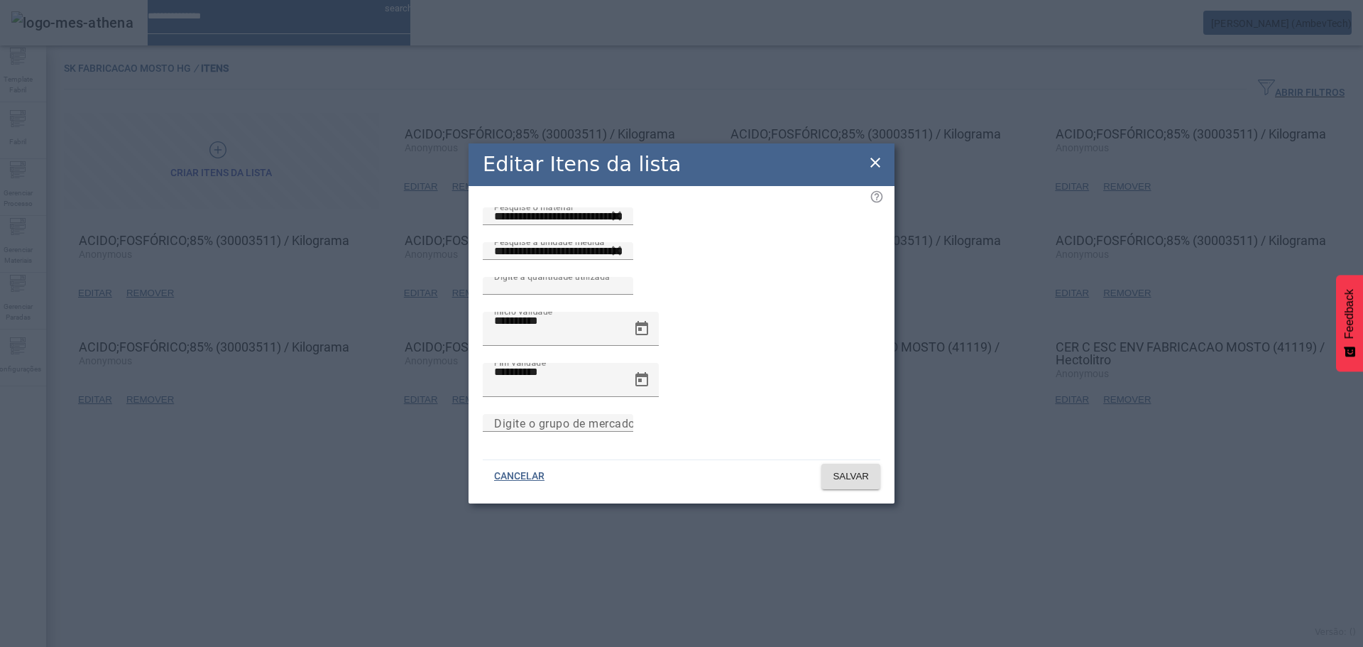
click at [873, 171] on icon at bounding box center [875, 162] width 17 height 17
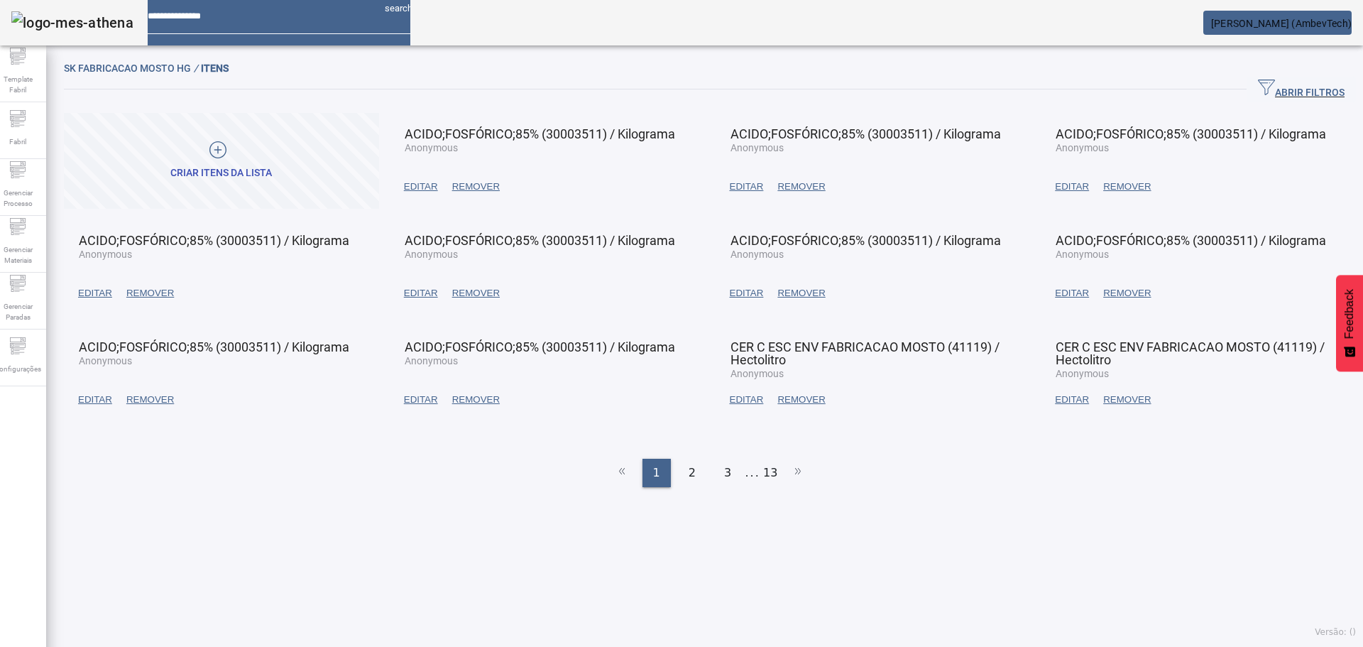
click at [732, 191] on span "EDITAR" at bounding box center [747, 187] width 34 height 14
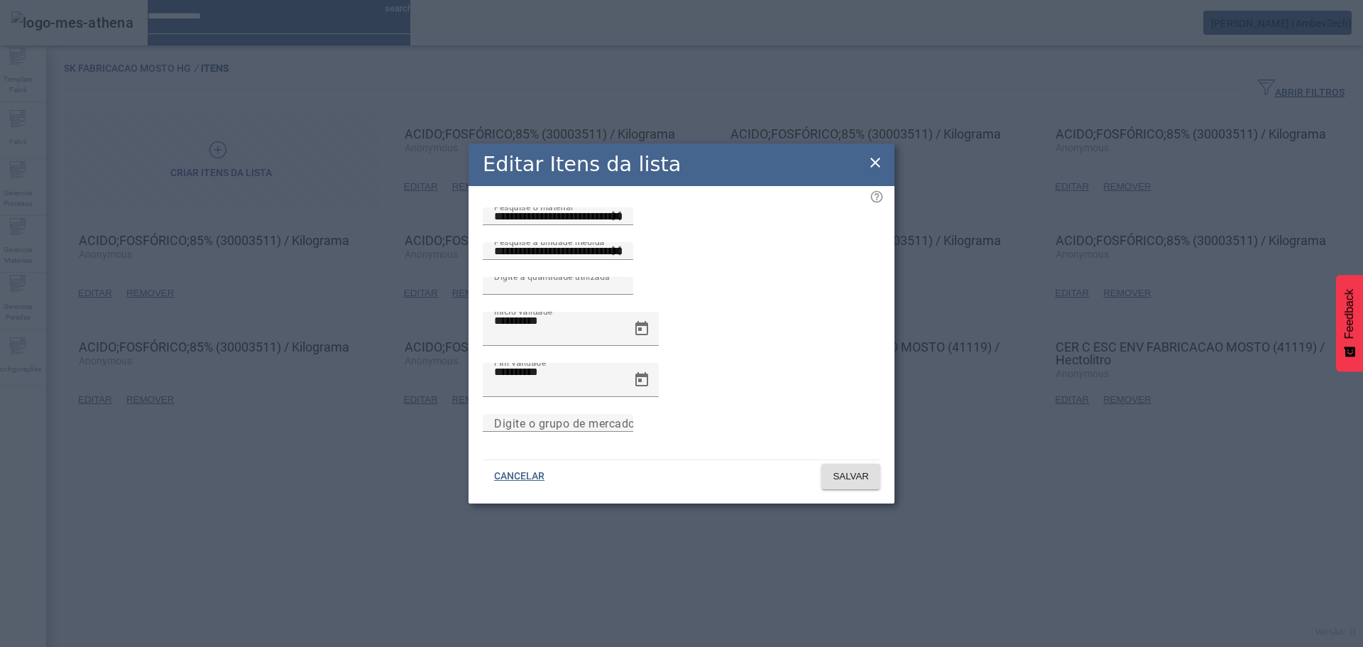
click at [877, 171] on icon at bounding box center [875, 162] width 17 height 17
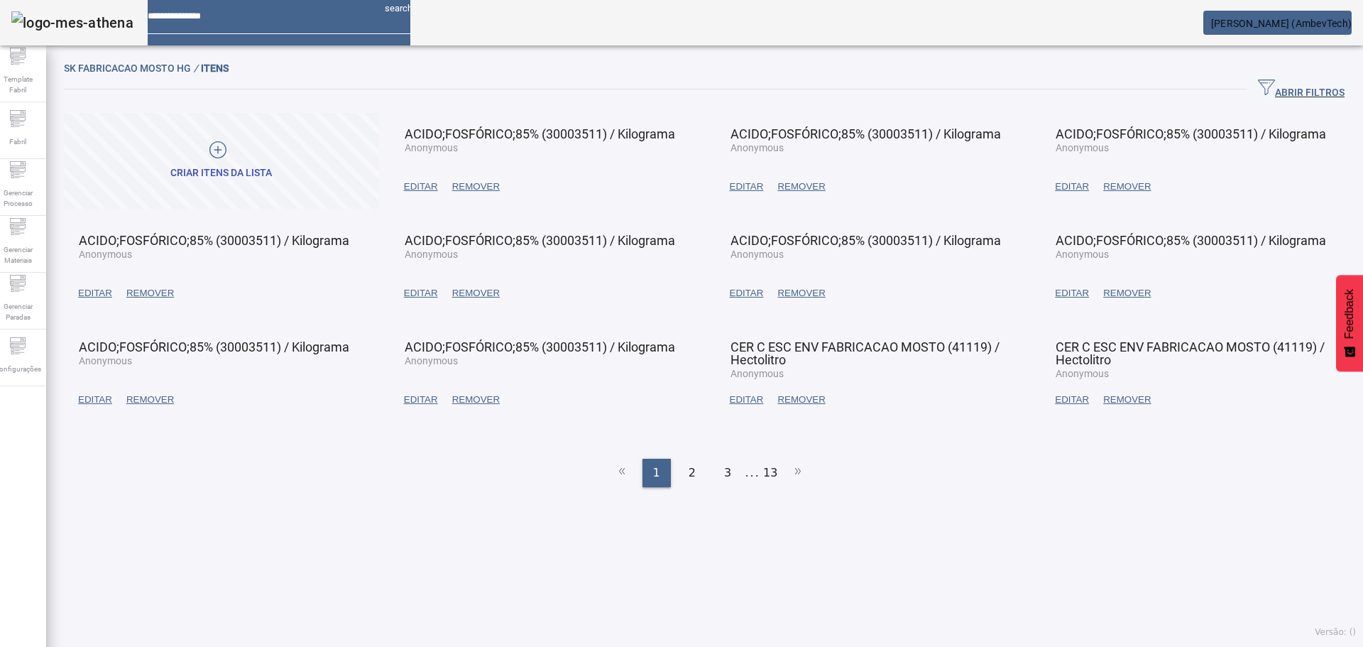
click at [1048, 194] on span at bounding box center [1072, 187] width 48 height 34
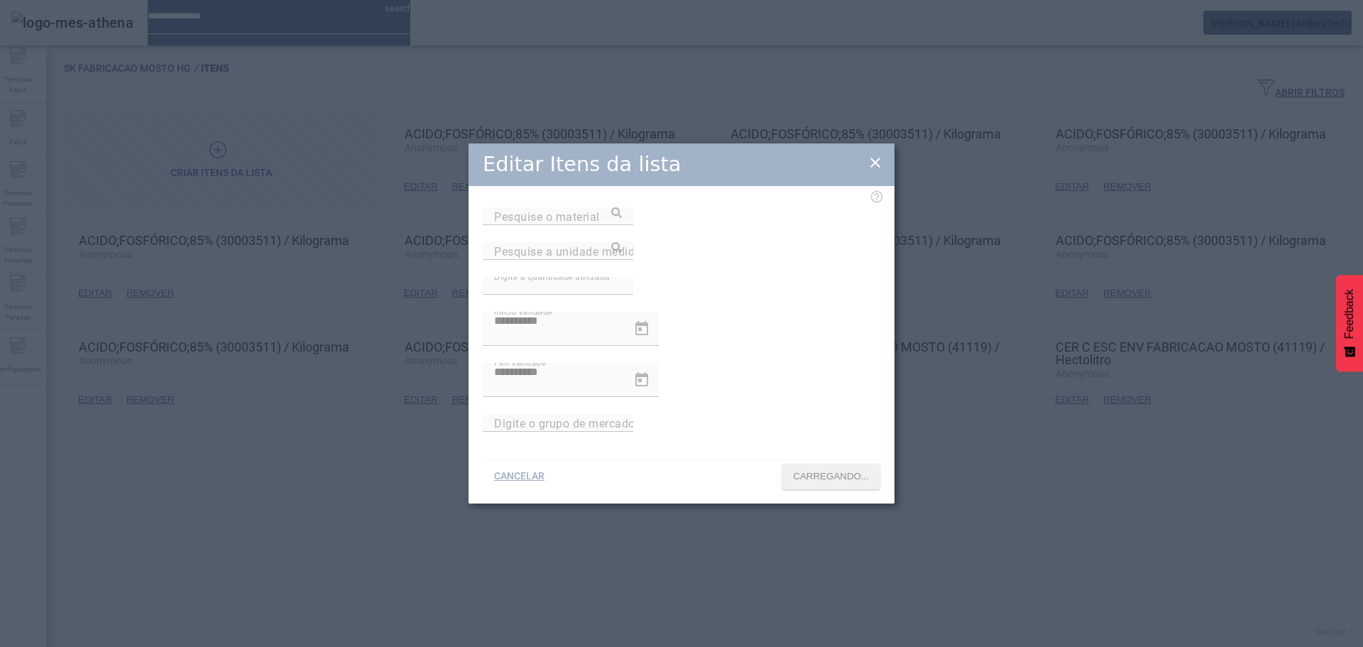
type input "**********"
type input "*********"
type input "***"
type input "**********"
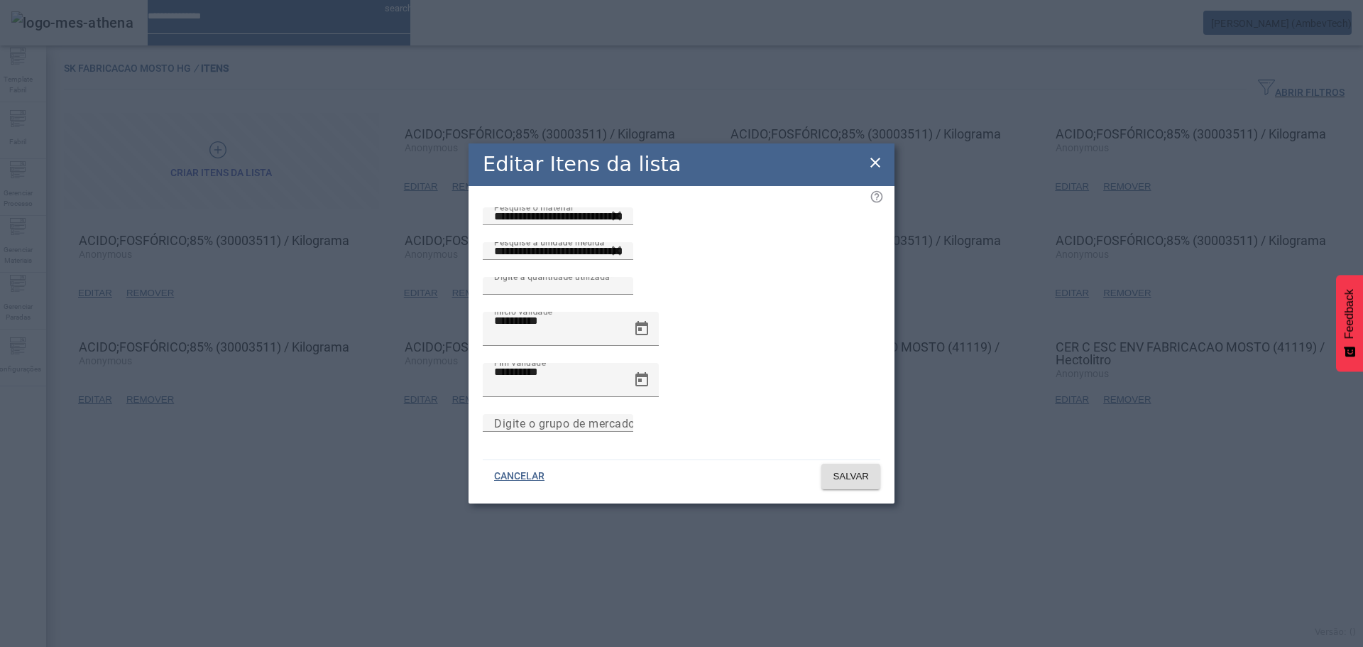
click at [868, 181] on div "Editar Itens da lista" at bounding box center [682, 164] width 426 height 43
click at [875, 171] on icon at bounding box center [875, 162] width 17 height 17
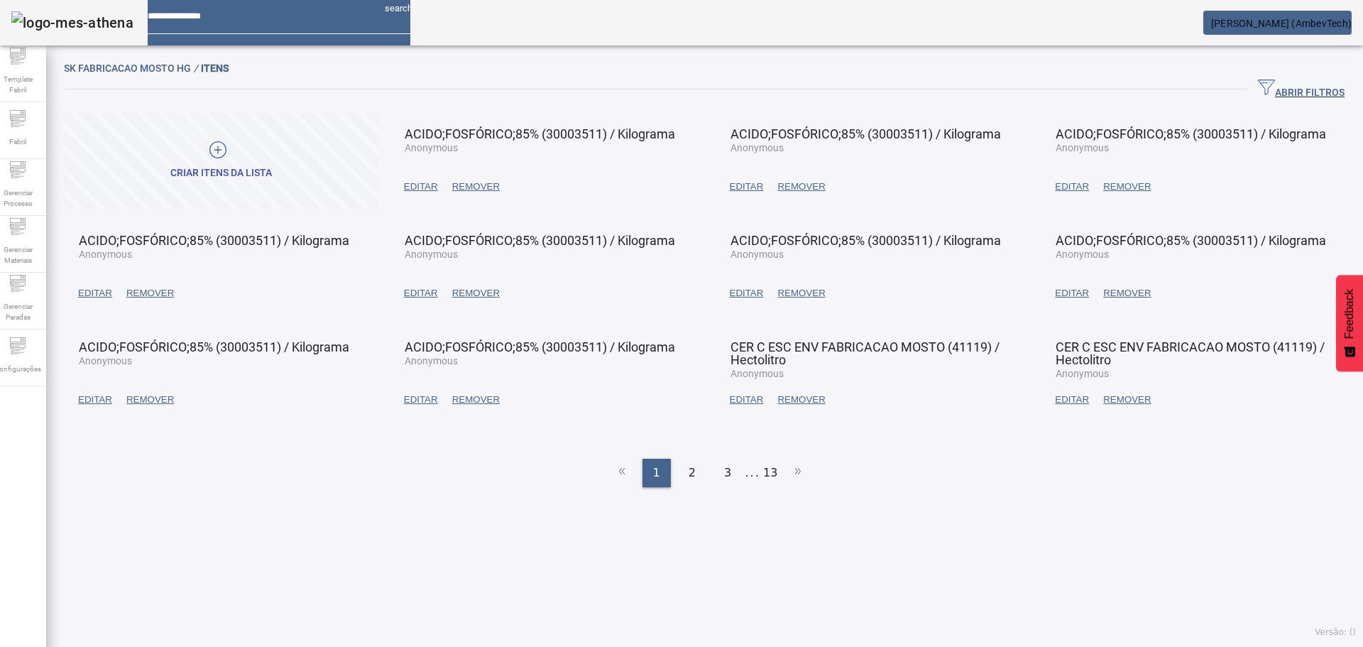
click at [90, 293] on span "EDITAR" at bounding box center [95, 293] width 34 height 14
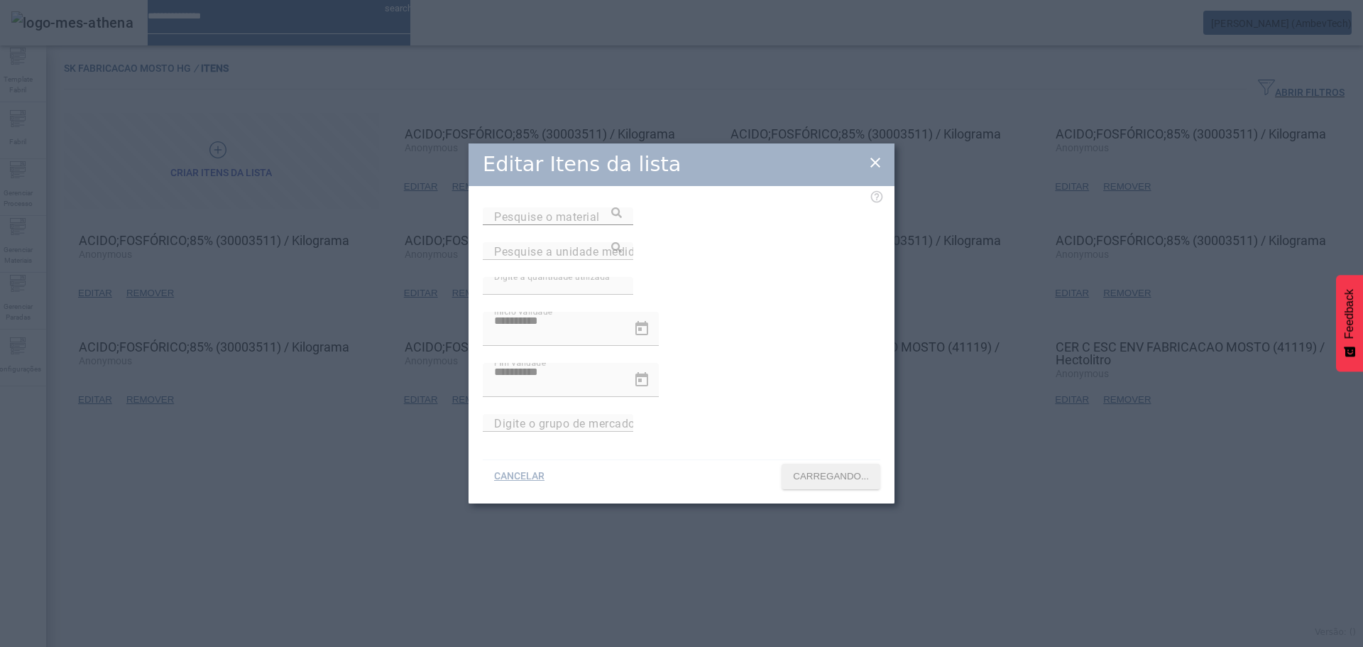
type input "**********"
type input "*********"
type input "****"
type input "**********"
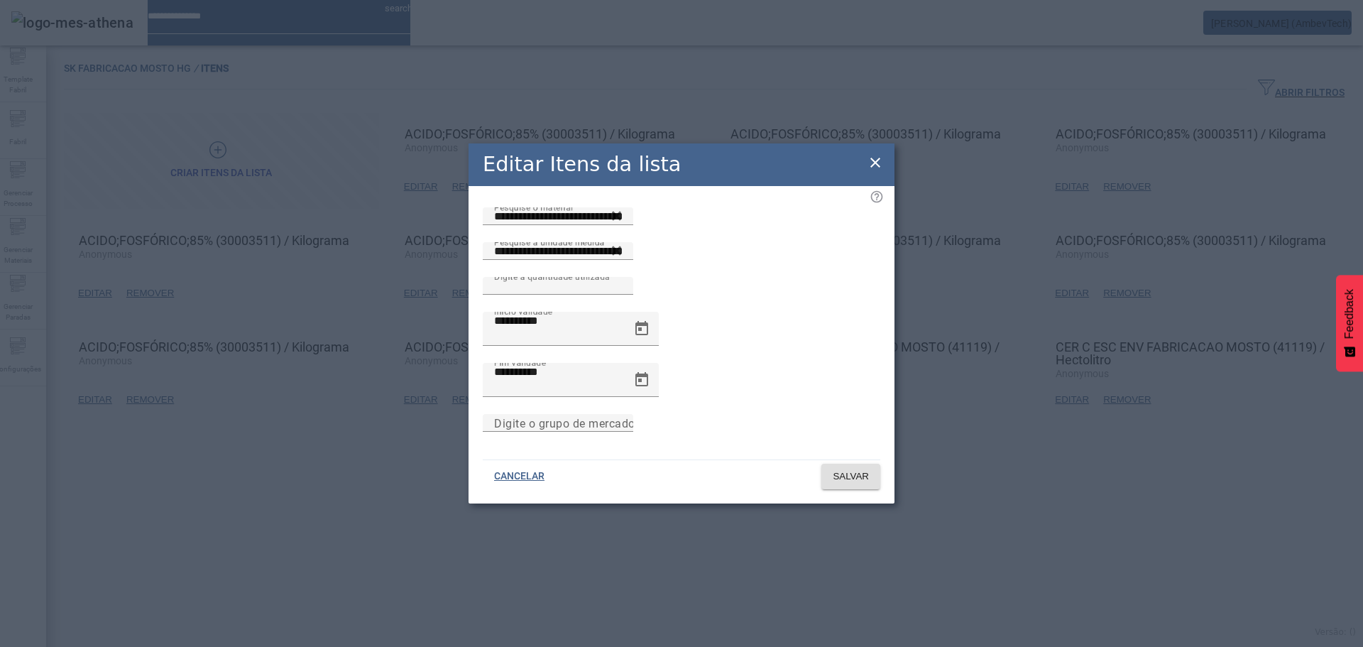
click at [828, 186] on div "Editar Itens da lista" at bounding box center [682, 164] width 426 height 43
click at [880, 166] on icon at bounding box center [875, 162] width 17 height 17
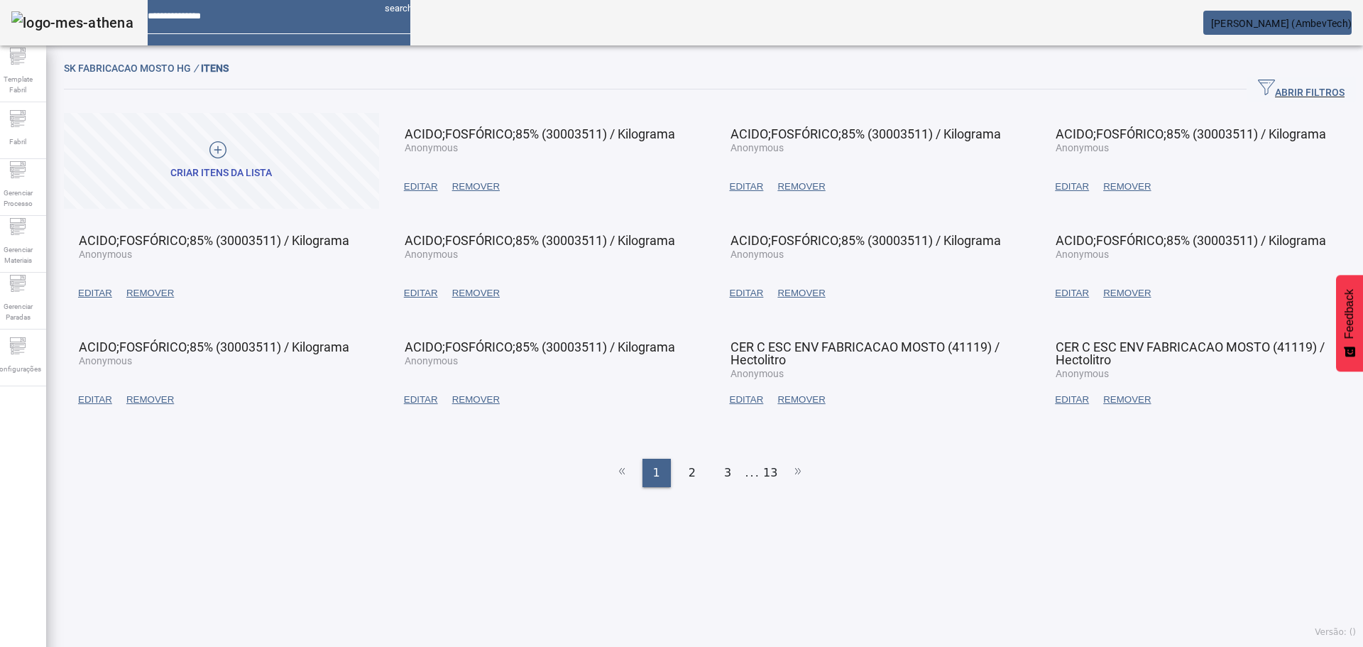
click at [425, 300] on span "EDITAR" at bounding box center [421, 293] width 34 height 14
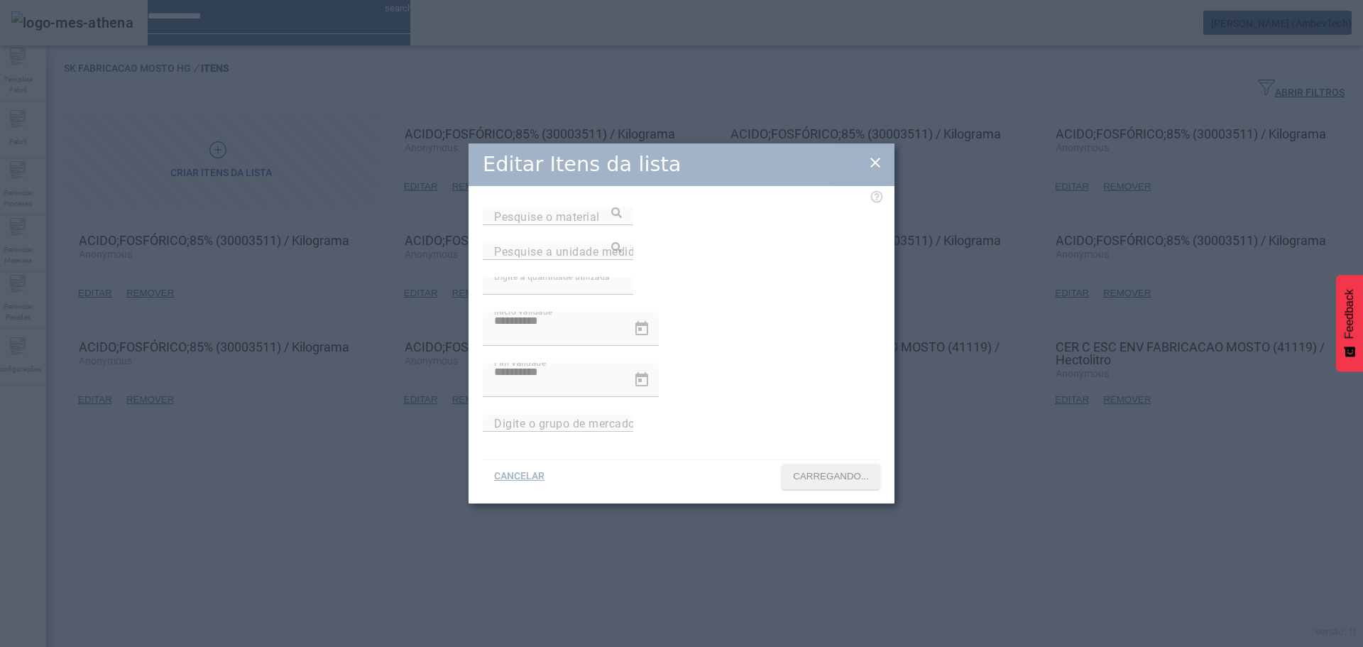
type input "**********"
type input "*********"
type input "****"
type input "**********"
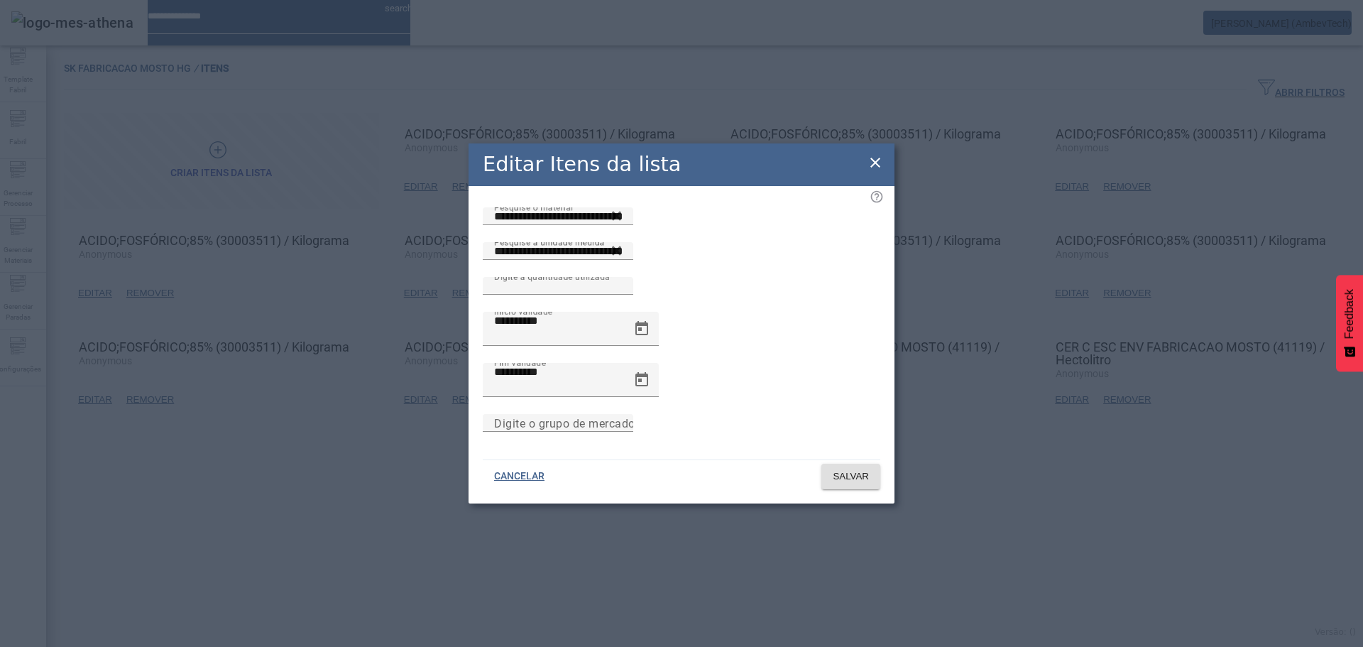
click at [876, 171] on icon at bounding box center [875, 162] width 17 height 17
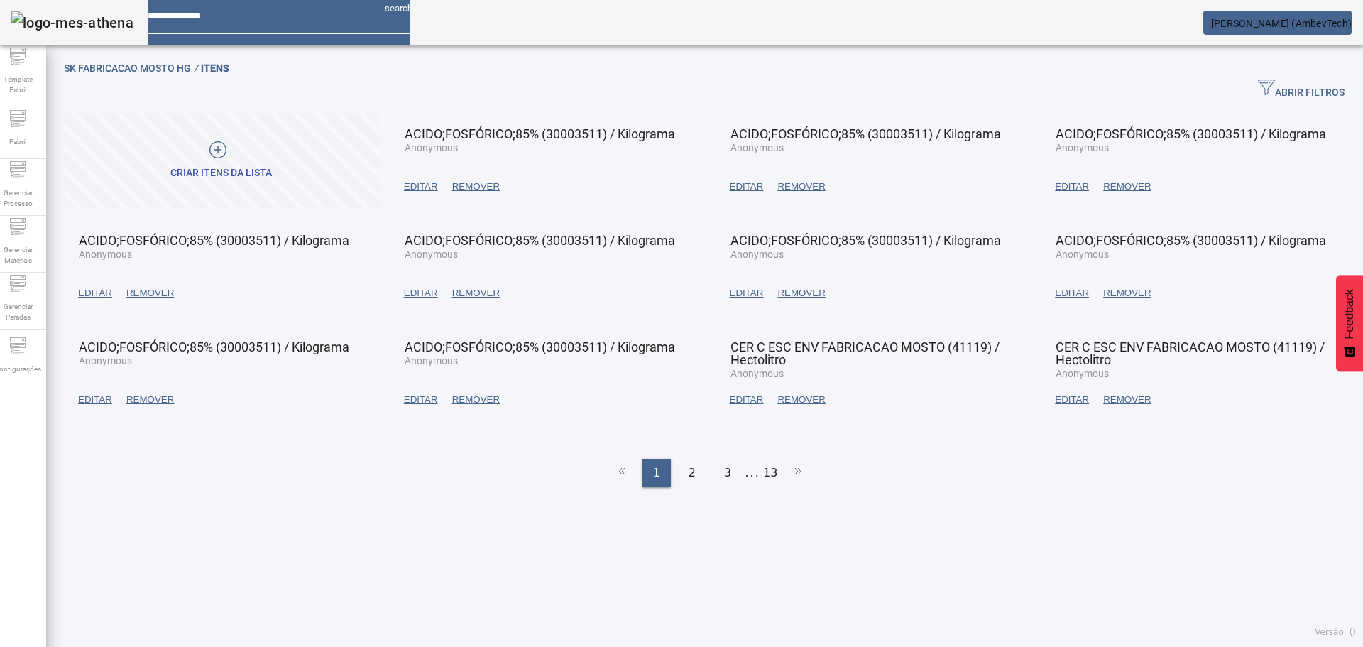
click at [747, 282] on span at bounding box center [747, 293] width 48 height 34
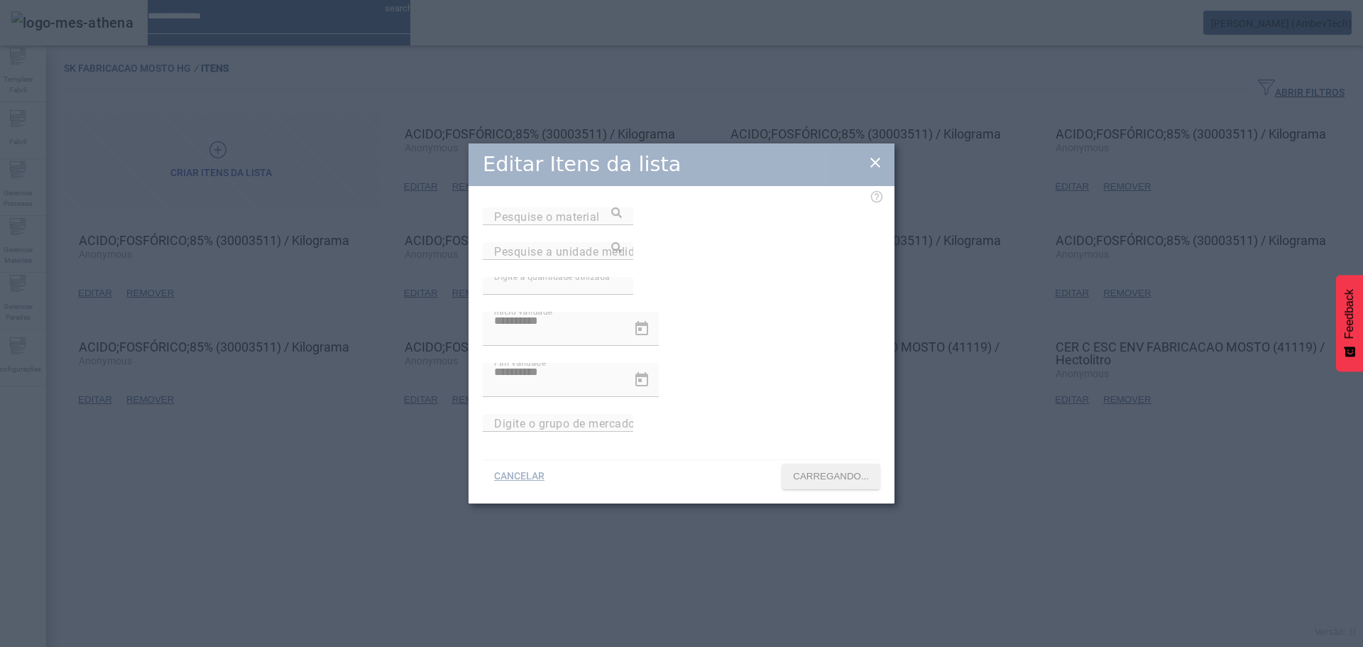
type input "**********"
type input "*********"
type input "******"
type input "**********"
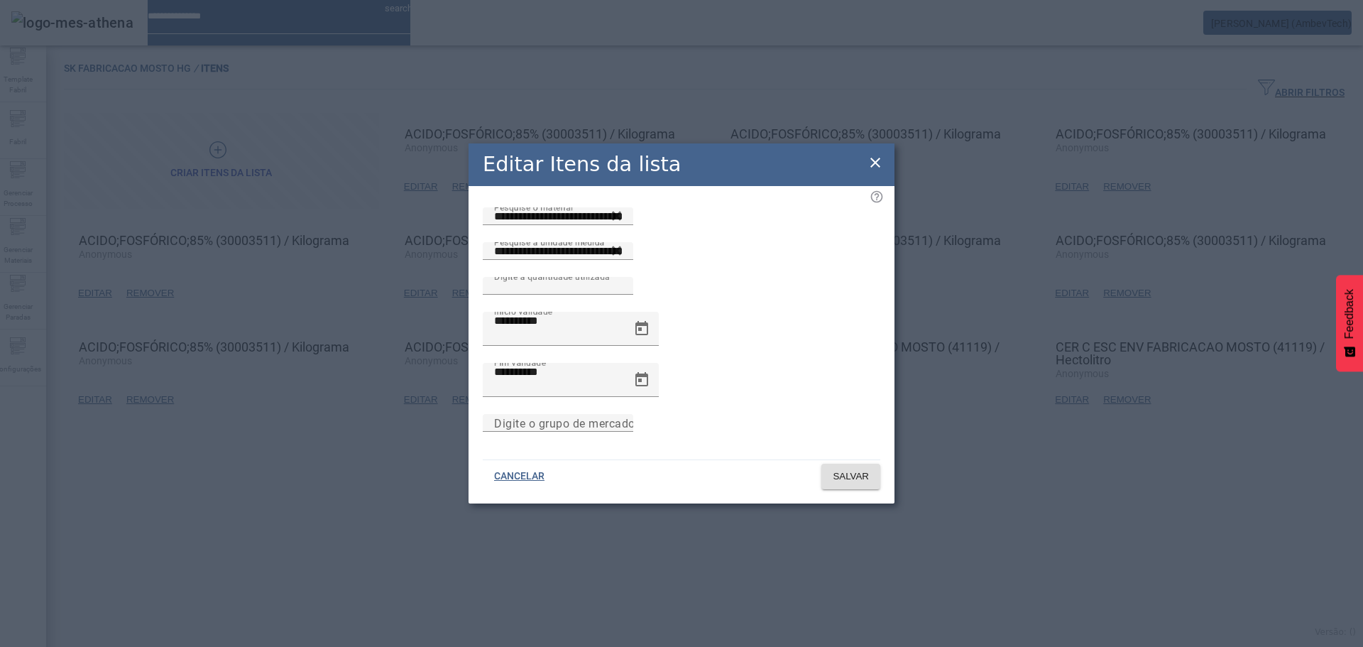
click at [880, 168] on icon at bounding box center [876, 163] width 10 height 10
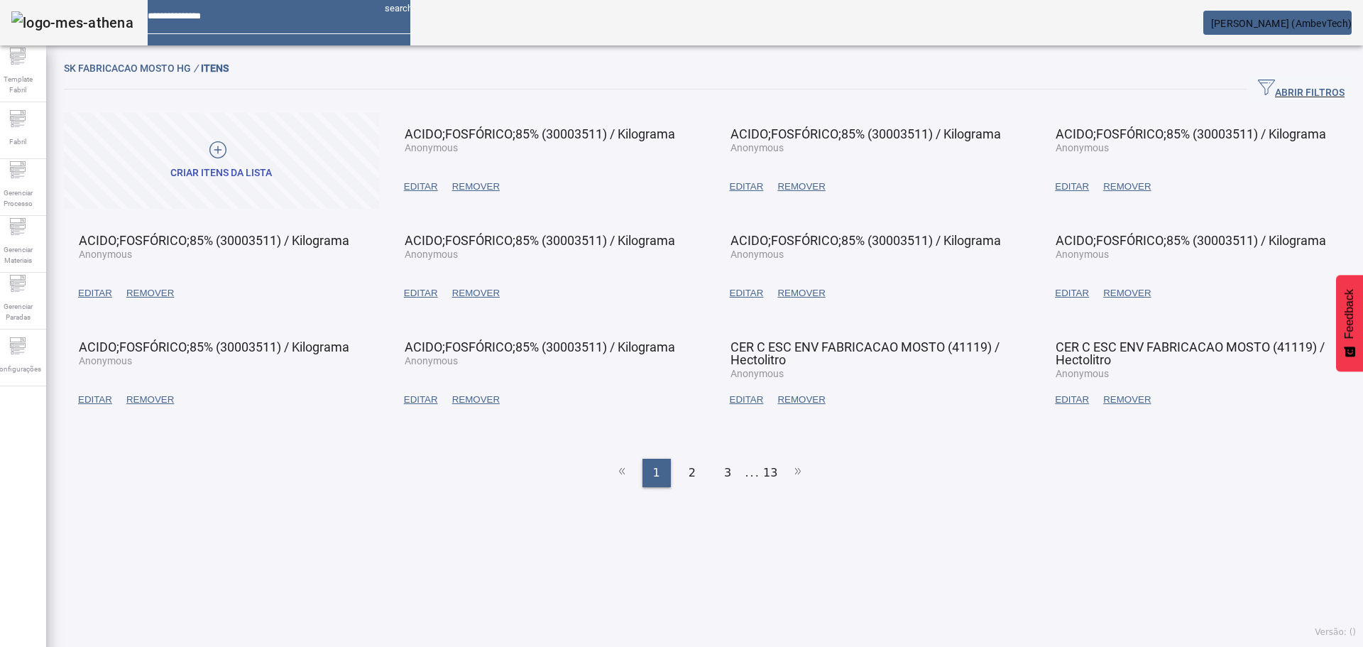
click at [1058, 298] on span "EDITAR" at bounding box center [1072, 293] width 34 height 14
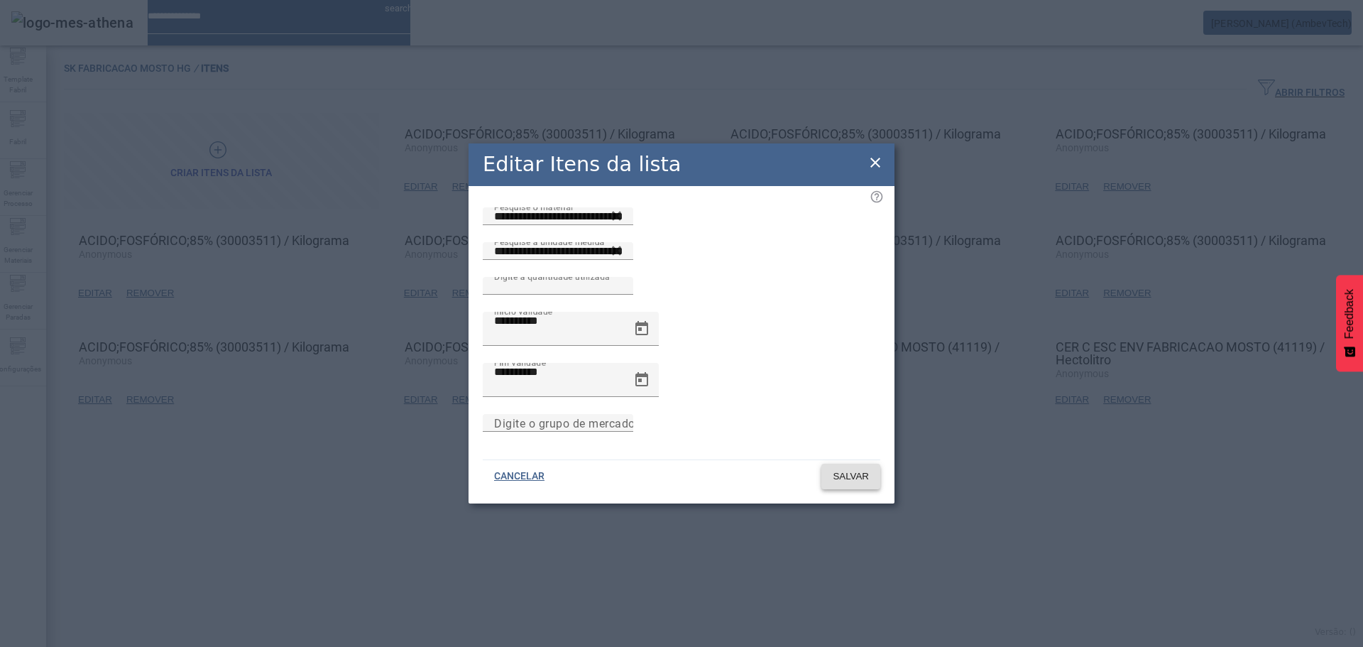
click at [859, 469] on span "SALVAR" at bounding box center [851, 476] width 36 height 14
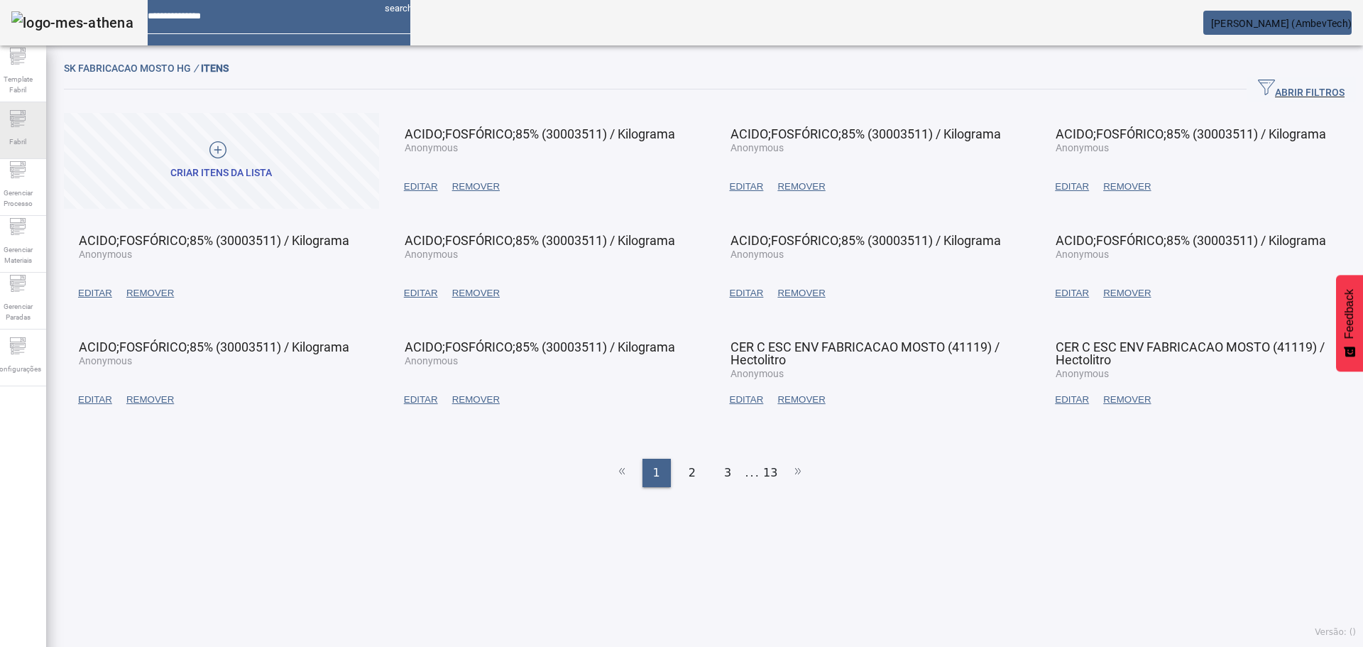
click at [16, 128] on div "Fabril" at bounding box center [17, 130] width 57 height 57
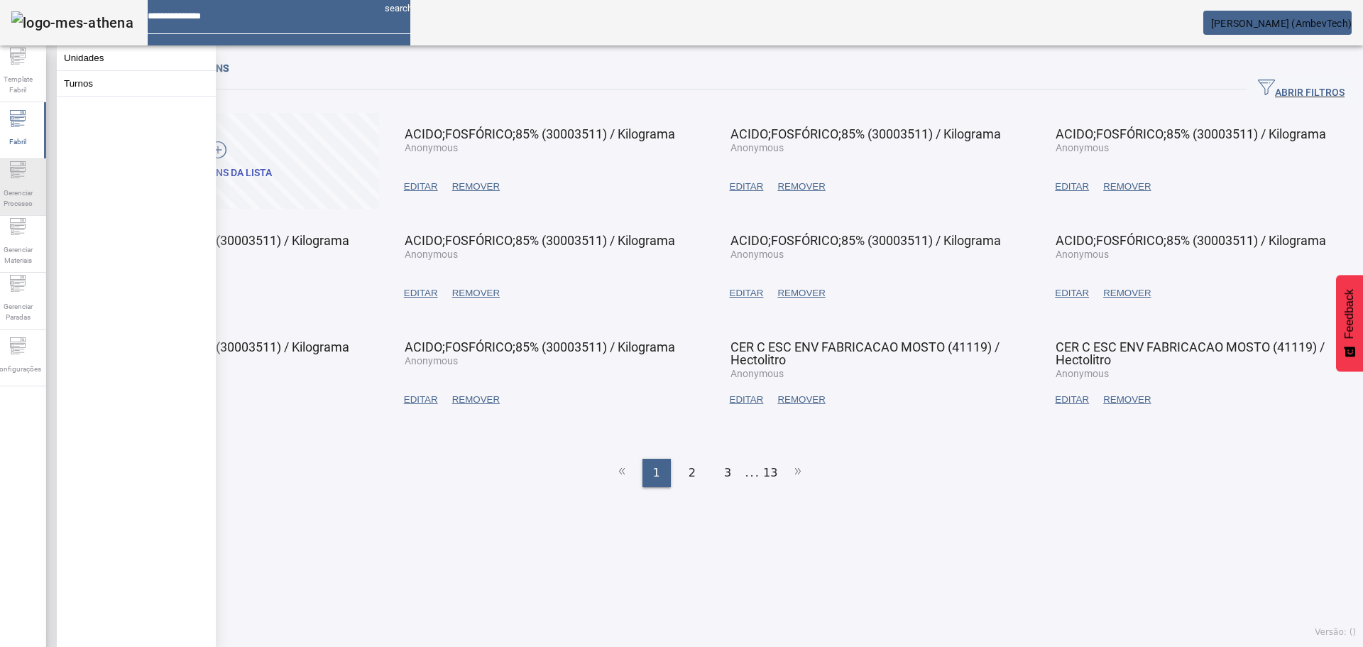
click at [25, 183] on span "Gerenciar Processo" at bounding box center [17, 198] width 43 height 30
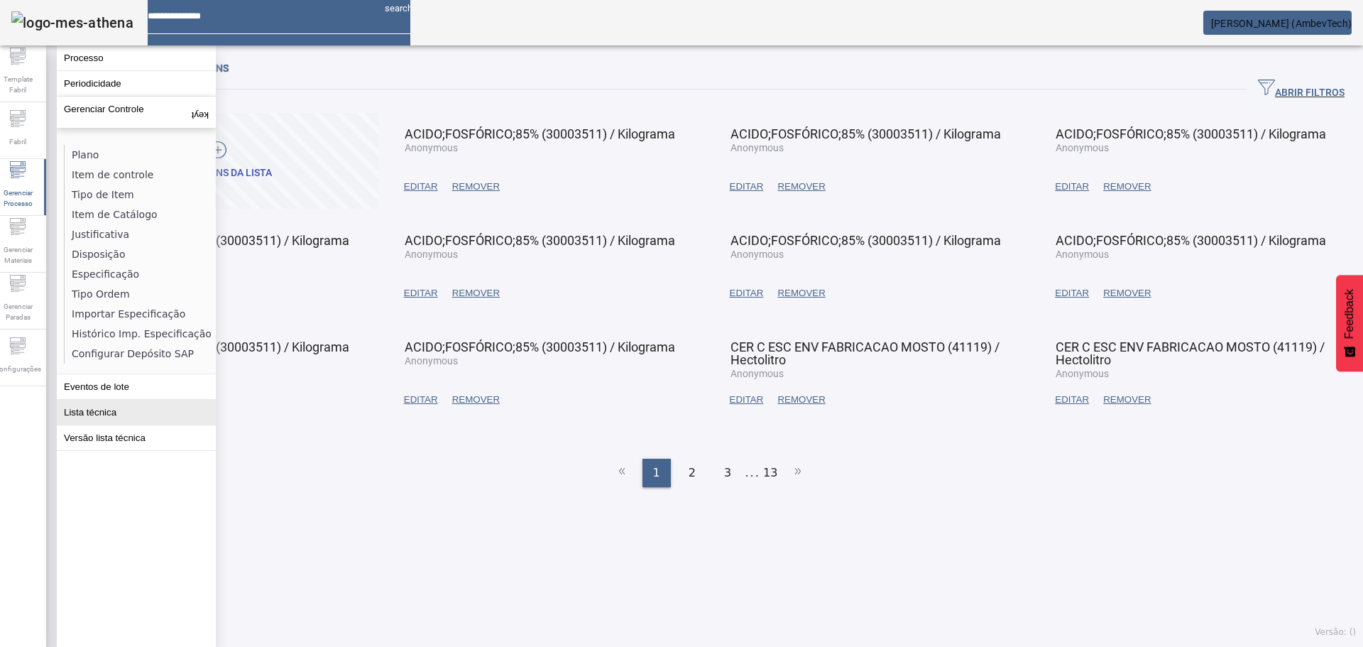
click at [131, 419] on button "Lista técnica" at bounding box center [136, 412] width 159 height 25
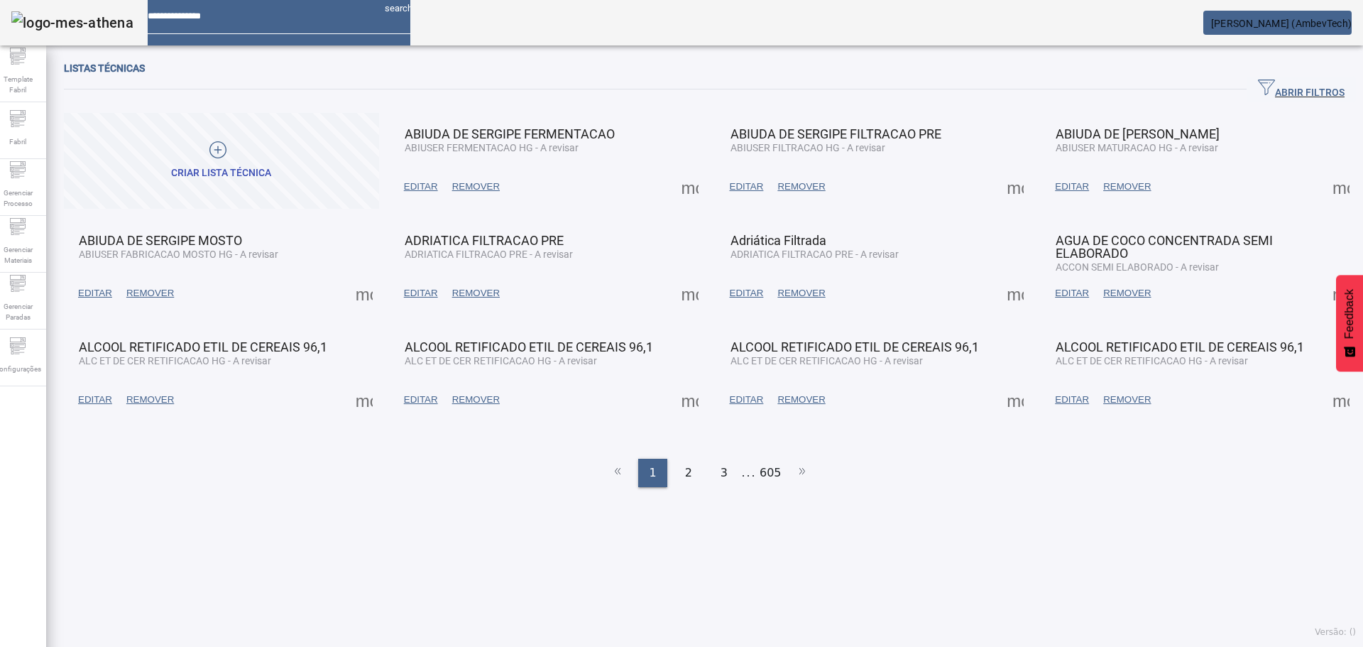
click at [1283, 94] on span "ABRIR FILTROS" at bounding box center [1301, 89] width 87 height 21
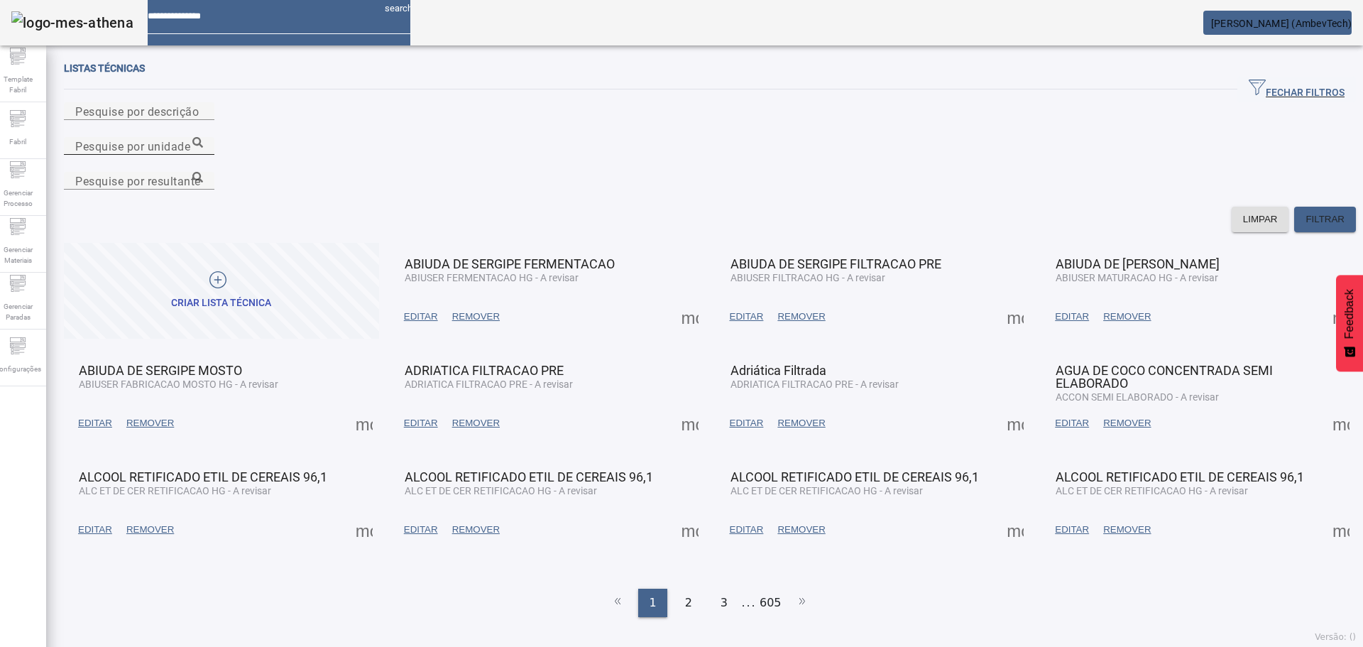
click at [190, 139] on mat-label "Pesquise por unidade" at bounding box center [132, 145] width 115 height 13
click at [203, 138] on input "Pesquise por unidade" at bounding box center [139, 146] width 128 height 17
click at [203, 137] on icon at bounding box center [197, 142] width 11 height 11
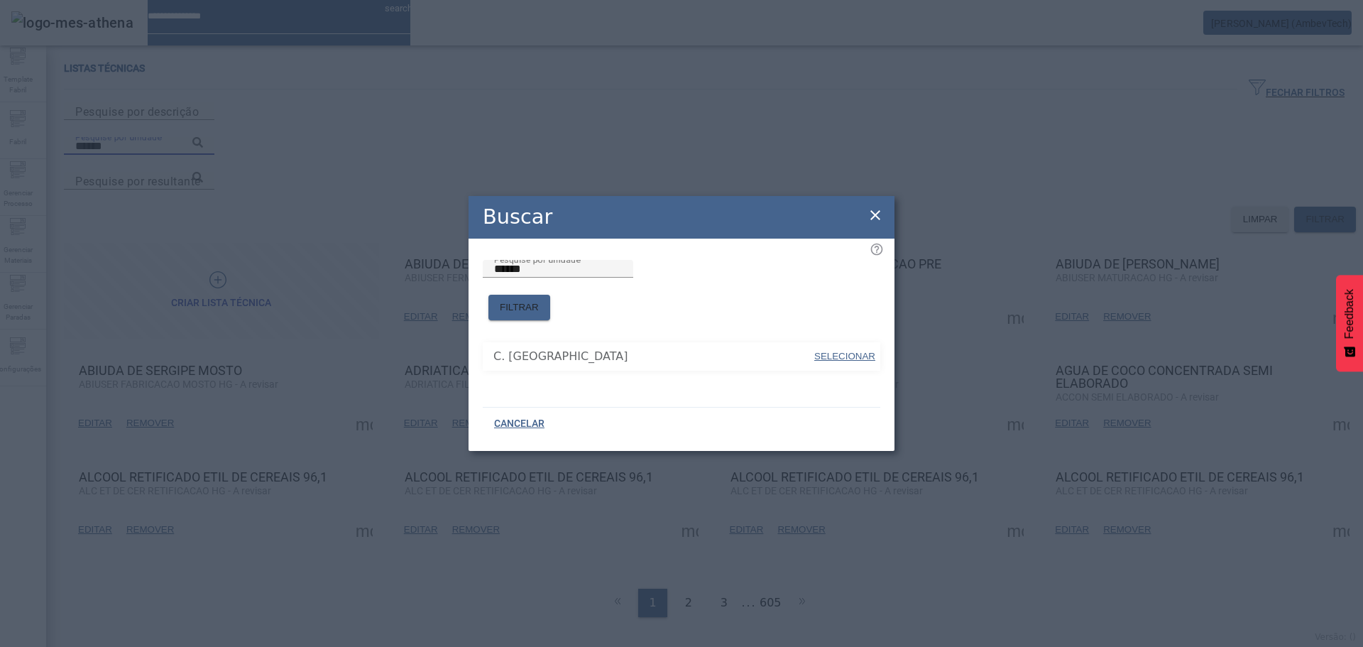
click at [839, 351] on span "SELECIONAR" at bounding box center [844, 356] width 61 height 11
type input "**********"
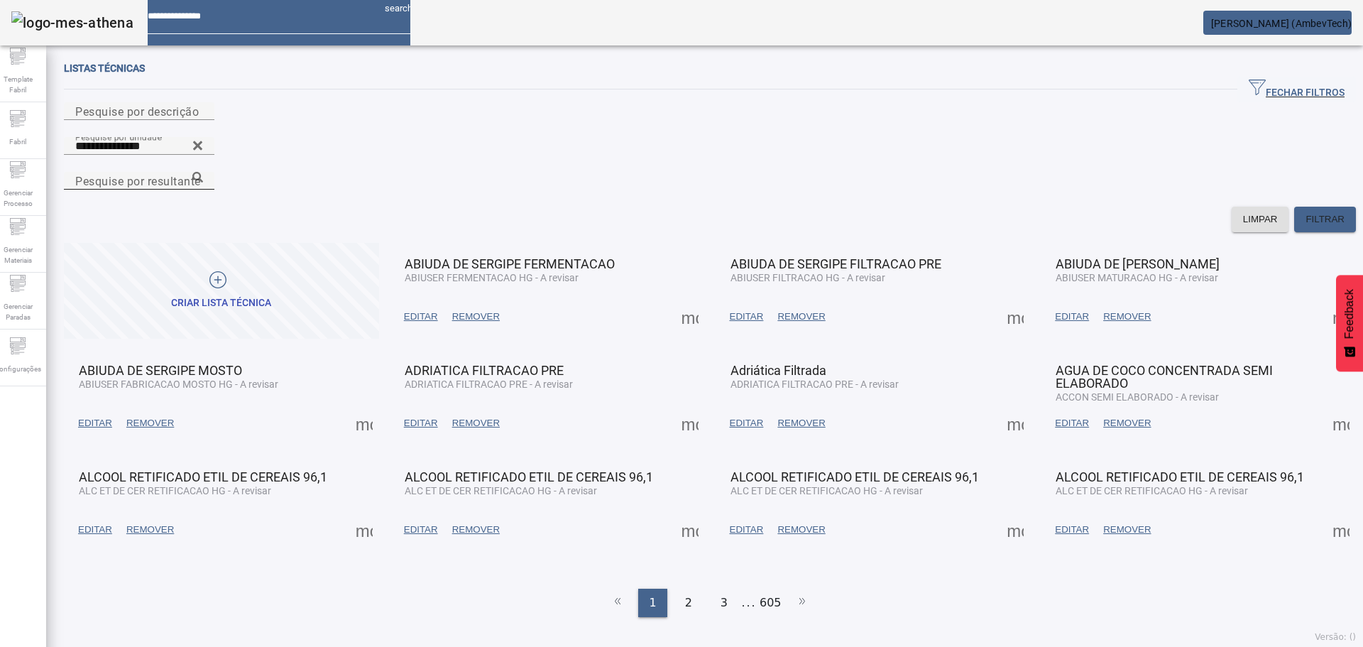
click at [203, 172] on div "Pesquise por resultante" at bounding box center [139, 181] width 128 height 18
click at [203, 172] on icon at bounding box center [197, 177] width 11 height 11
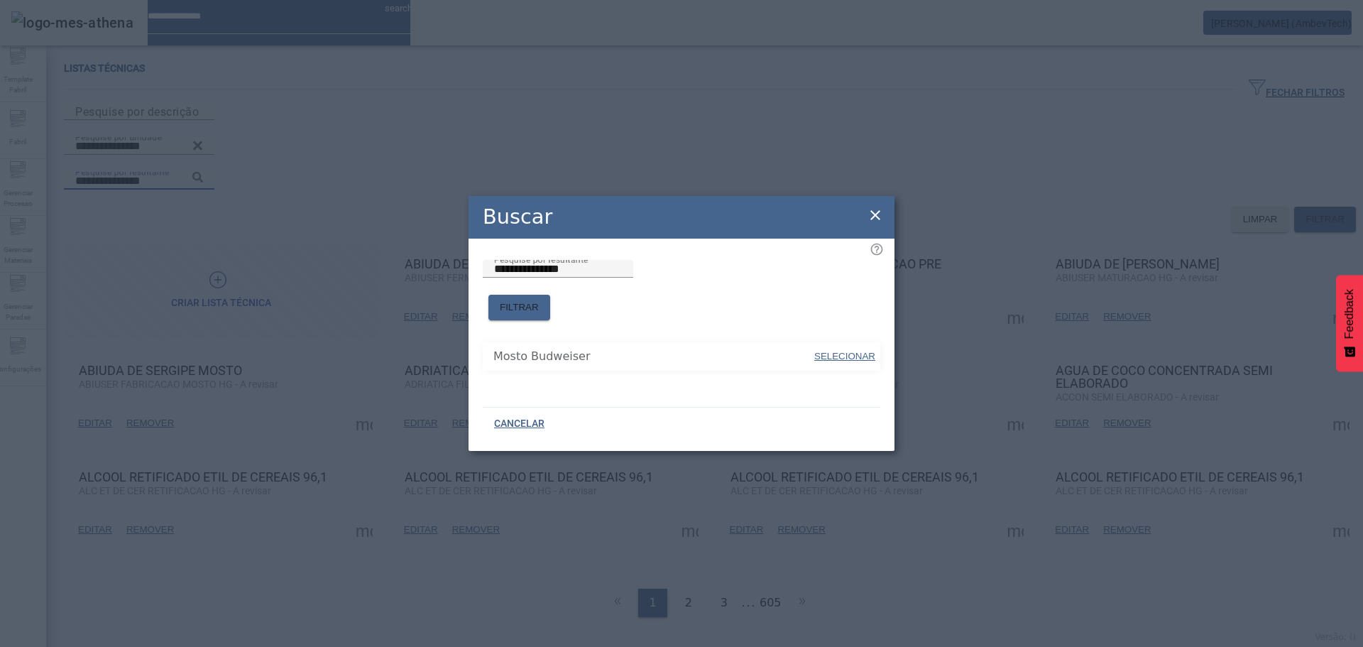
click at [826, 339] on span at bounding box center [845, 356] width 64 height 34
type input "**********"
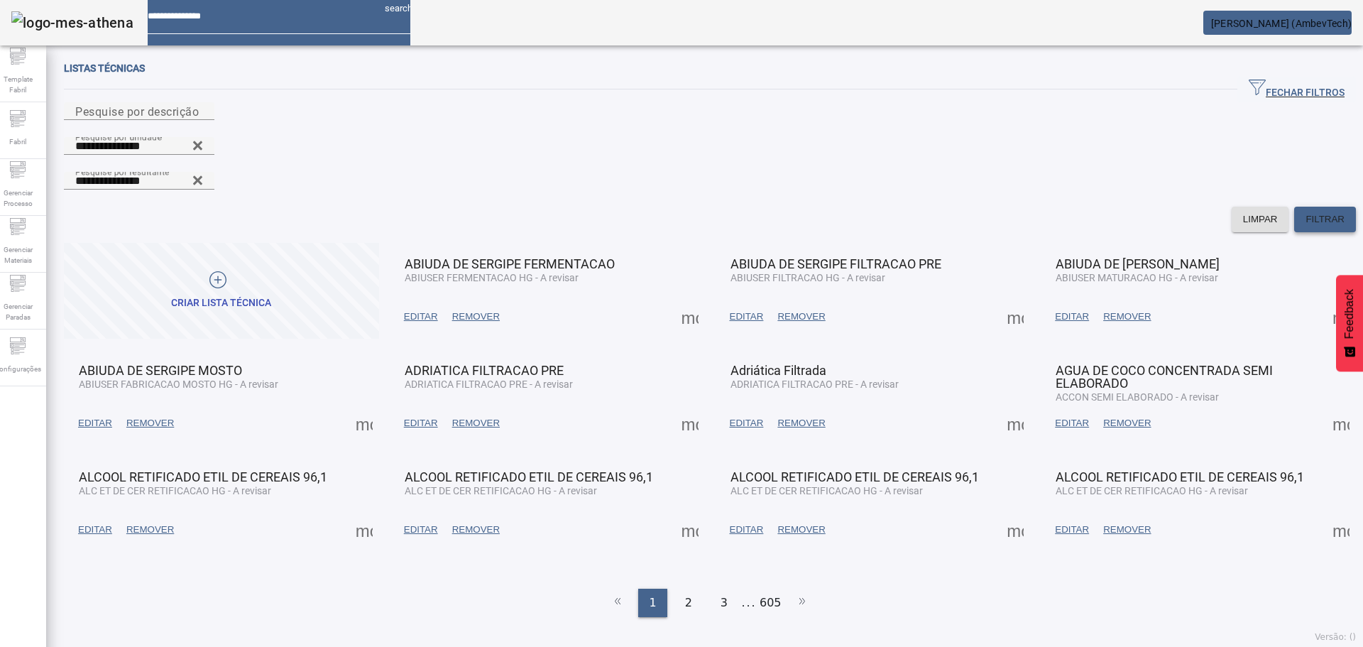
click at [1306, 212] on span "FILTRAR" at bounding box center [1325, 219] width 39 height 14
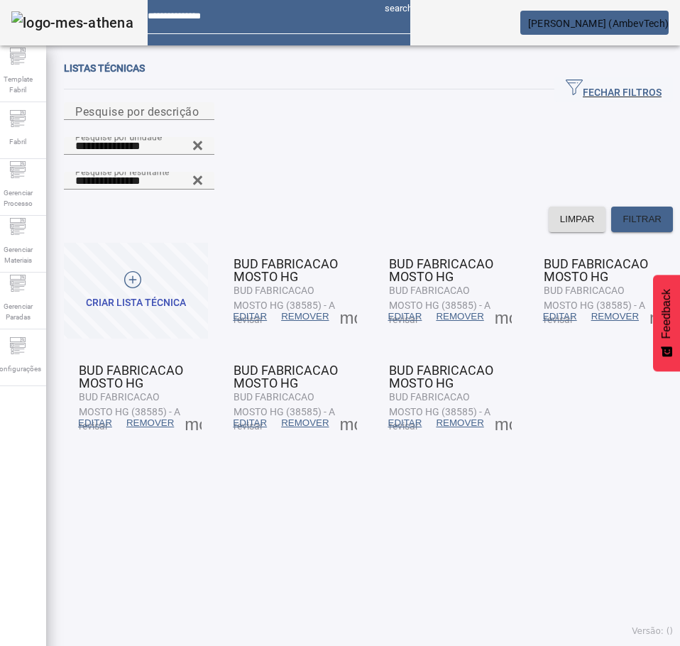
click at [251, 310] on span "EDITAR" at bounding box center [250, 317] width 34 height 14
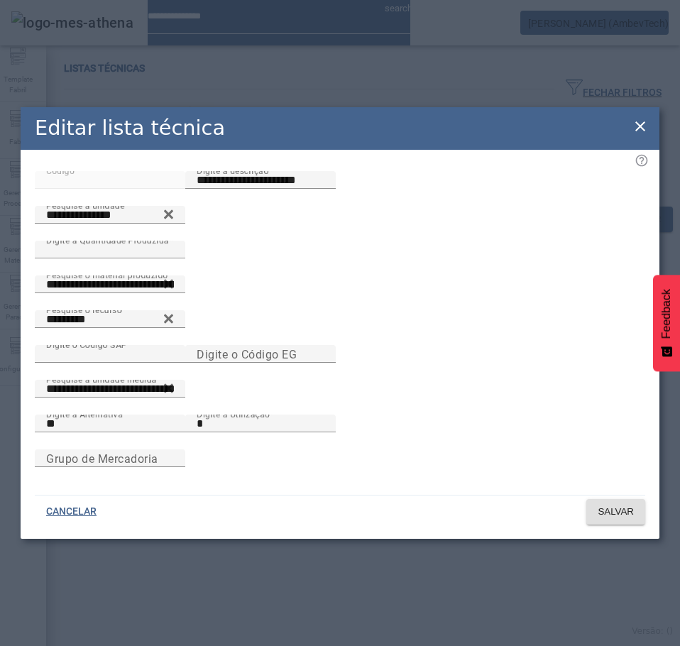
click at [633, 118] on icon at bounding box center [640, 126] width 17 height 17
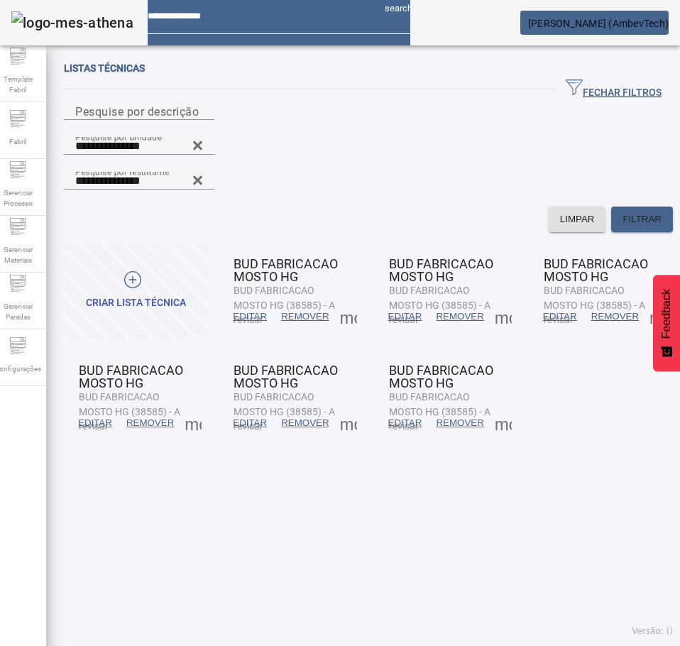
click at [381, 300] on span at bounding box center [405, 317] width 48 height 34
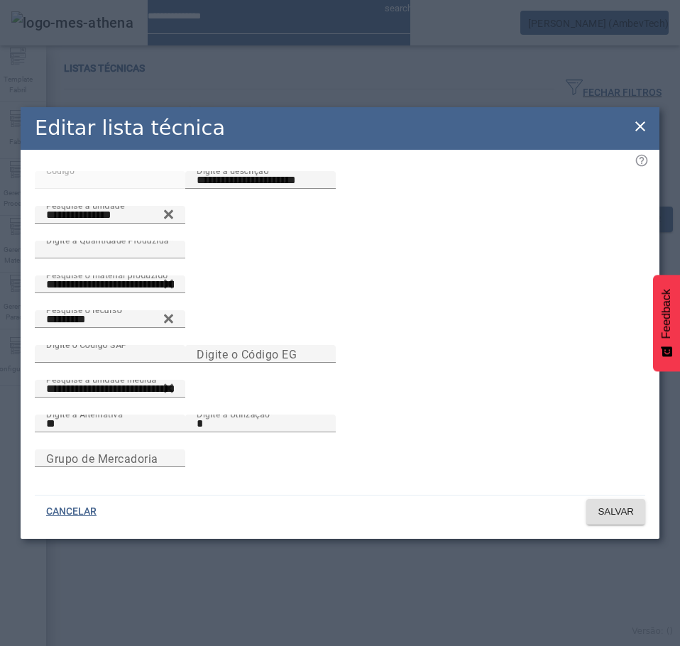
click at [640, 121] on icon at bounding box center [640, 126] width 10 height 10
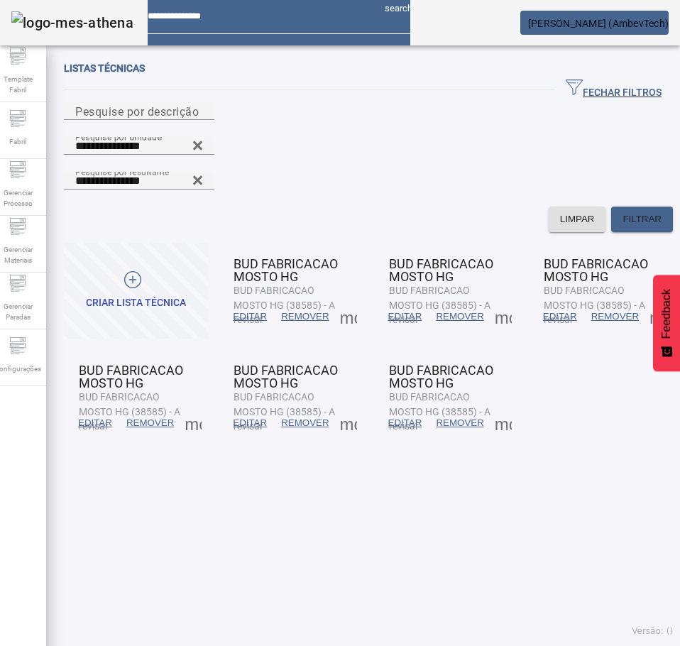
click at [536, 300] on span at bounding box center [560, 317] width 48 height 34
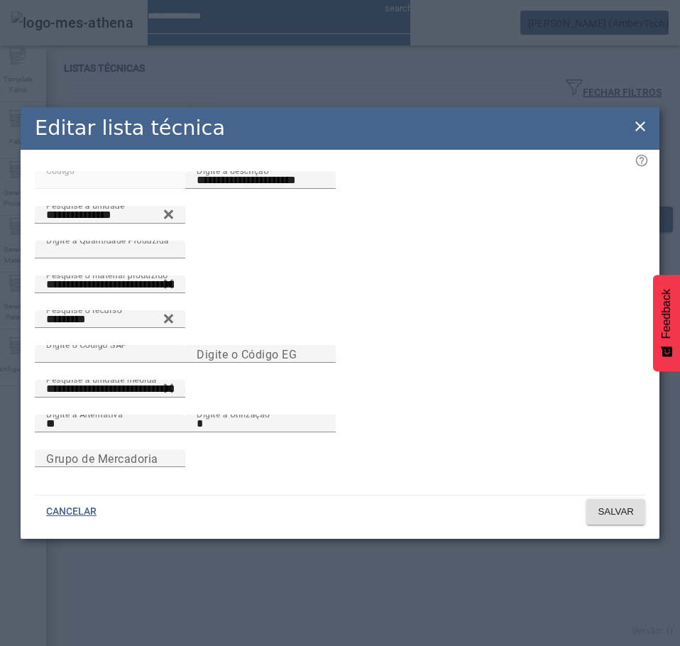
click at [633, 118] on icon at bounding box center [640, 126] width 17 height 17
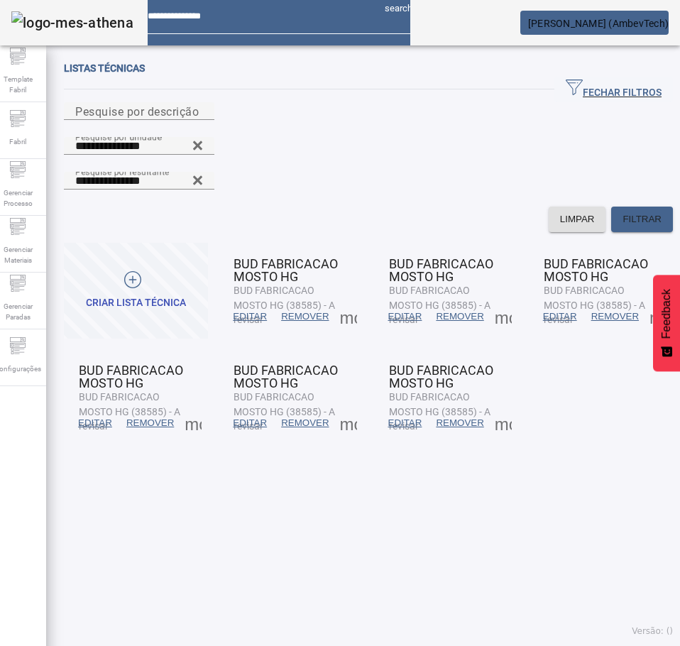
click at [107, 416] on span "EDITAR" at bounding box center [95, 423] width 34 height 14
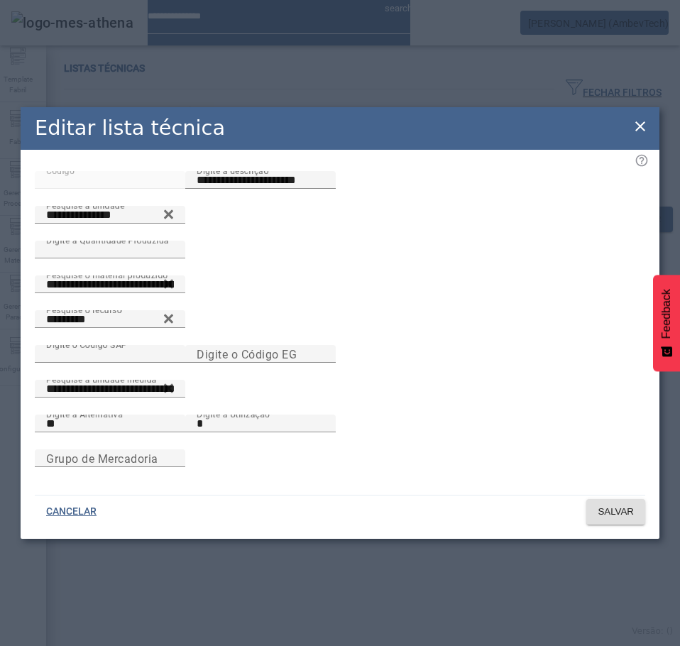
click at [643, 118] on icon at bounding box center [640, 126] width 17 height 17
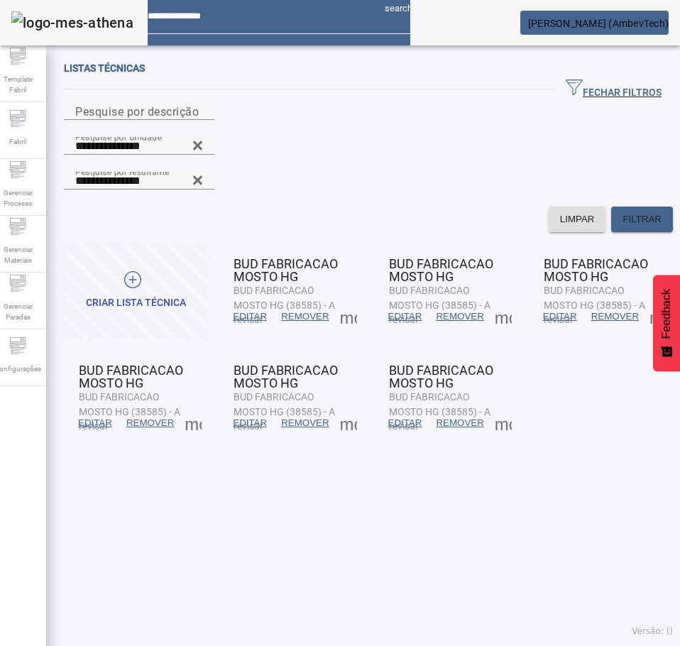
click at [94, 406] on span at bounding box center [95, 423] width 48 height 34
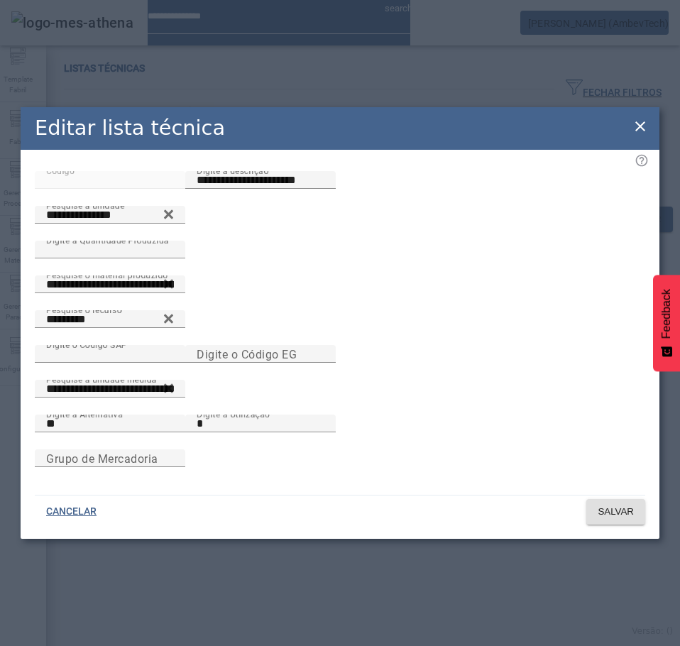
click at [630, 115] on div "Editar lista técnica" at bounding box center [340, 128] width 639 height 43
click at [636, 118] on icon at bounding box center [640, 126] width 17 height 17
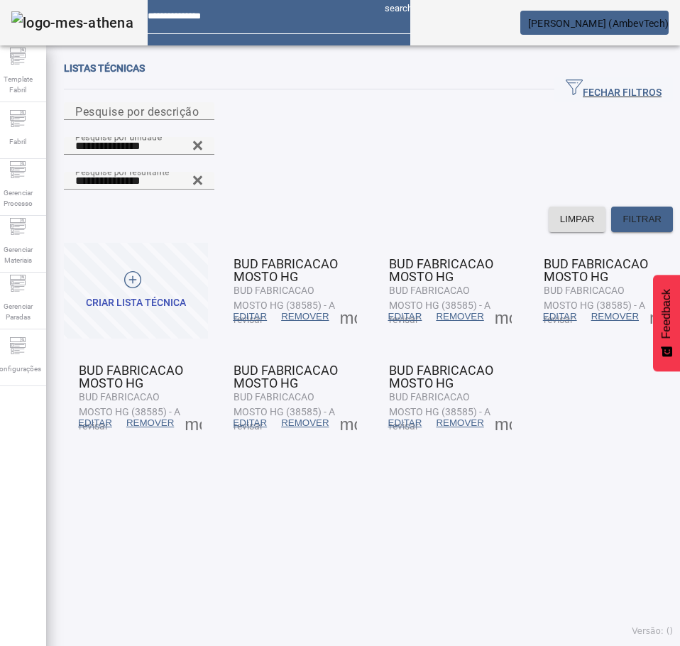
click at [195, 406] on span at bounding box center [193, 423] width 34 height 34
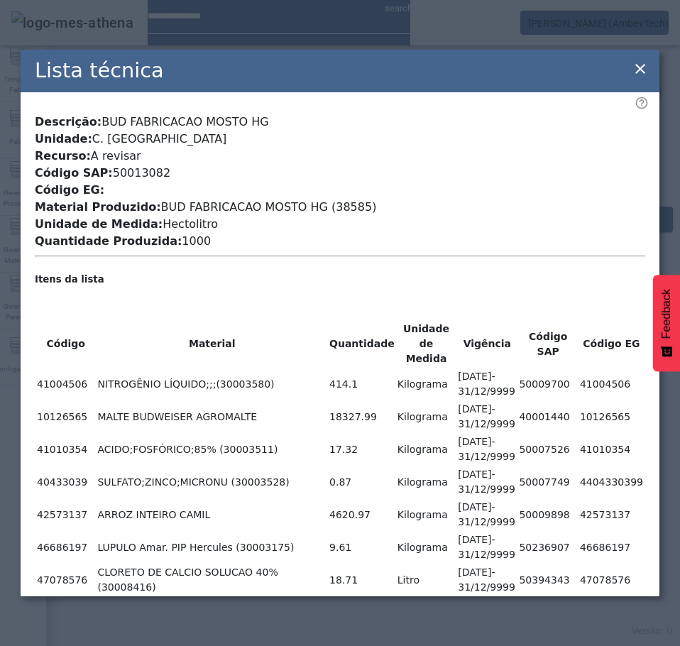
click at [310, 200] on span "BUD FABRICACAO MOSTO HG (38585)" at bounding box center [269, 206] width 216 height 13
copy span "38585"
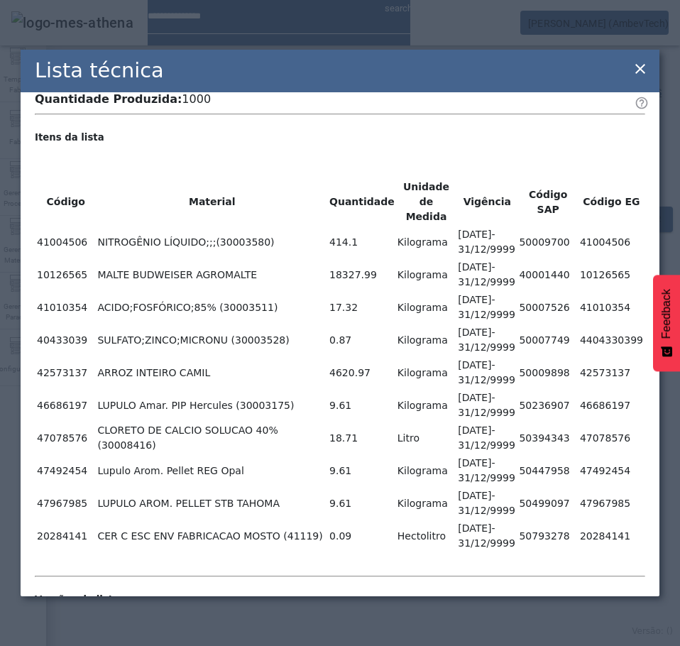
scroll to position [170, 0]
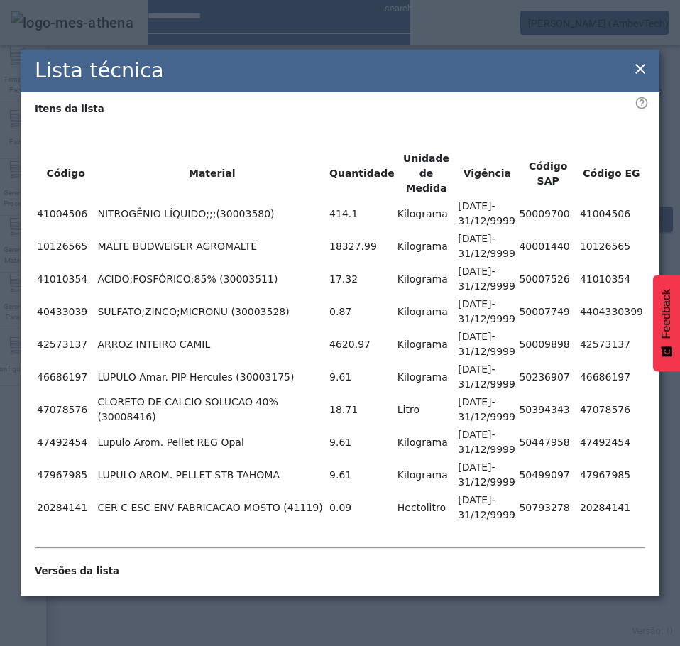
click at [640, 67] on icon at bounding box center [640, 68] width 17 height 17
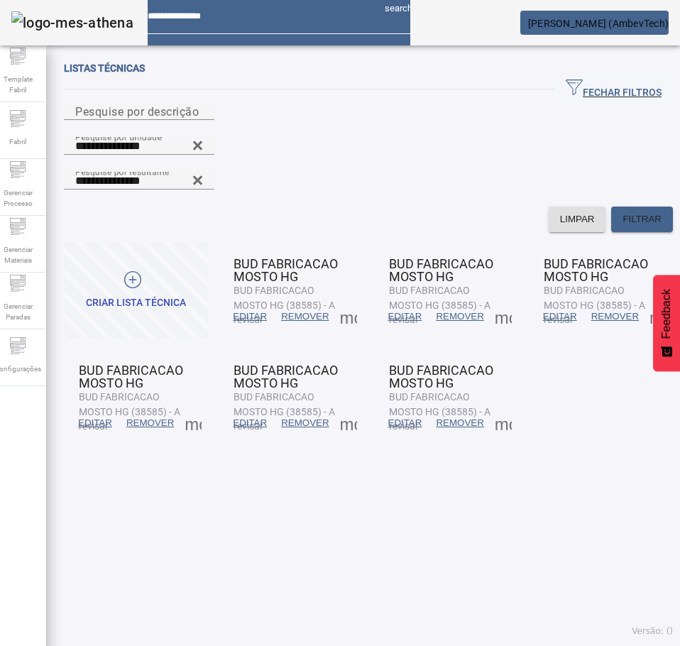
click at [251, 416] on span "EDITAR" at bounding box center [250, 423] width 34 height 14
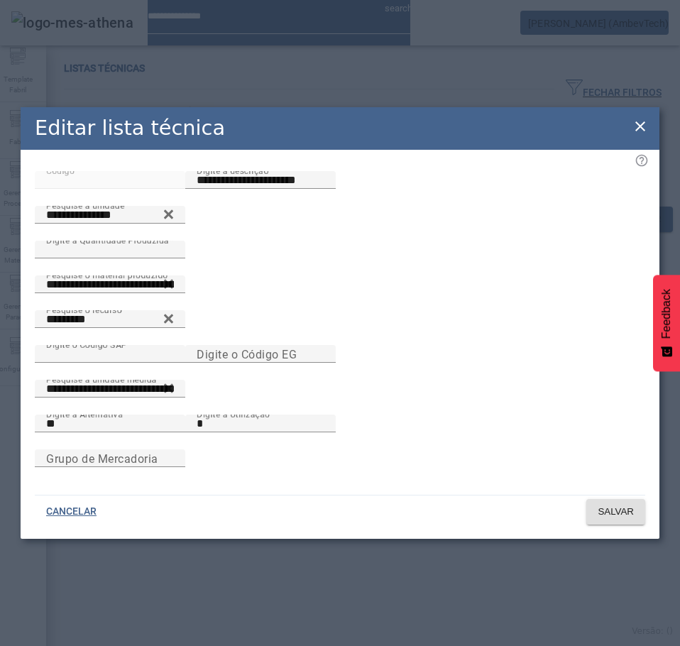
click at [639, 118] on icon at bounding box center [640, 126] width 17 height 17
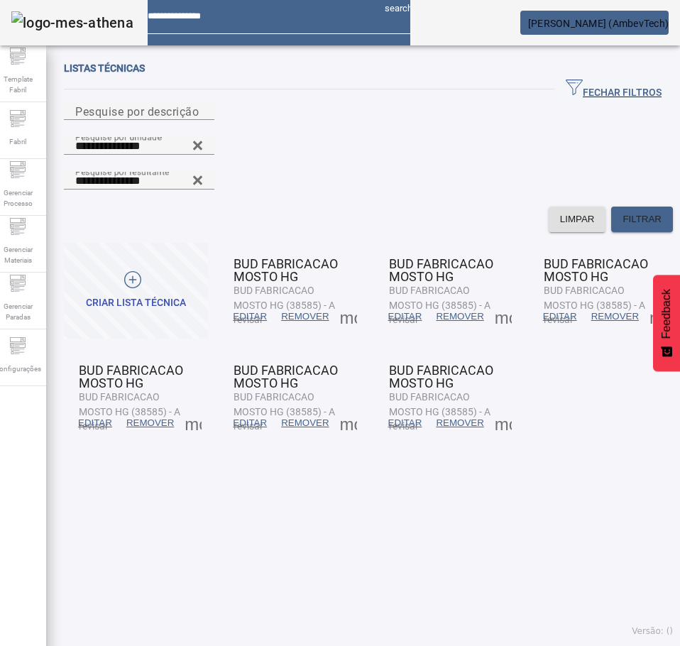
click at [400, 406] on span at bounding box center [405, 423] width 48 height 34
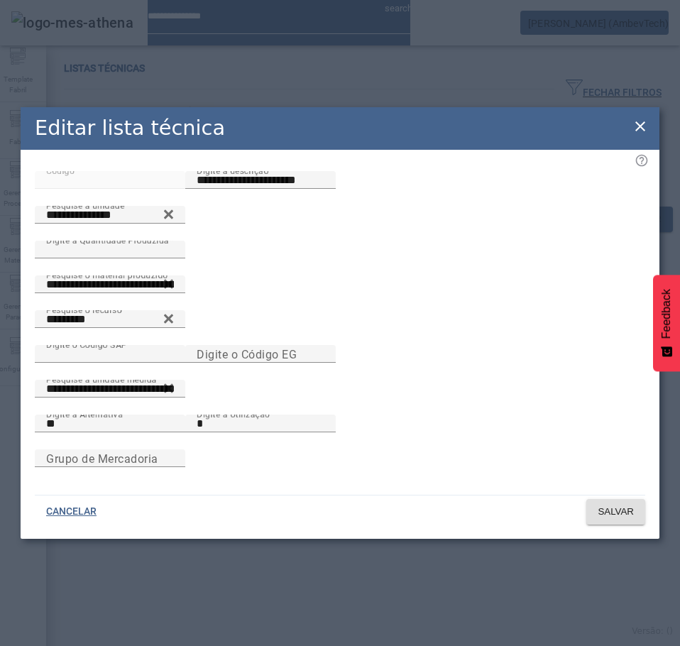
click at [642, 121] on icon at bounding box center [640, 126] width 17 height 17
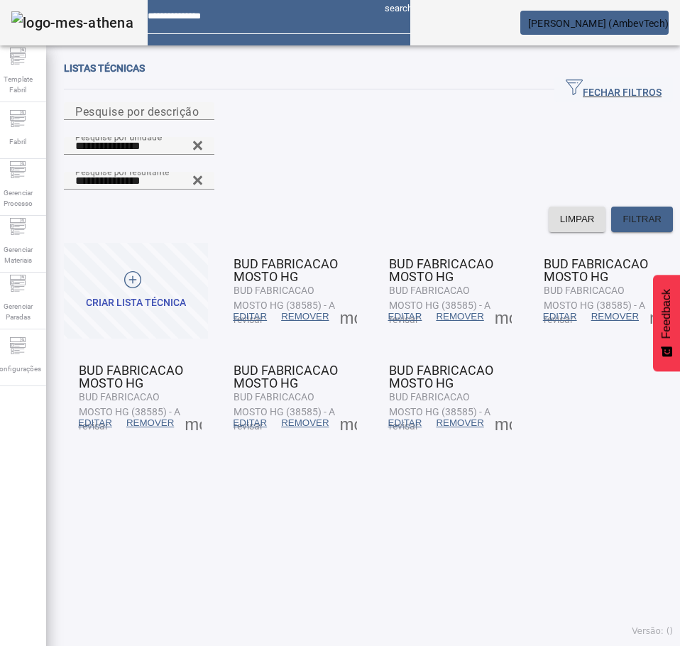
click at [500, 406] on span at bounding box center [503, 423] width 34 height 34
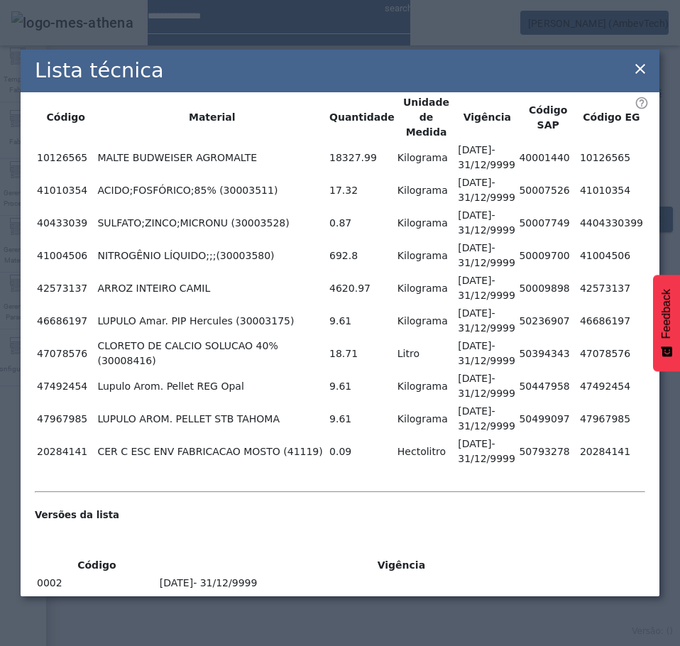
scroll to position [67, 0]
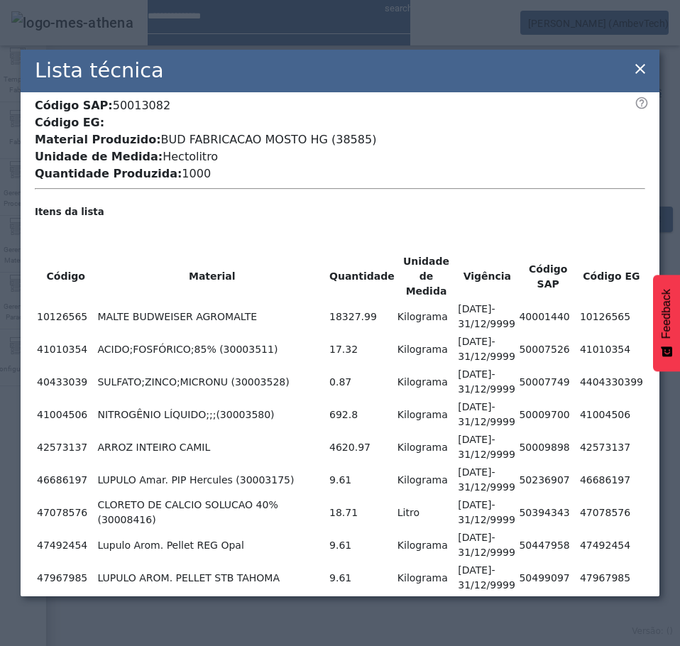
click at [642, 63] on icon at bounding box center [640, 68] width 17 height 17
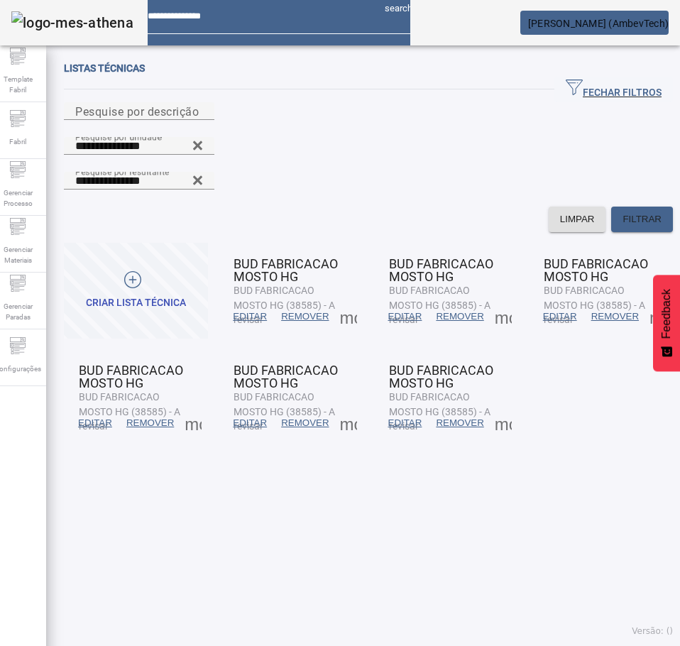
click at [97, 406] on span at bounding box center [95, 423] width 48 height 34
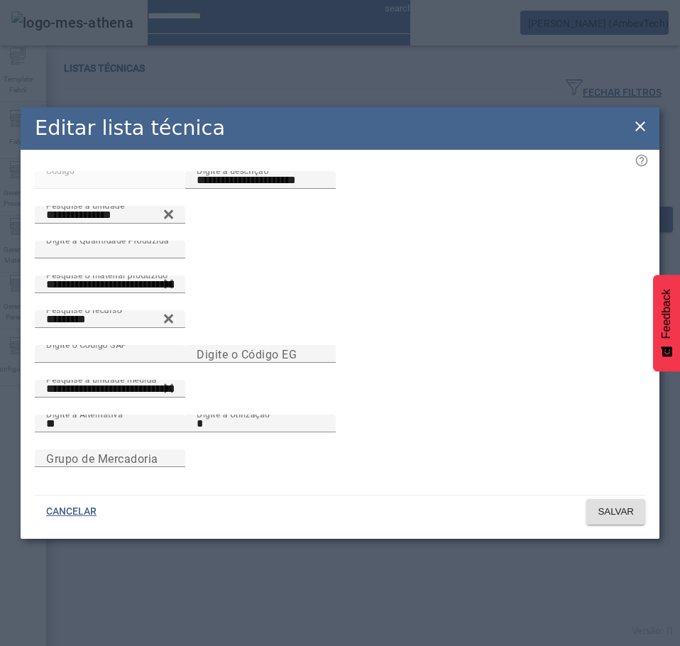
click at [641, 120] on icon at bounding box center [640, 126] width 17 height 17
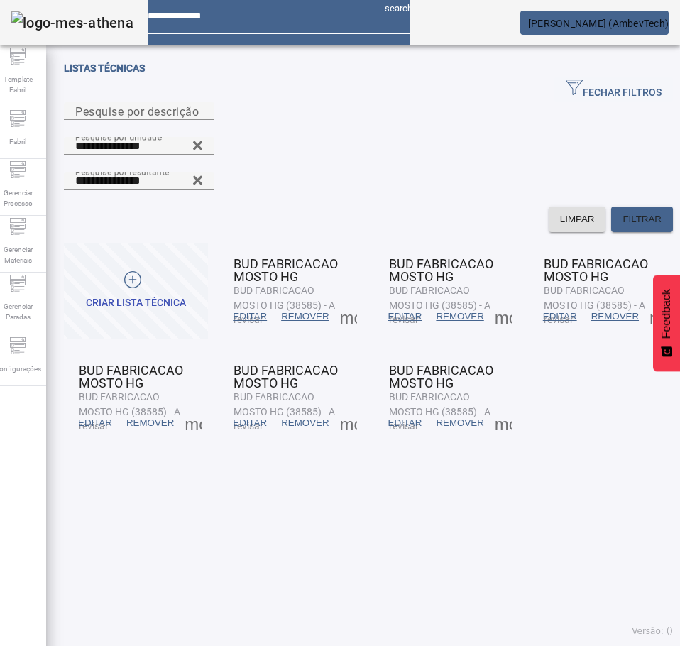
click at [227, 373] on mat-card "BUD FABRICACAO MOSTO HG BUD FABRICACAO MOSTO HG (38585) - A revisar EDITAR REMO…" at bounding box center [291, 397] width 144 height 96
click at [233, 406] on span at bounding box center [250, 423] width 48 height 34
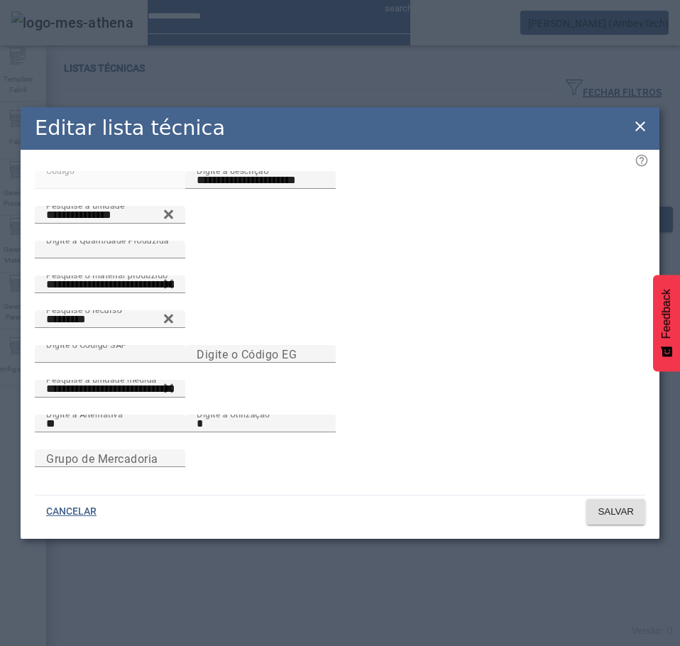
click at [644, 118] on icon at bounding box center [640, 126] width 17 height 17
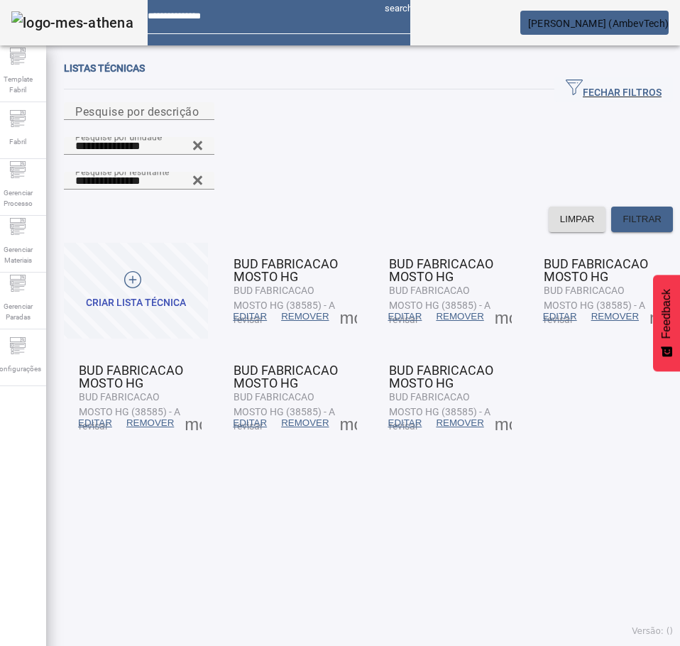
click at [392, 416] on span "EDITAR" at bounding box center [405, 423] width 34 height 14
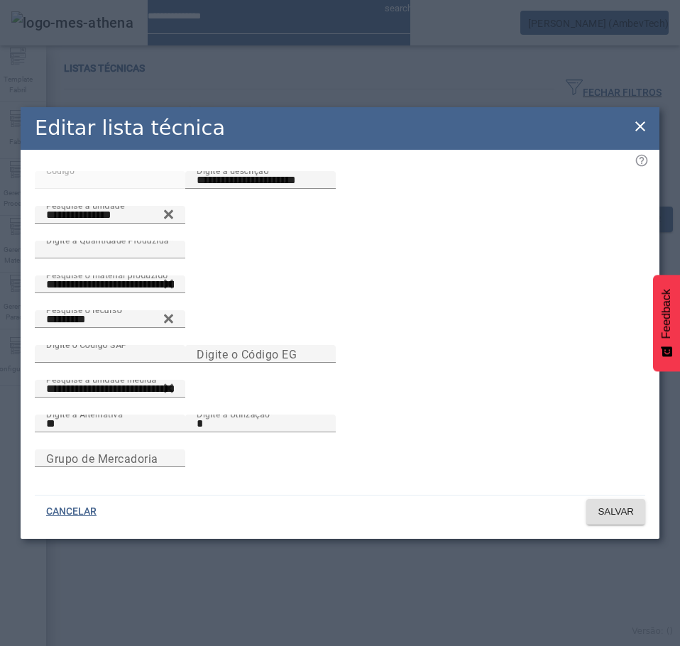
click at [643, 124] on icon at bounding box center [640, 126] width 17 height 17
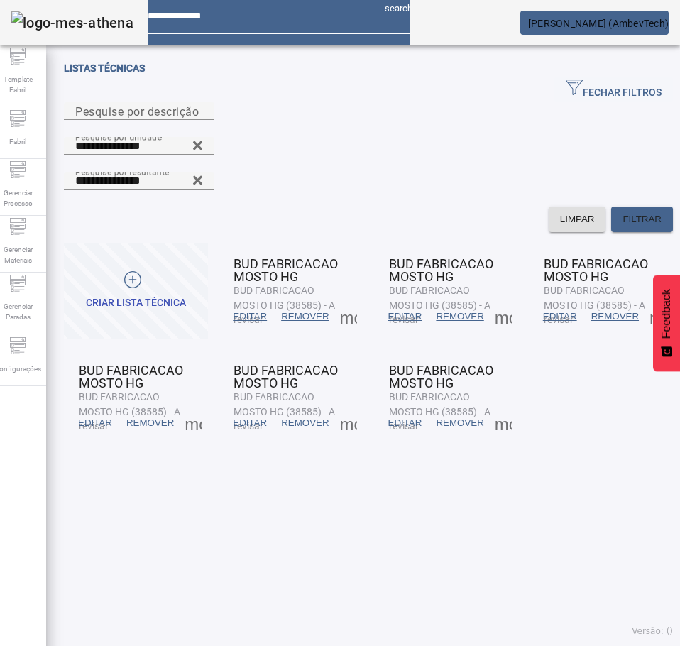
click at [500, 406] on span at bounding box center [503, 423] width 34 height 34
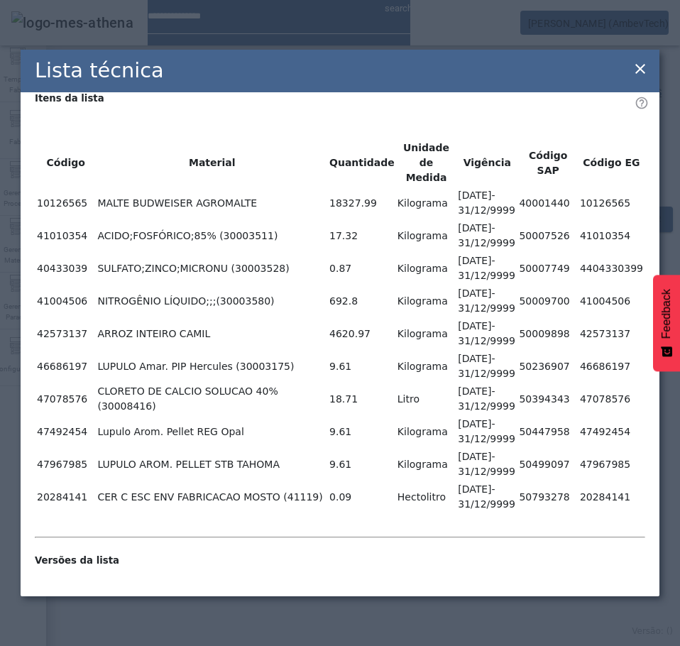
scroll to position [153, 0]
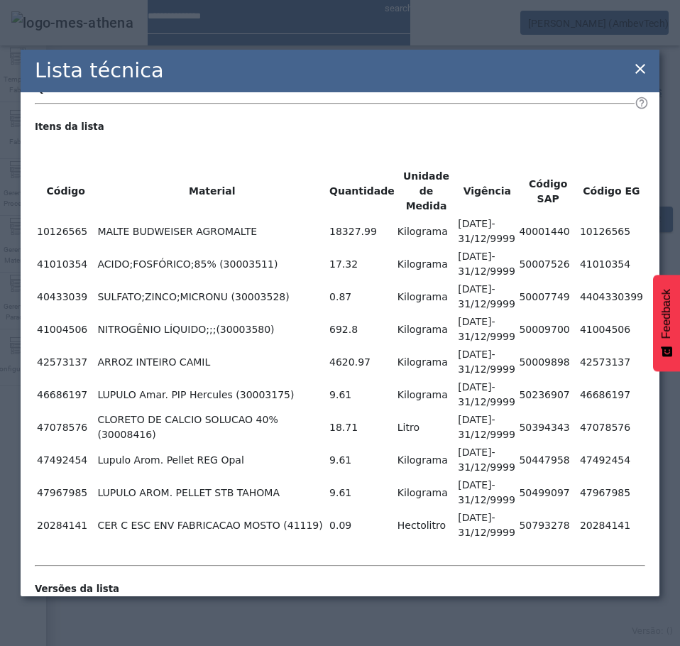
click at [645, 67] on icon at bounding box center [640, 68] width 17 height 17
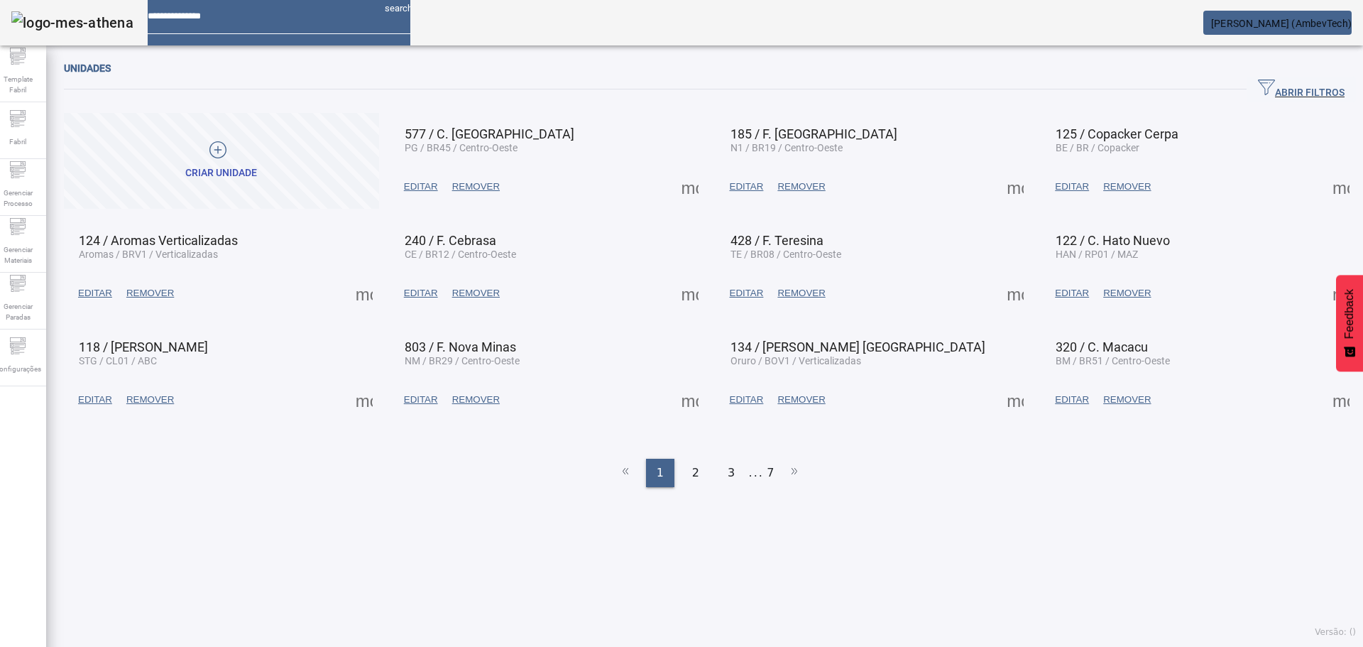
click at [1268, 26] on span "[PERSON_NAME] (AmbevTech)" at bounding box center [1281, 23] width 141 height 11
